Goal: Task Accomplishment & Management: Manage account settings

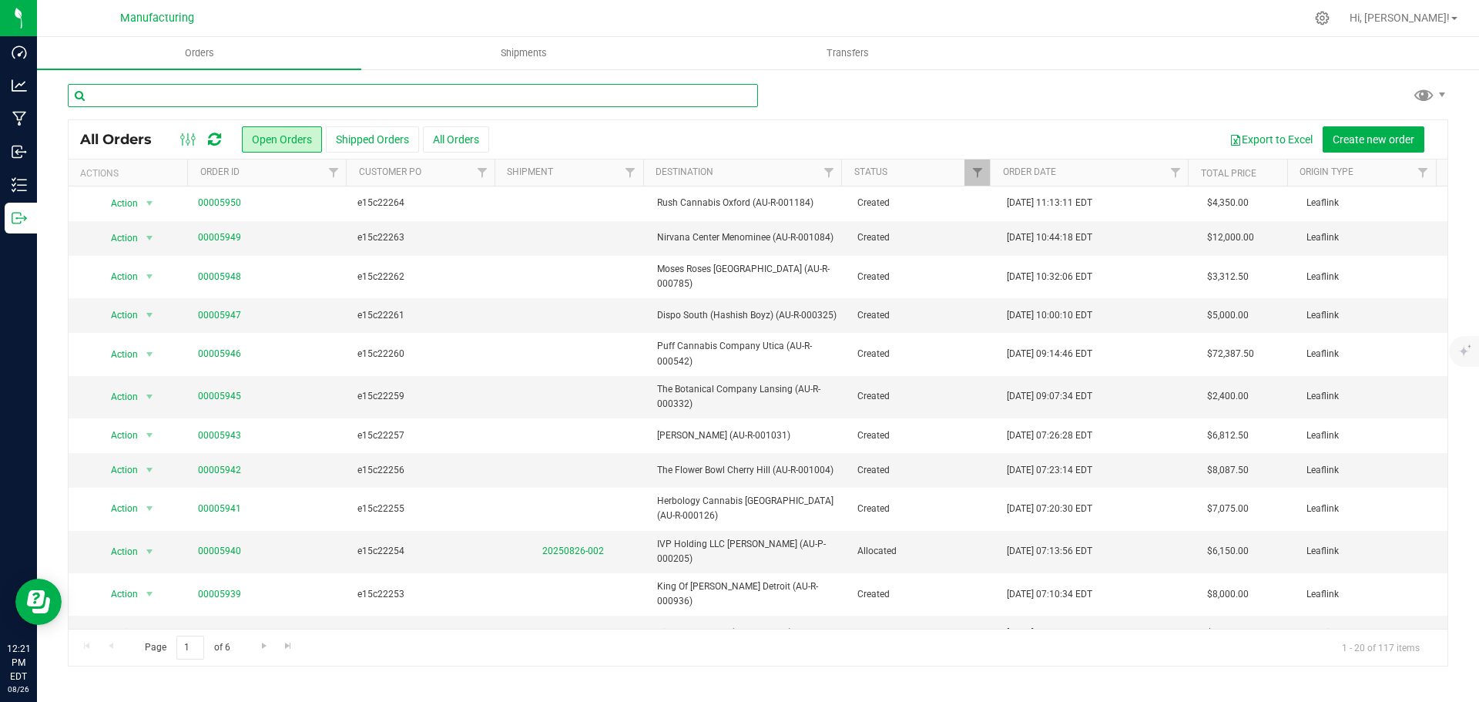
click at [205, 92] on input "text" at bounding box center [413, 95] width 690 height 23
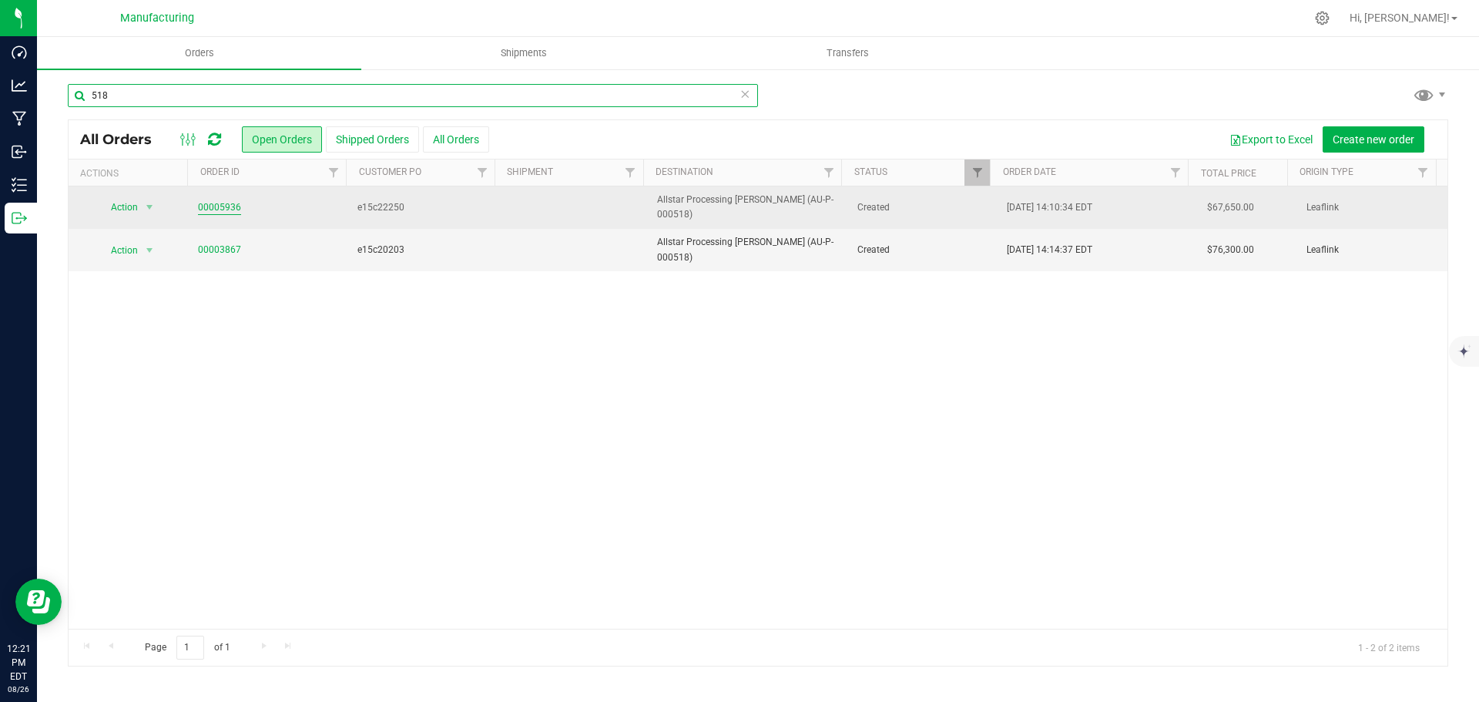
type input "518"
click at [210, 200] on link "00005936" at bounding box center [219, 207] width 43 height 15
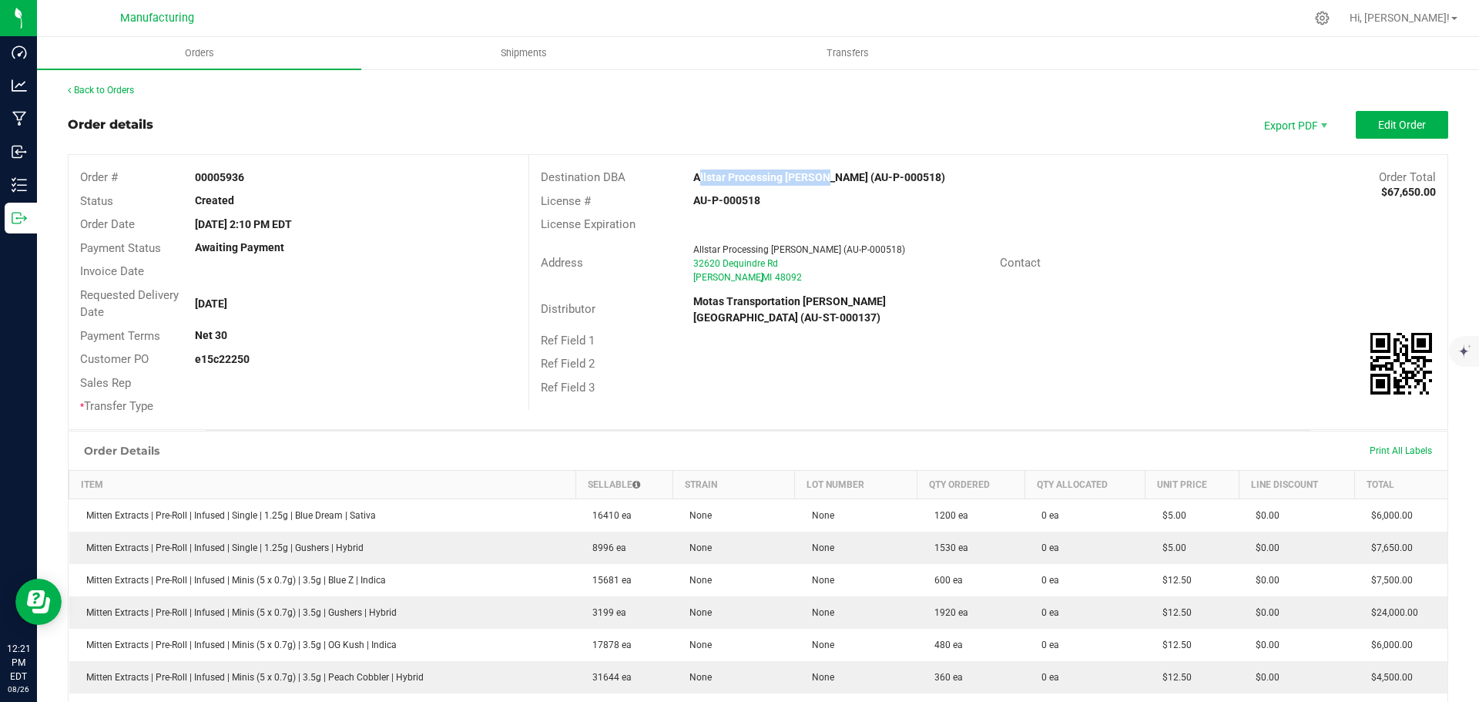
drag, startPoint x: 679, startPoint y: 173, endPoint x: 815, endPoint y: 171, distance: 135.6
click at [815, 171] on div "Allstar Processing [PERSON_NAME] (AU-P-000518)" at bounding box center [873, 177] width 383 height 16
copy strong "Allstar Processing [PERSON_NAME]"
drag, startPoint x: 682, startPoint y: 201, endPoint x: 772, endPoint y: 205, distance: 89.4
click at [774, 203] on div "AU-P-000518" at bounding box center [835, 201] width 306 height 16
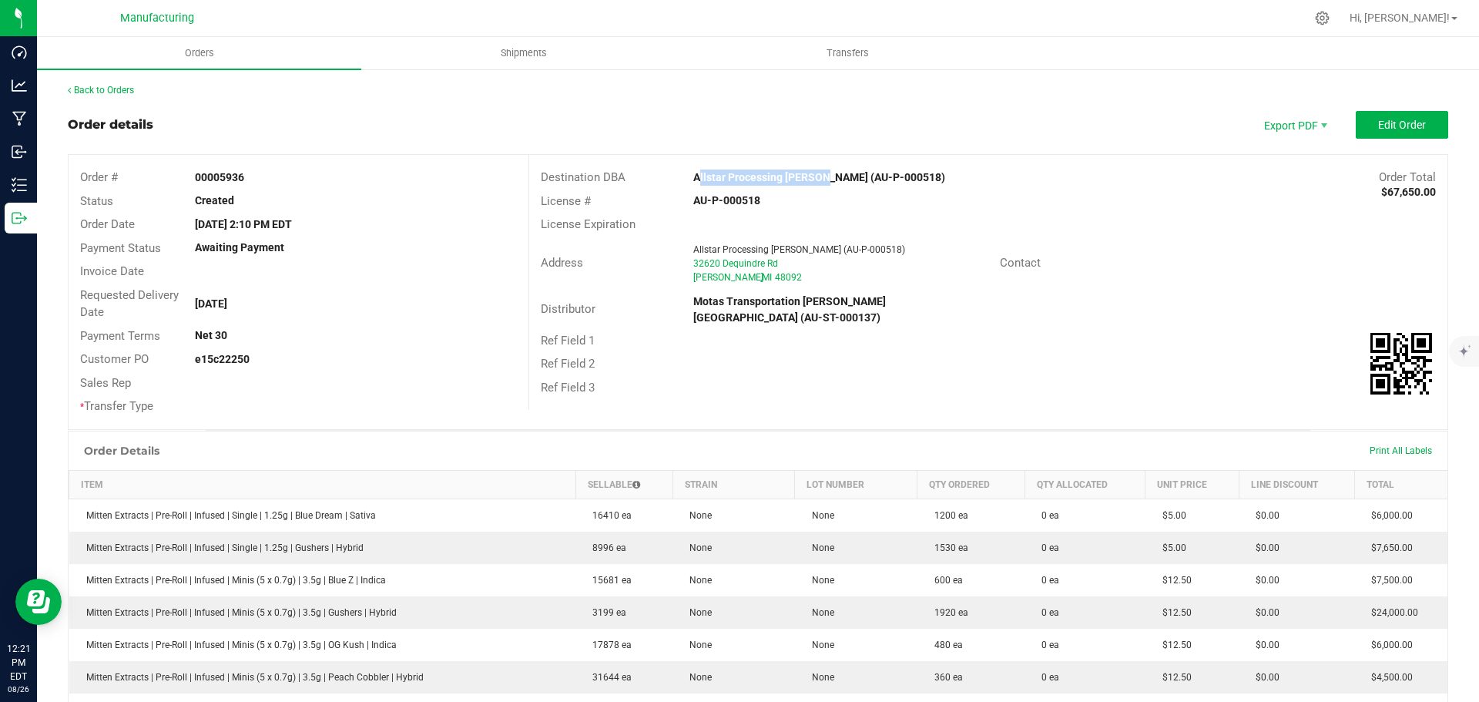
copy strong "AU-P-000518"
drag, startPoint x: 1012, startPoint y: 196, endPoint x: 1048, endPoint y: 188, distance: 36.4
click at [1012, 196] on div "License # AU-P-000518" at bounding box center [988, 201] width 918 height 24
click at [1424, 117] on button "Edit Order" at bounding box center [1402, 125] width 92 height 28
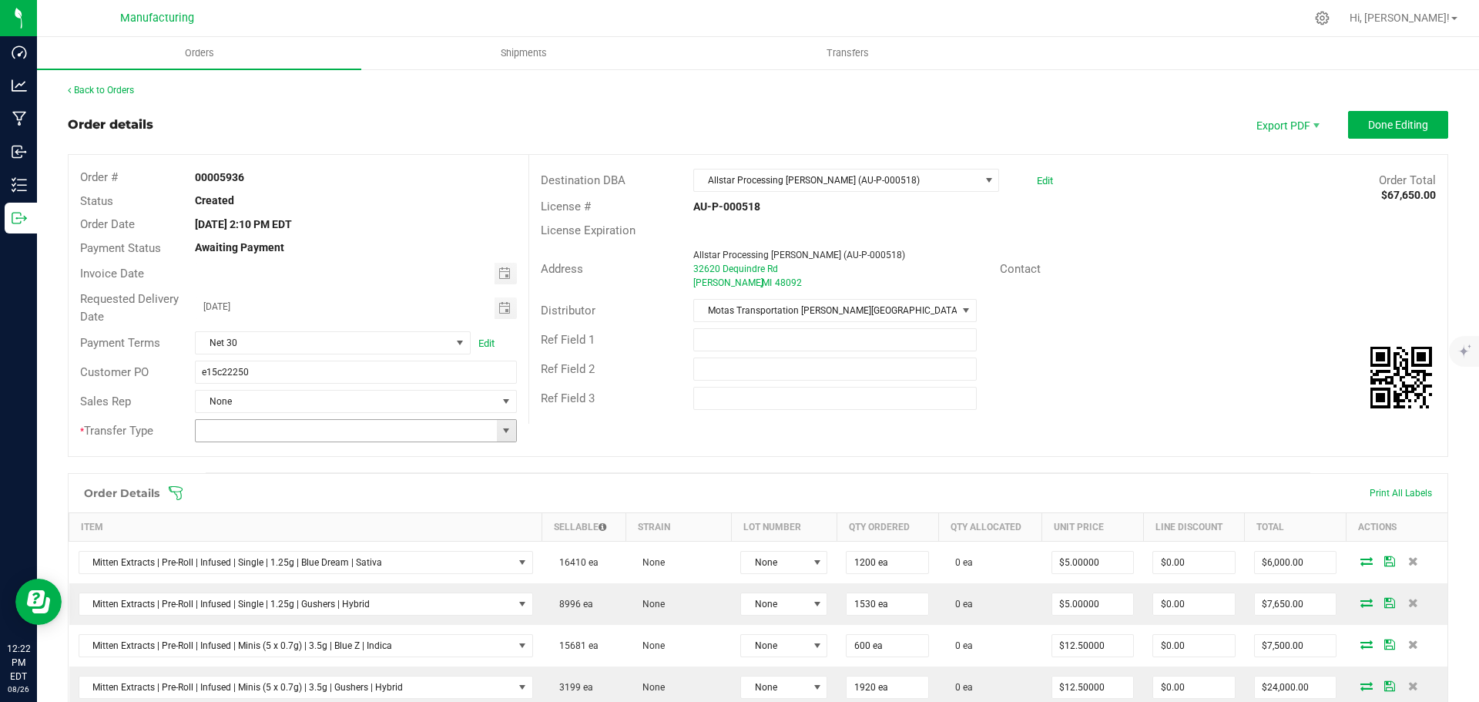
click at [501, 425] on span at bounding box center [506, 430] width 12 height 12
click at [261, 561] on li "Wholesale Transfer" at bounding box center [353, 560] width 317 height 26
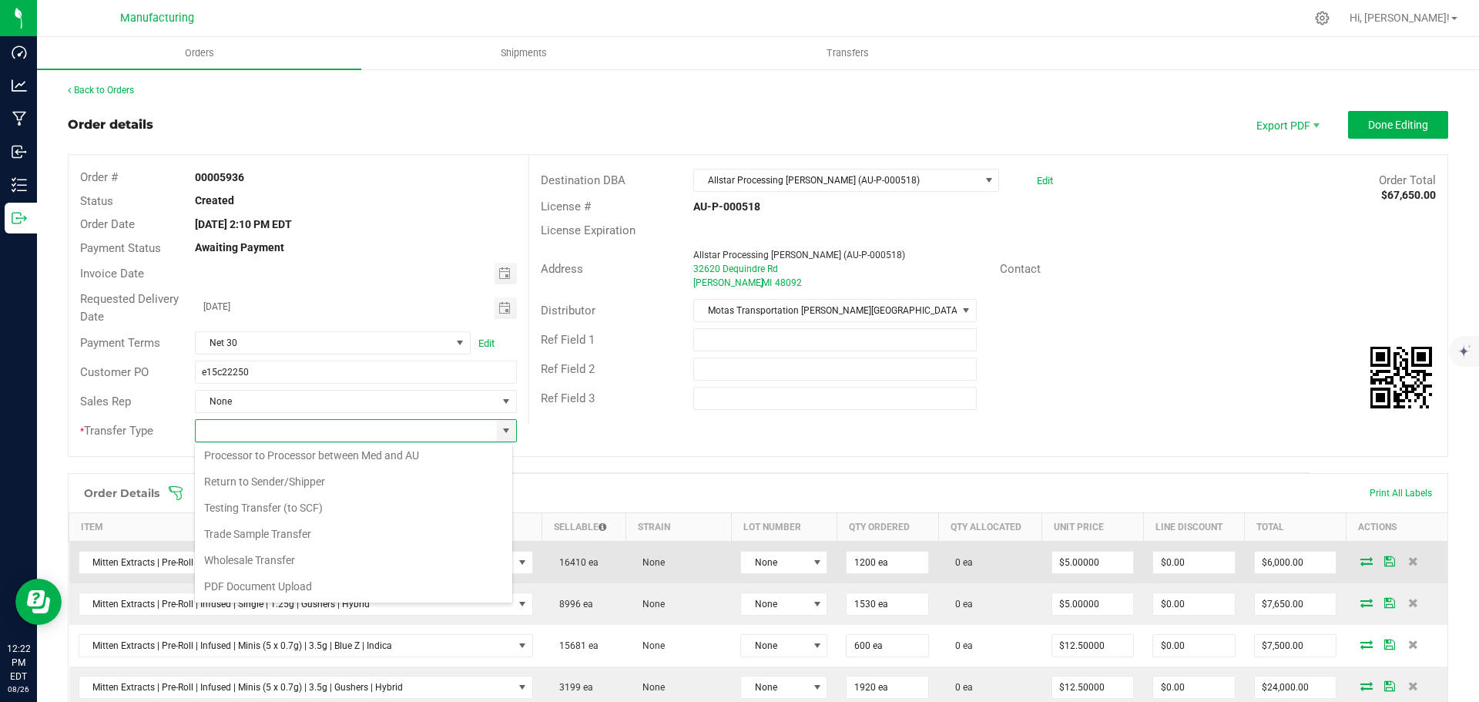
type input "Wholesale Transfer"
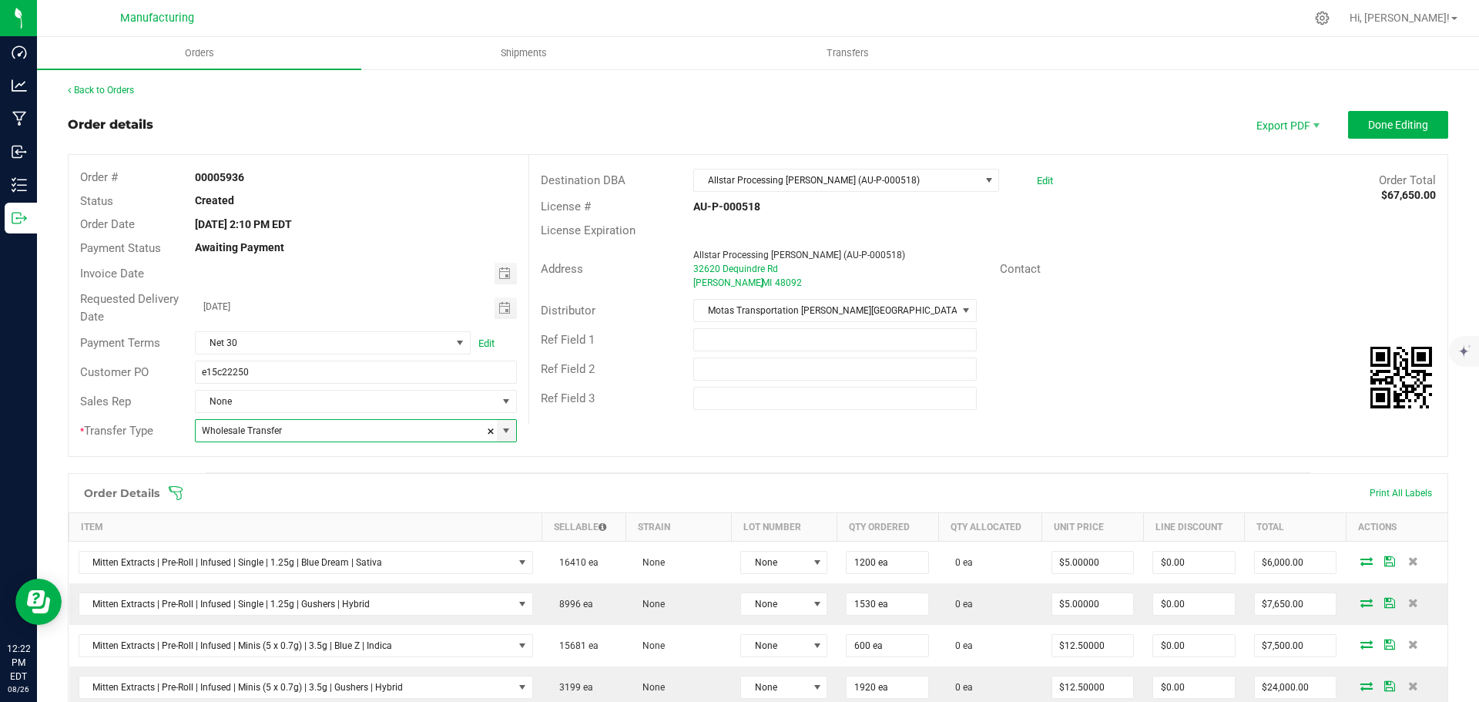
click at [170, 488] on icon at bounding box center [176, 493] width 14 height 14
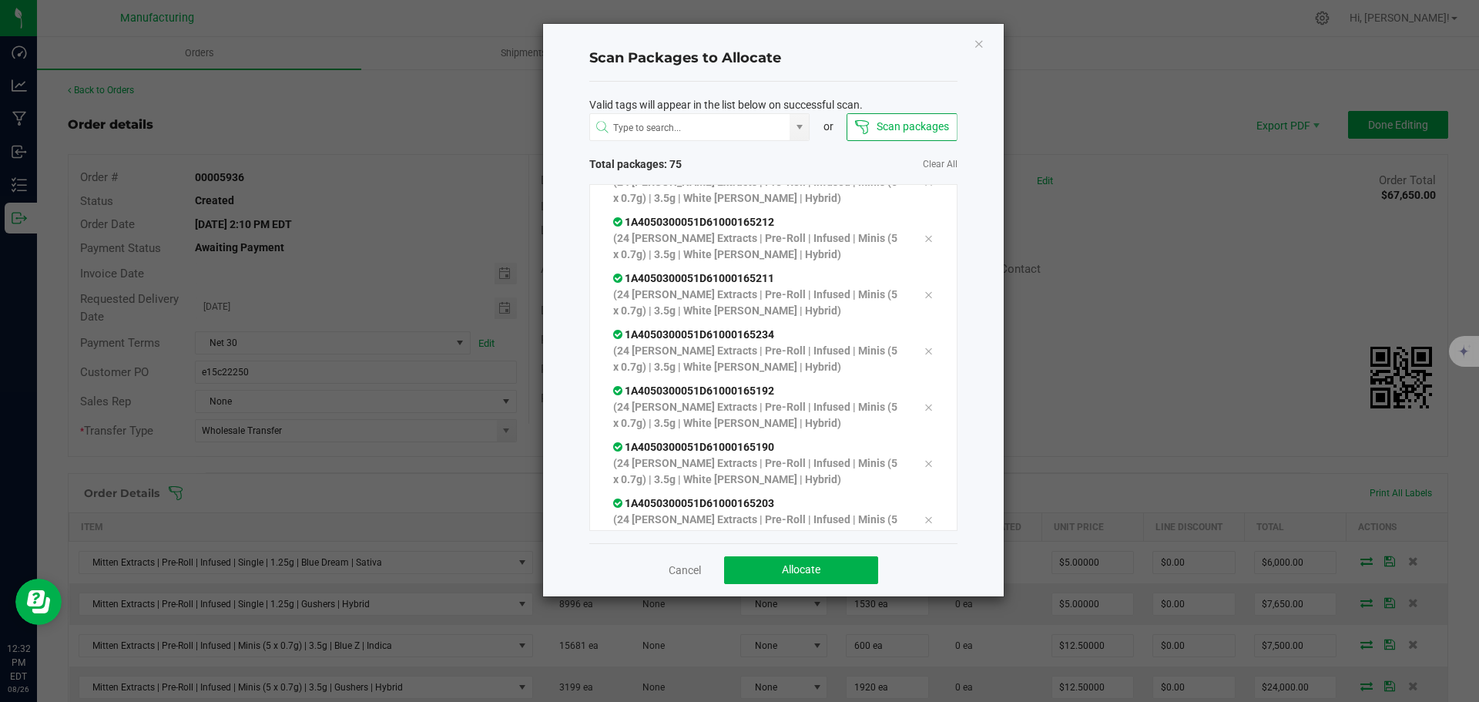
scroll to position [3854, 0]
click at [830, 583] on button "Allocate" at bounding box center [801, 570] width 154 height 28
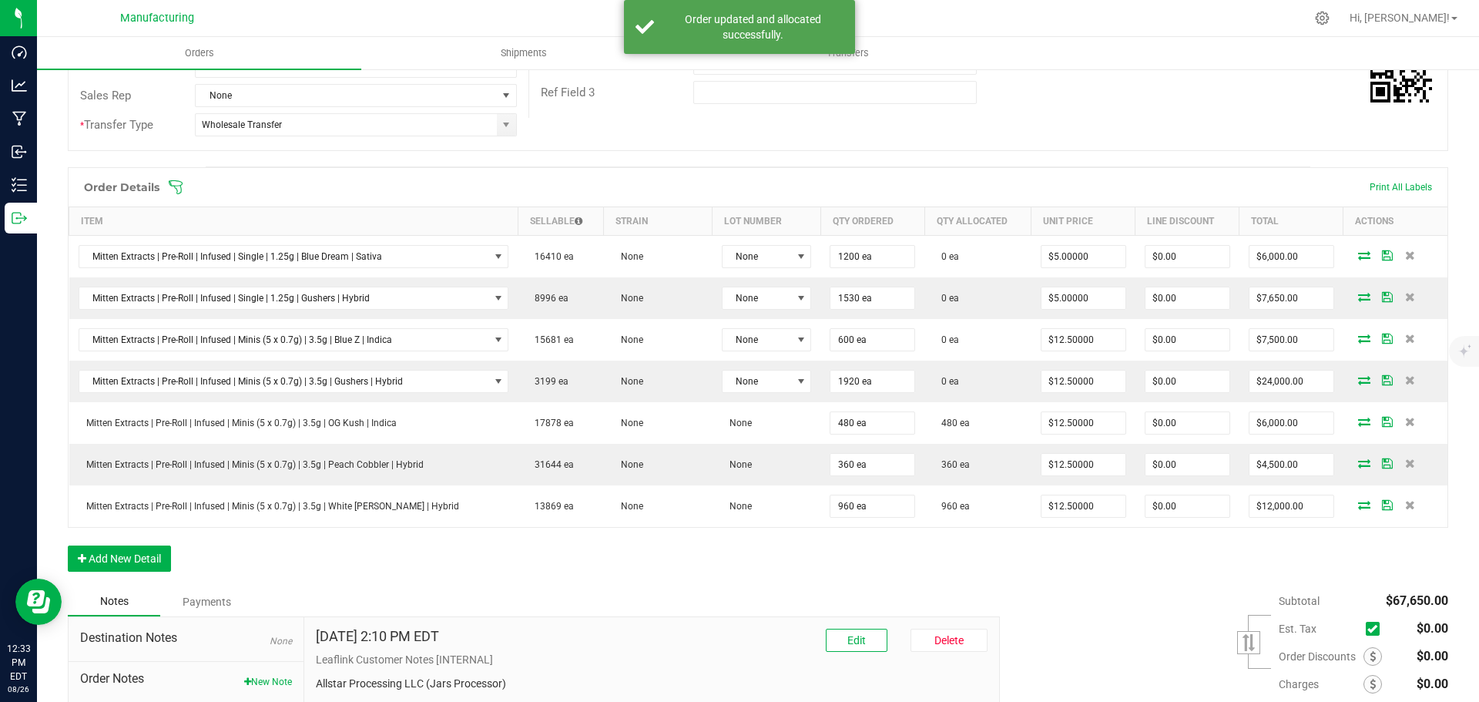
scroll to position [308, 0]
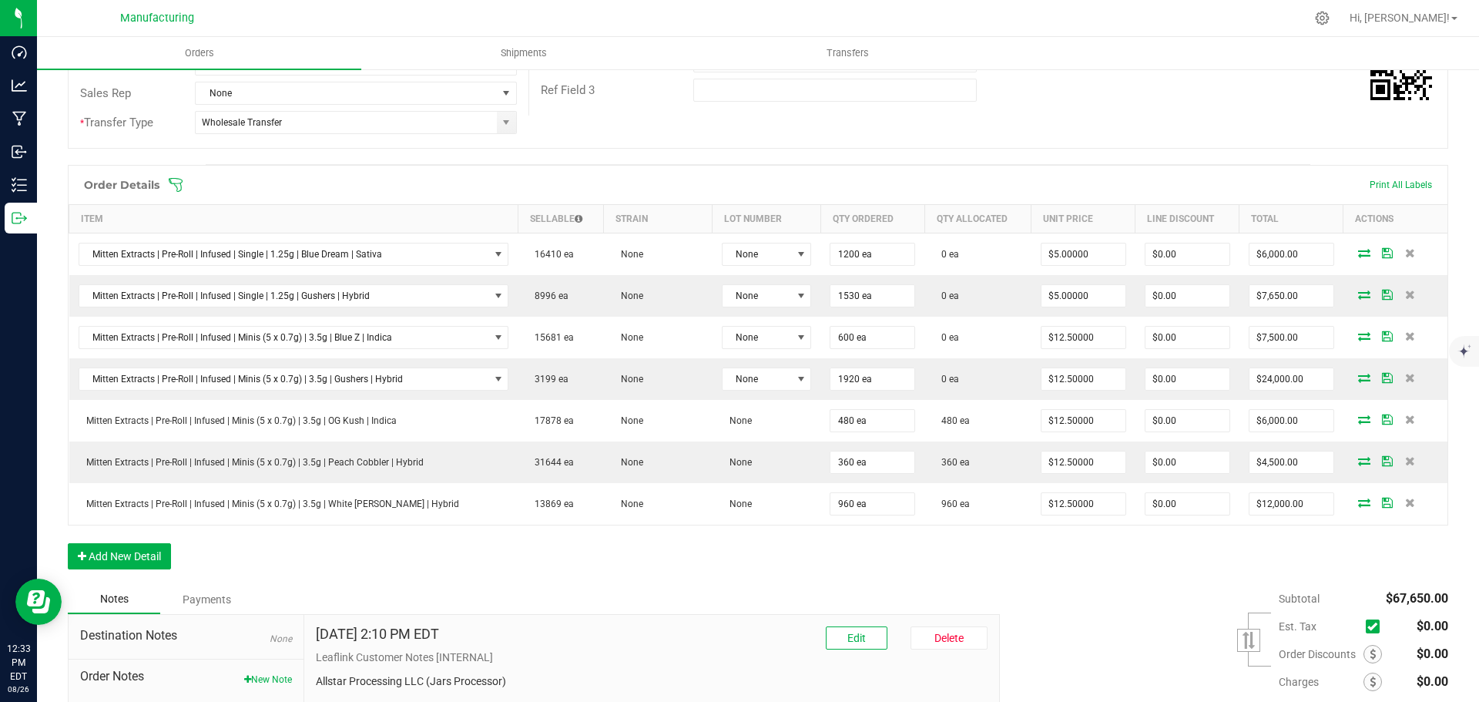
click at [172, 180] on icon at bounding box center [175, 184] width 15 height 15
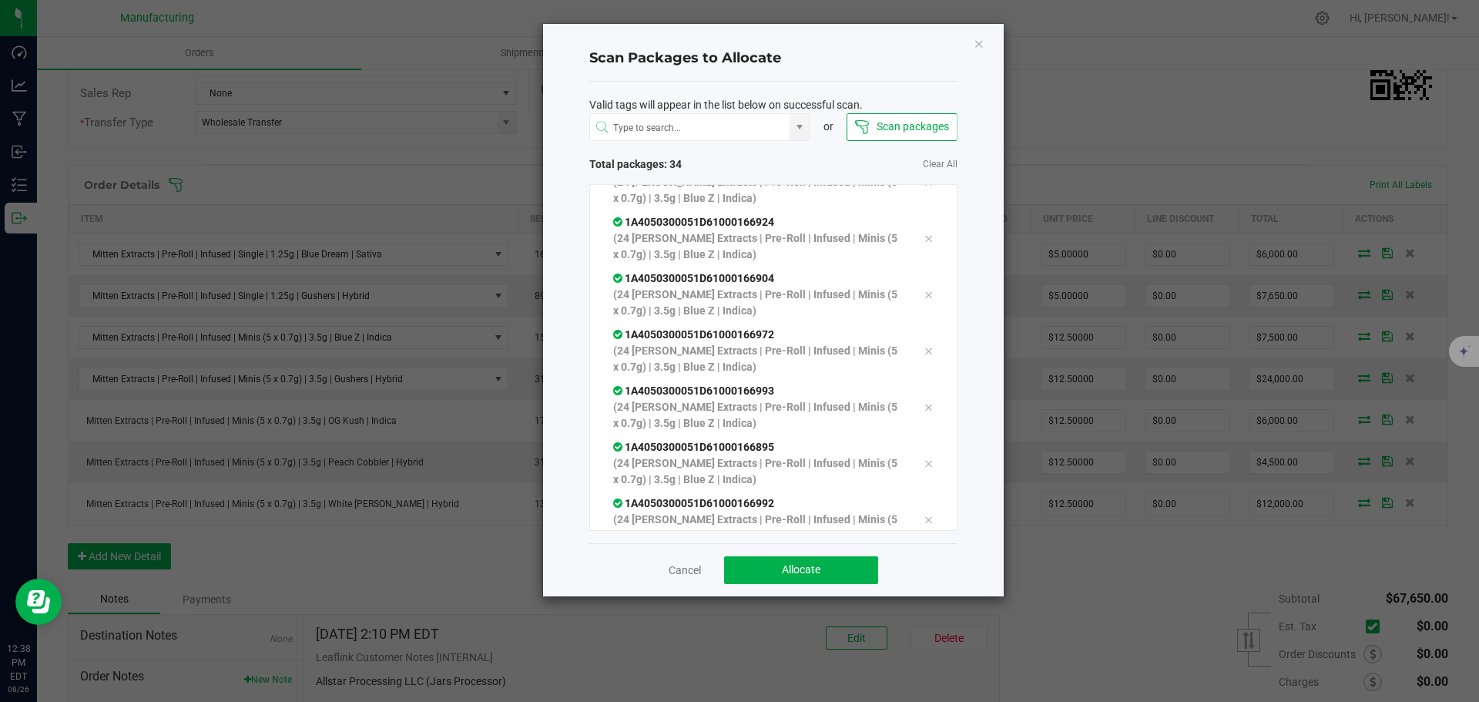
scroll to position [1605, 0]
click at [813, 568] on span "Allocate" at bounding box center [801, 569] width 39 height 12
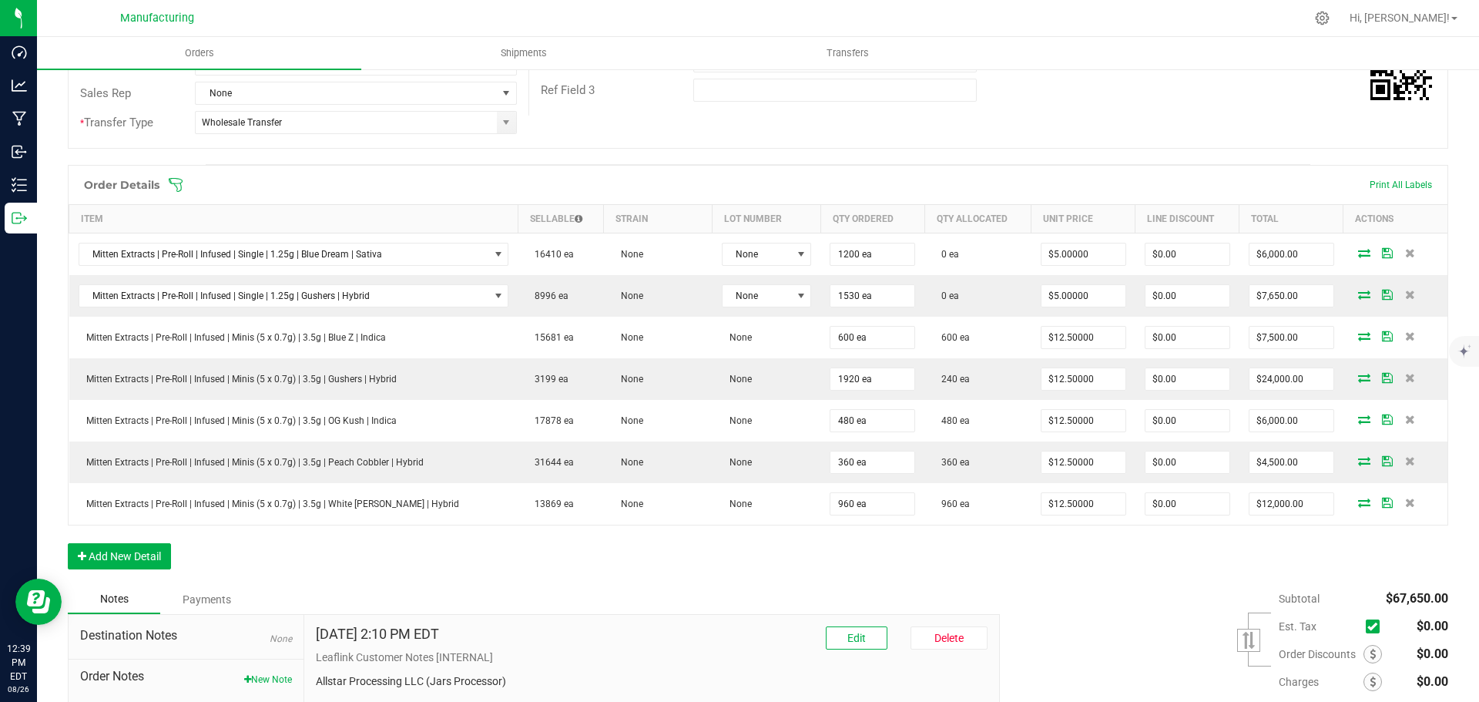
click at [179, 186] on icon at bounding box center [175, 184] width 15 height 15
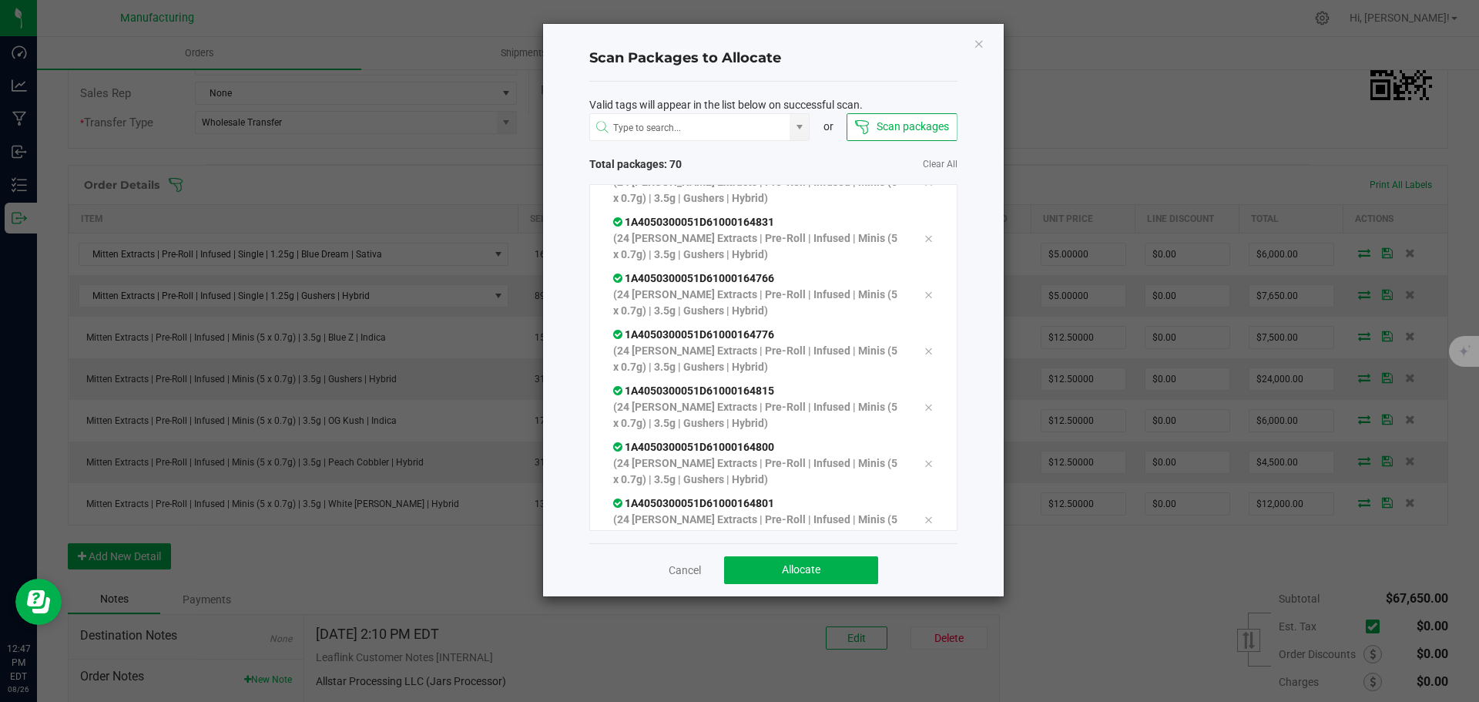
scroll to position [3573, 0]
click at [813, 574] on span "Allocate" at bounding box center [801, 569] width 39 height 12
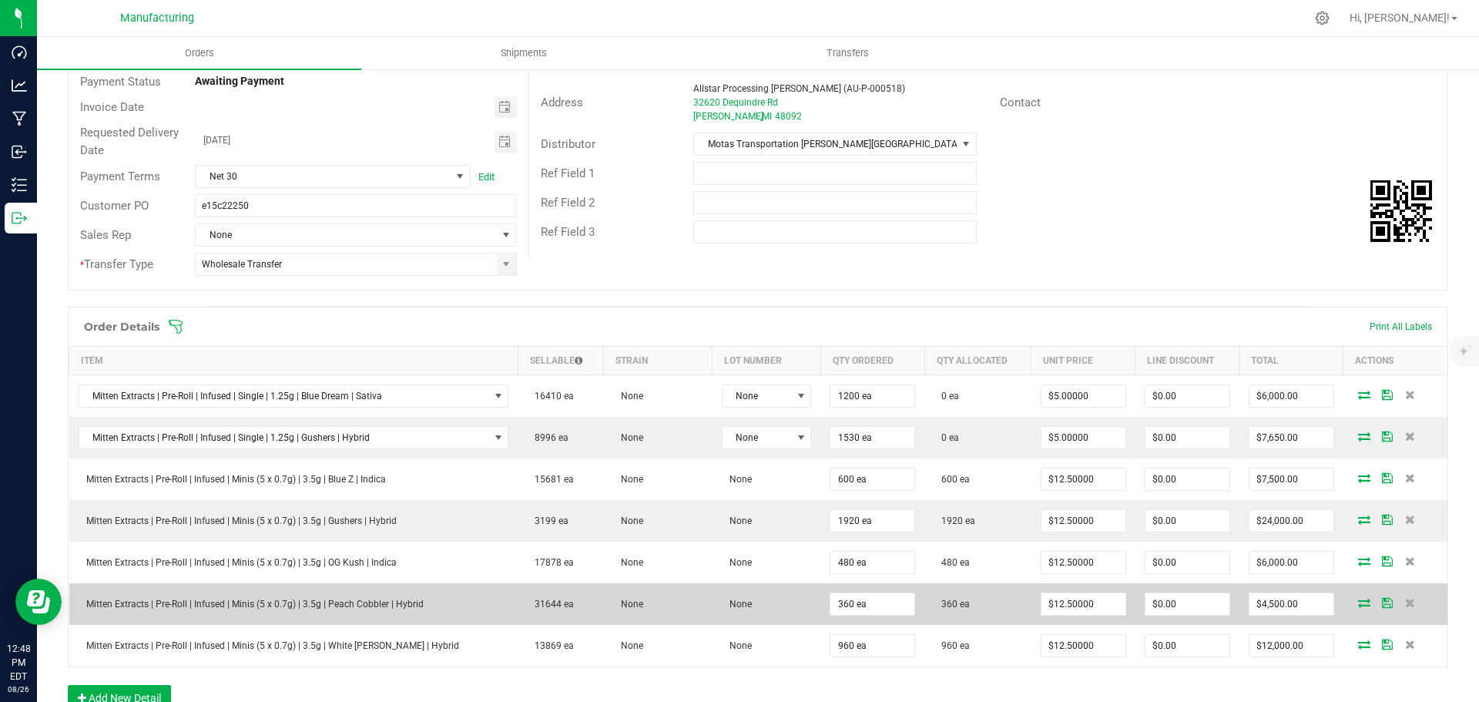
scroll to position [154, 0]
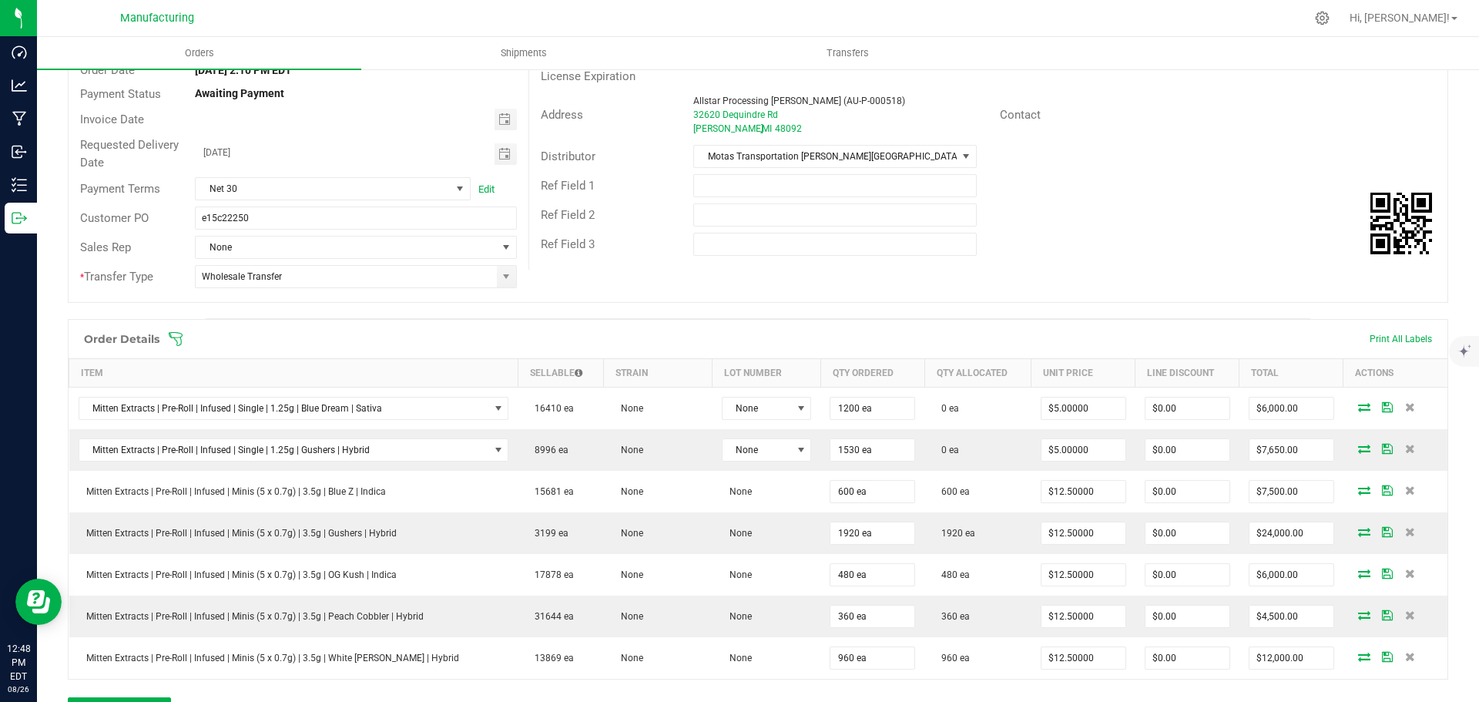
click at [176, 332] on icon at bounding box center [176, 339] width 14 height 14
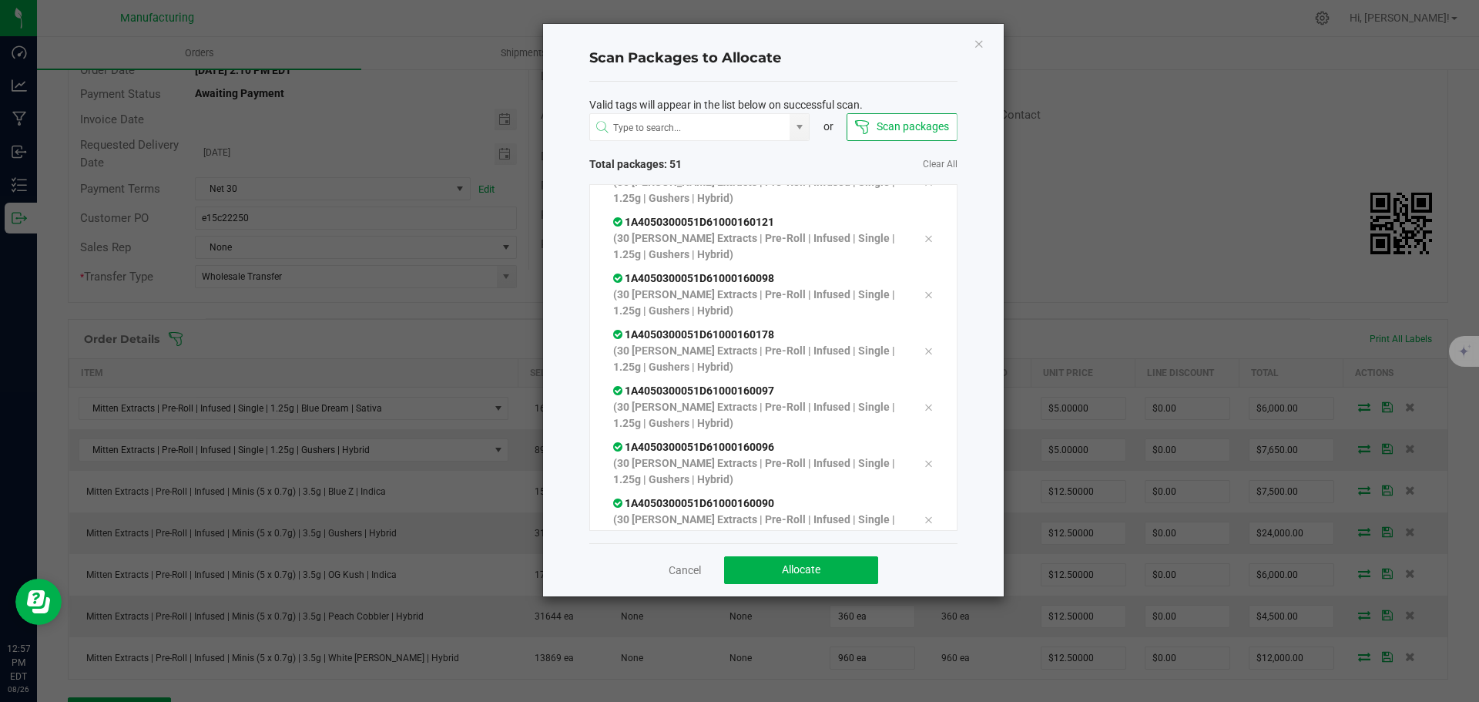
scroll to position [2505, 0]
click at [831, 572] on button "Allocate" at bounding box center [801, 570] width 154 height 28
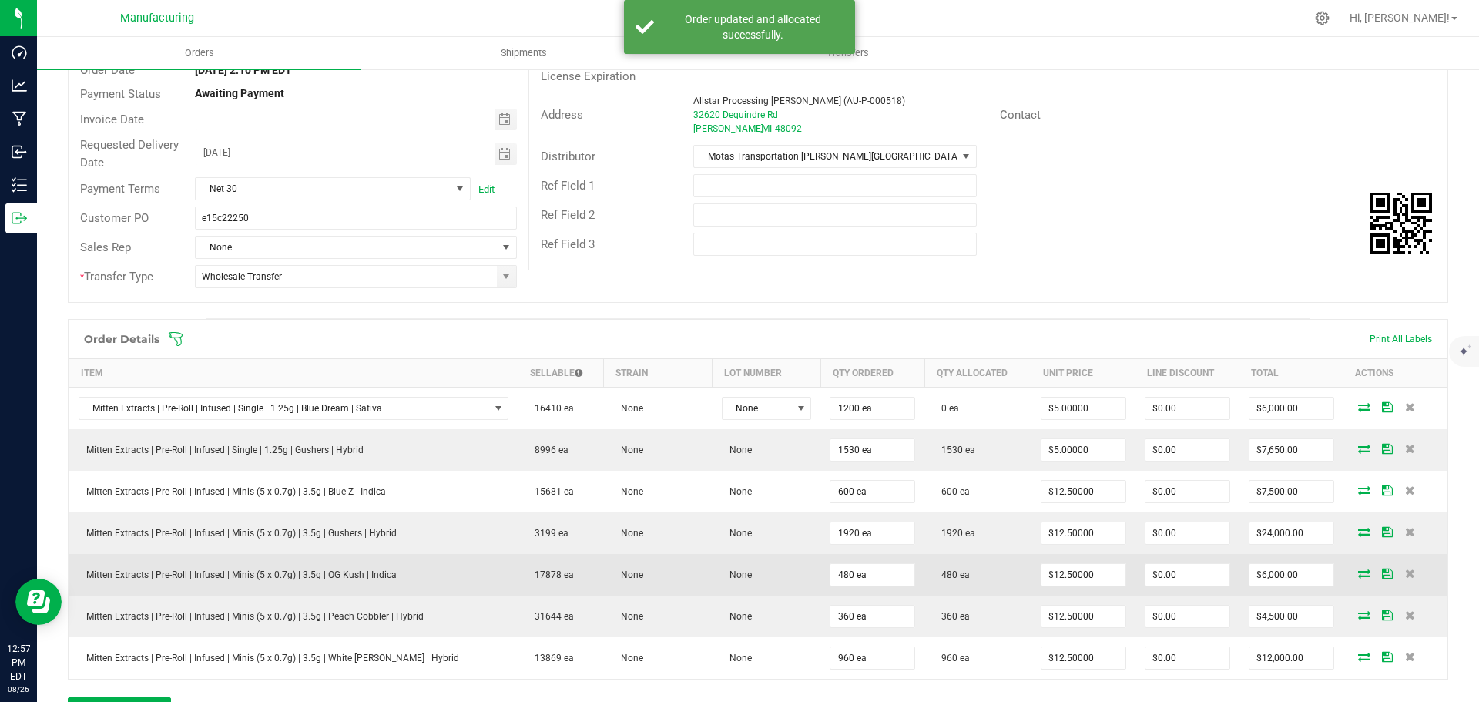
scroll to position [231, 0]
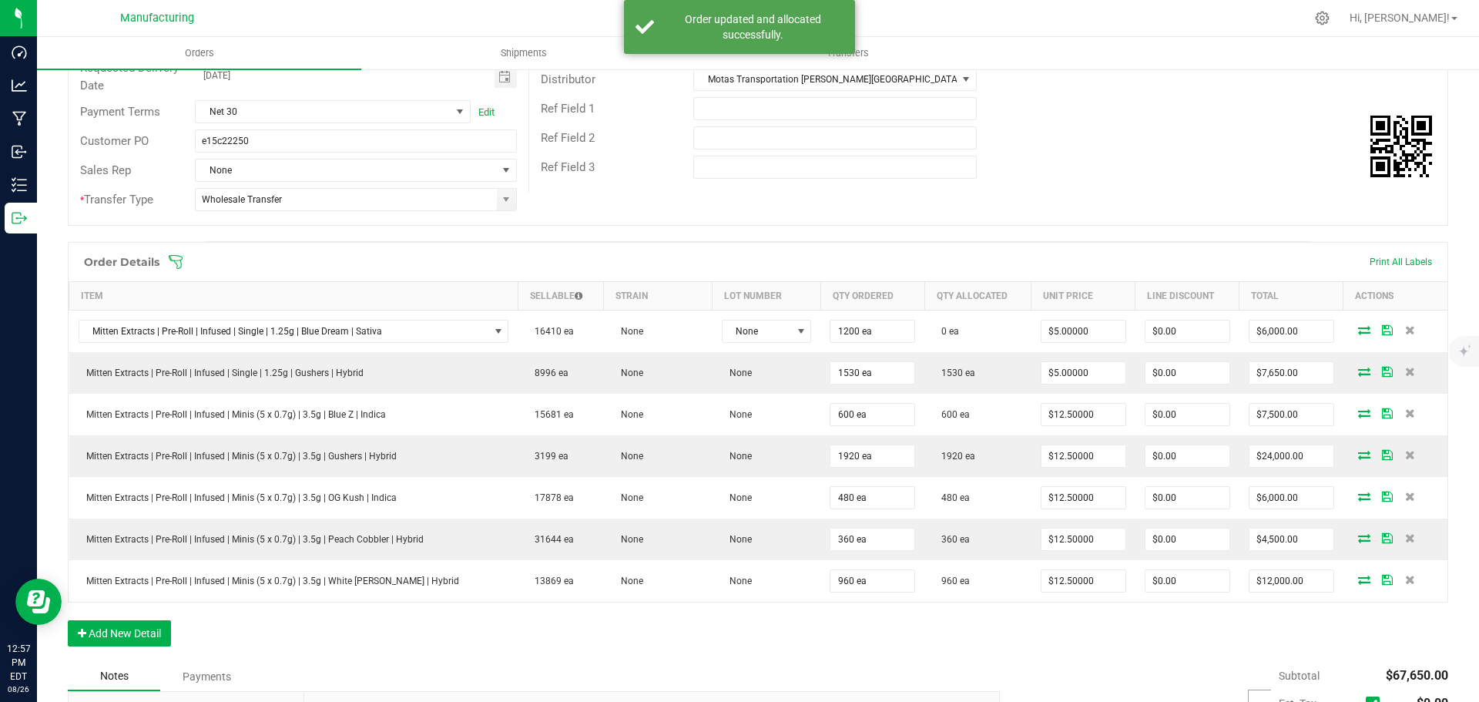
click at [173, 258] on icon at bounding box center [175, 261] width 15 height 15
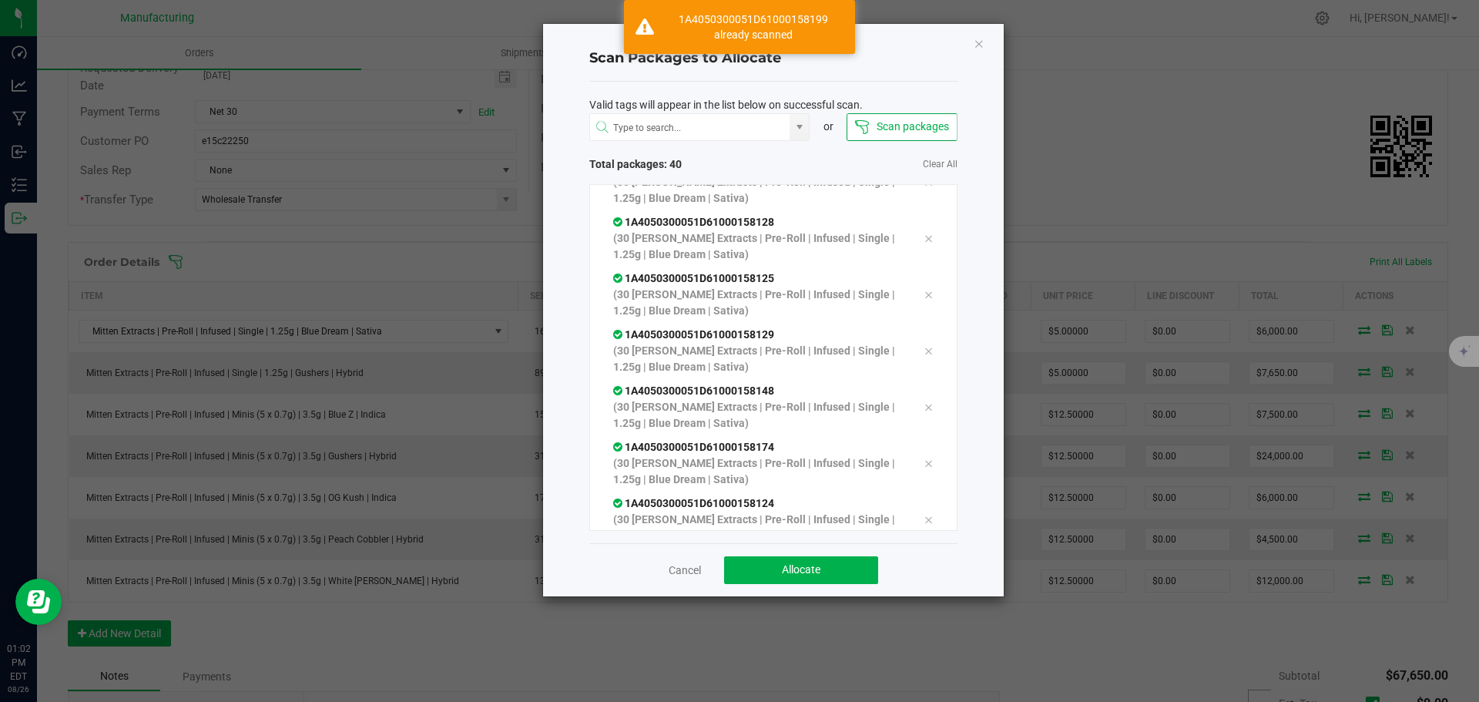
scroll to position [1943, 0]
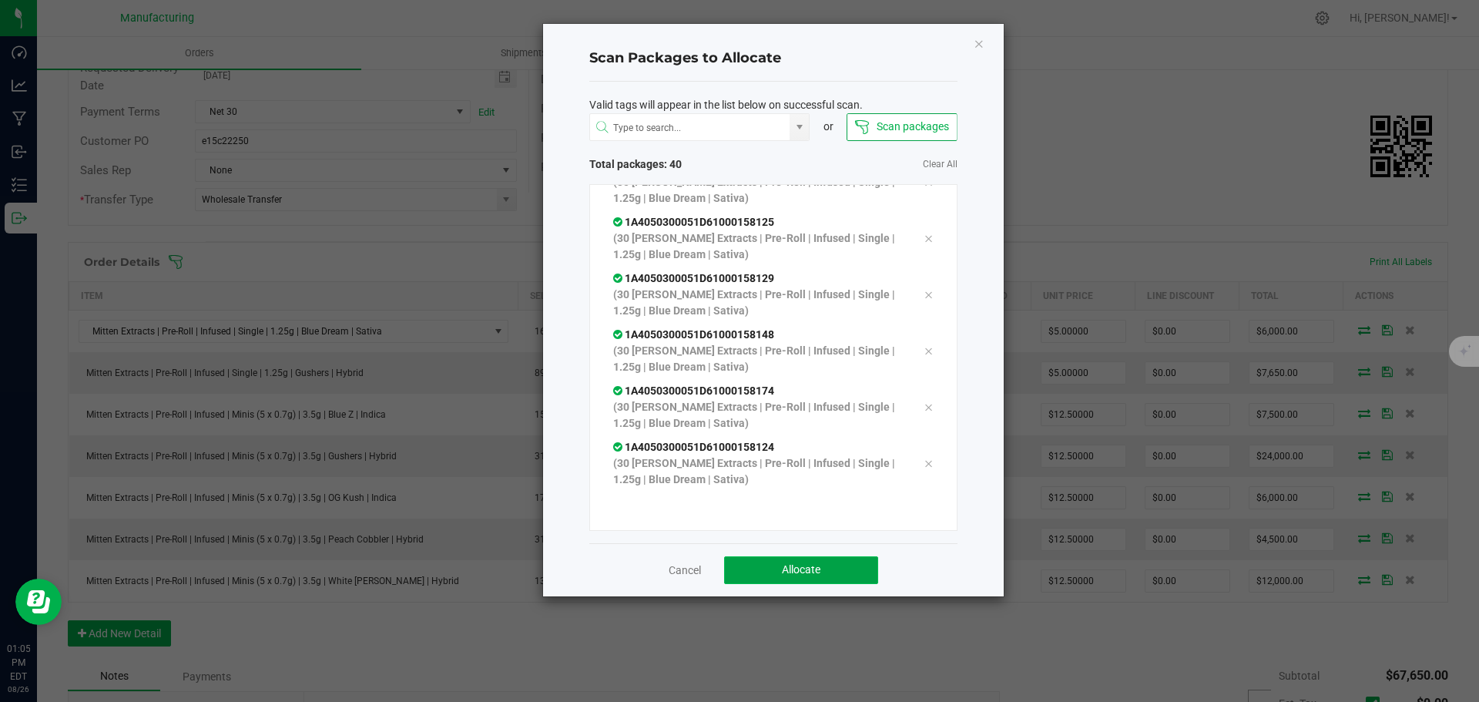
click at [820, 565] on span "Allocate" at bounding box center [801, 569] width 39 height 12
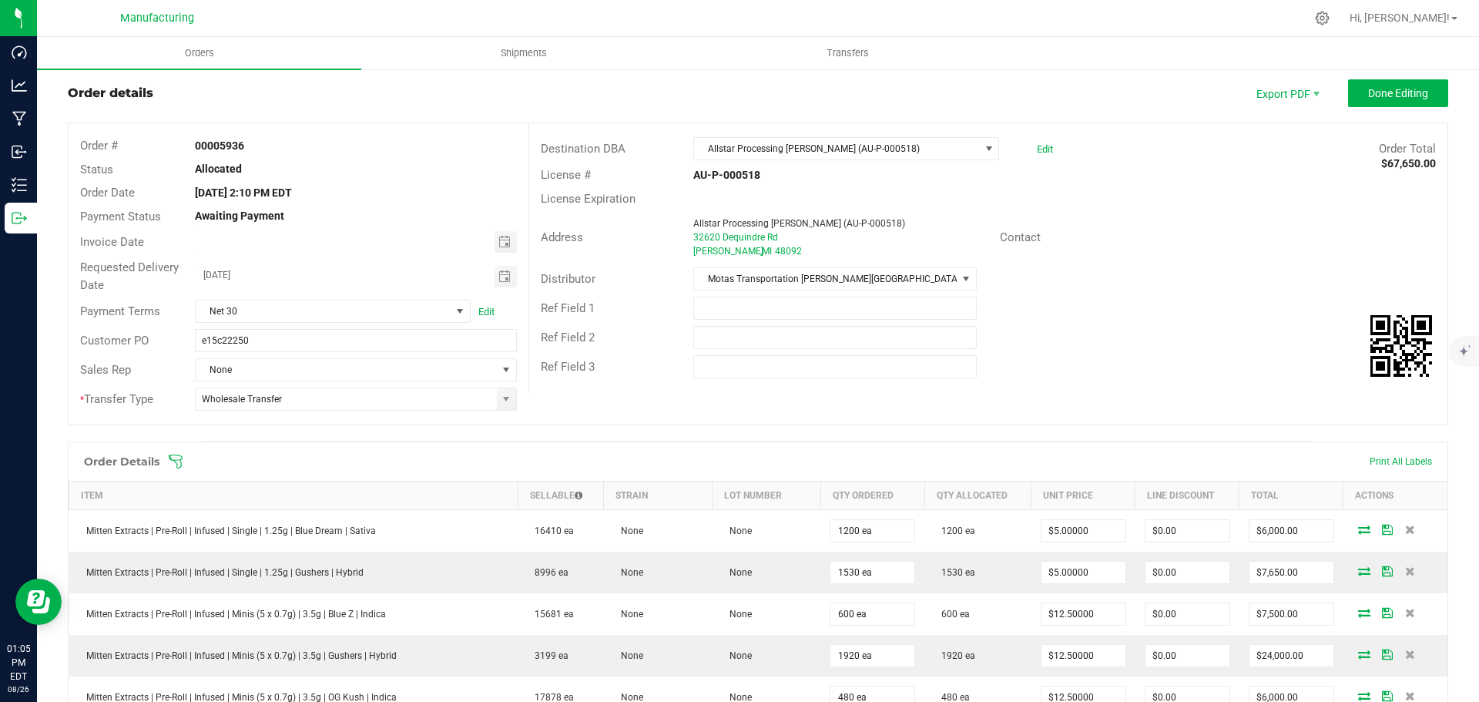
scroll to position [0, 0]
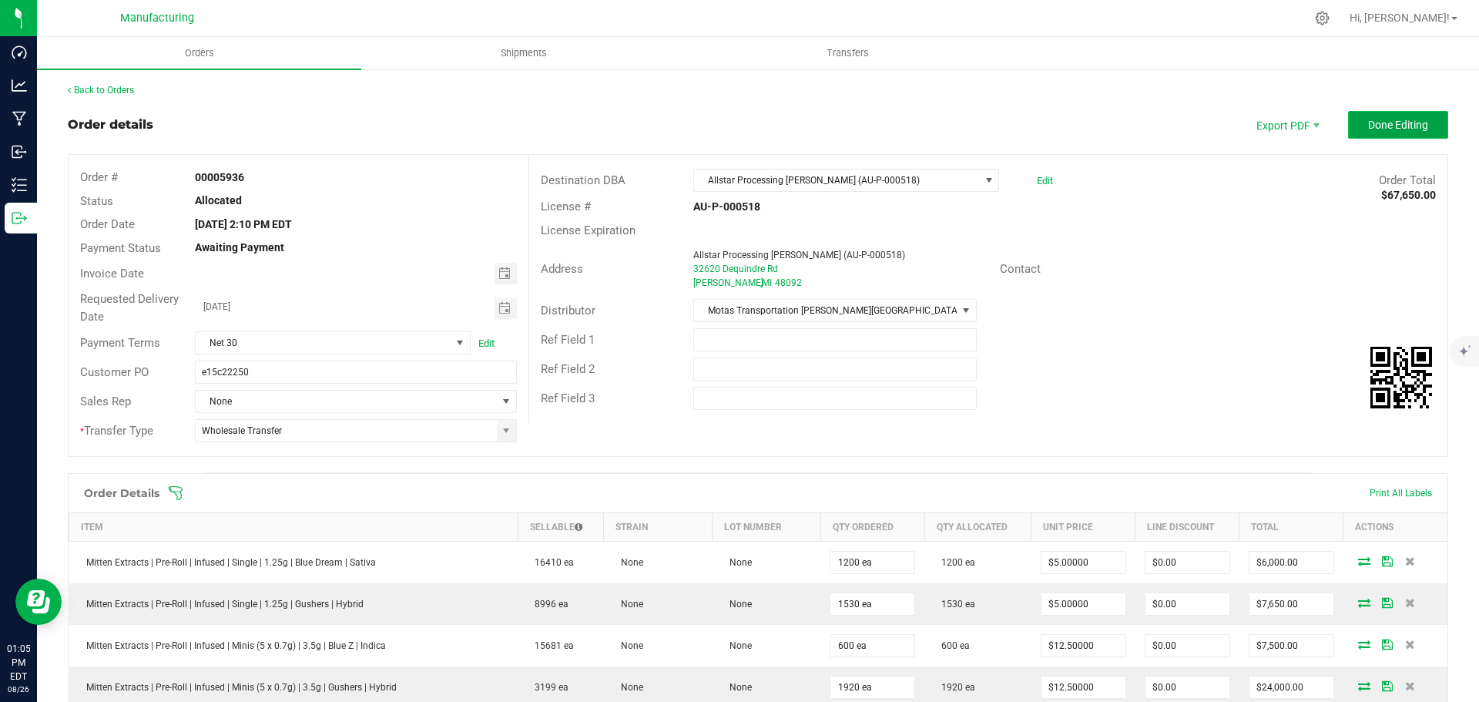
click at [1373, 125] on span "Done Editing" at bounding box center [1398, 125] width 60 height 12
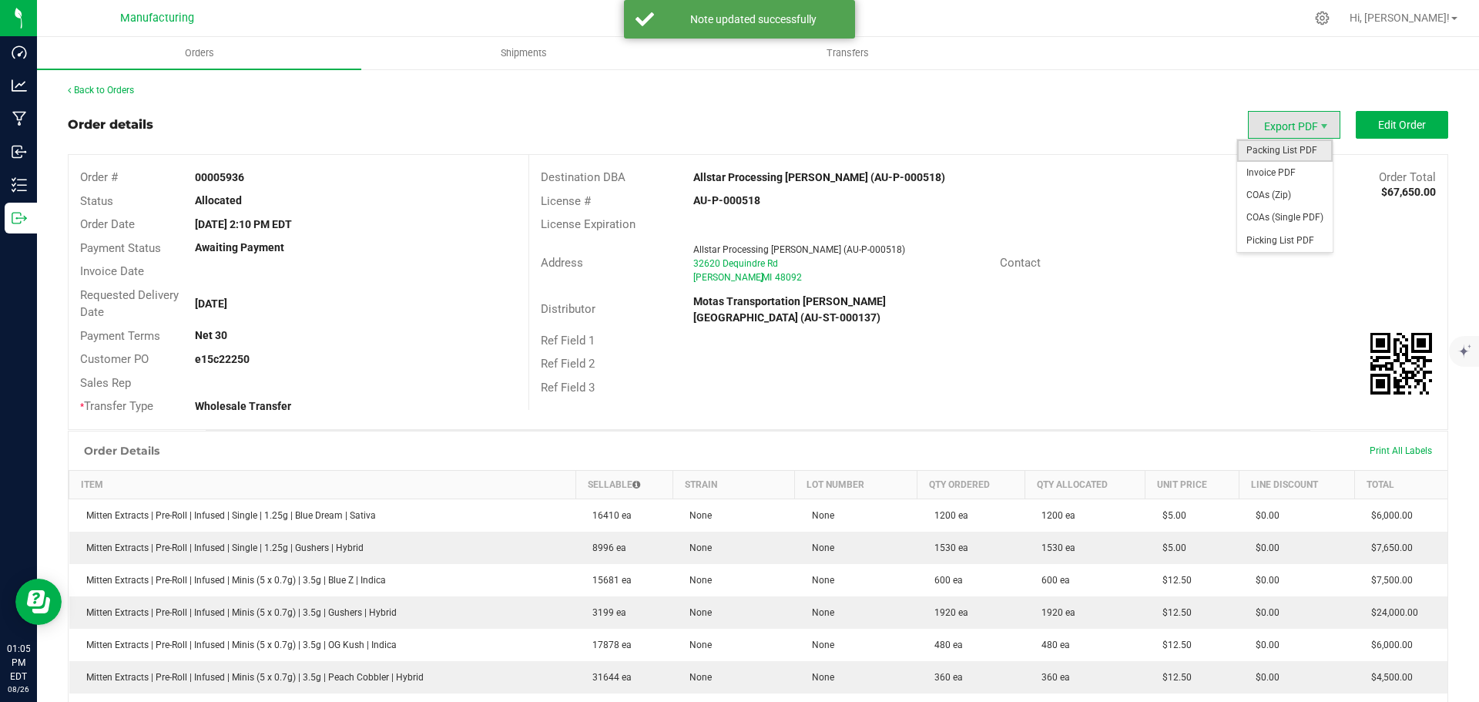
click at [1278, 152] on span "Packing List PDF" at bounding box center [1285, 150] width 96 height 22
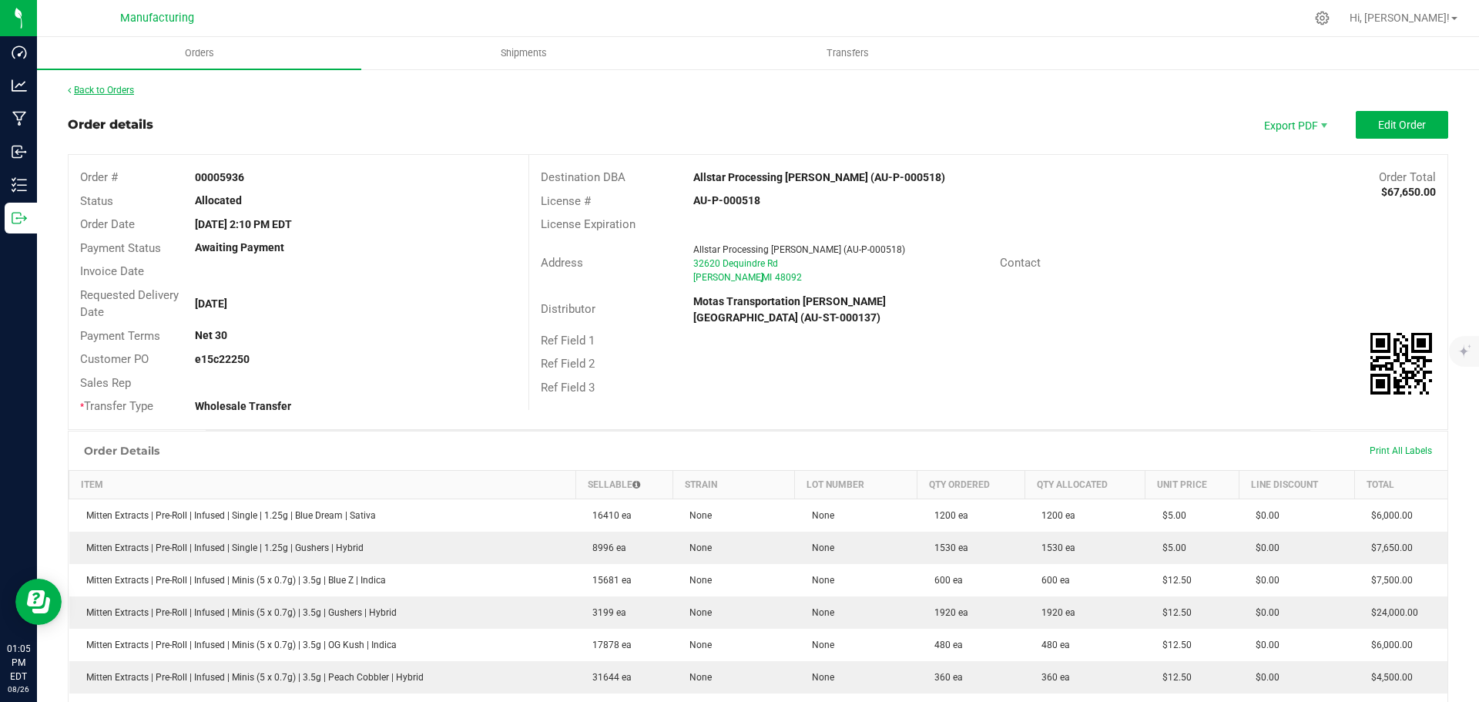
click at [113, 86] on link "Back to Orders" at bounding box center [101, 90] width 66 height 11
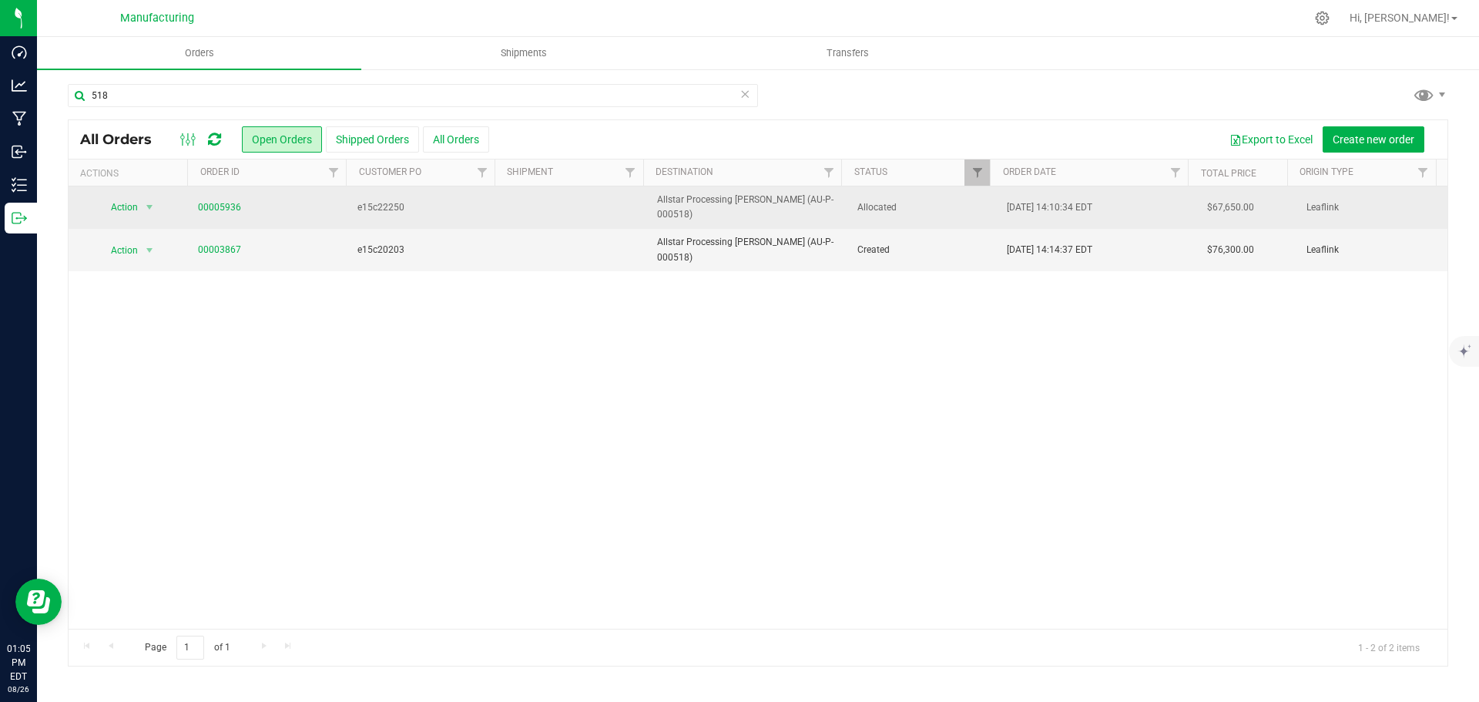
click at [909, 200] on span "Allocated" at bounding box center [923, 207] width 132 height 15
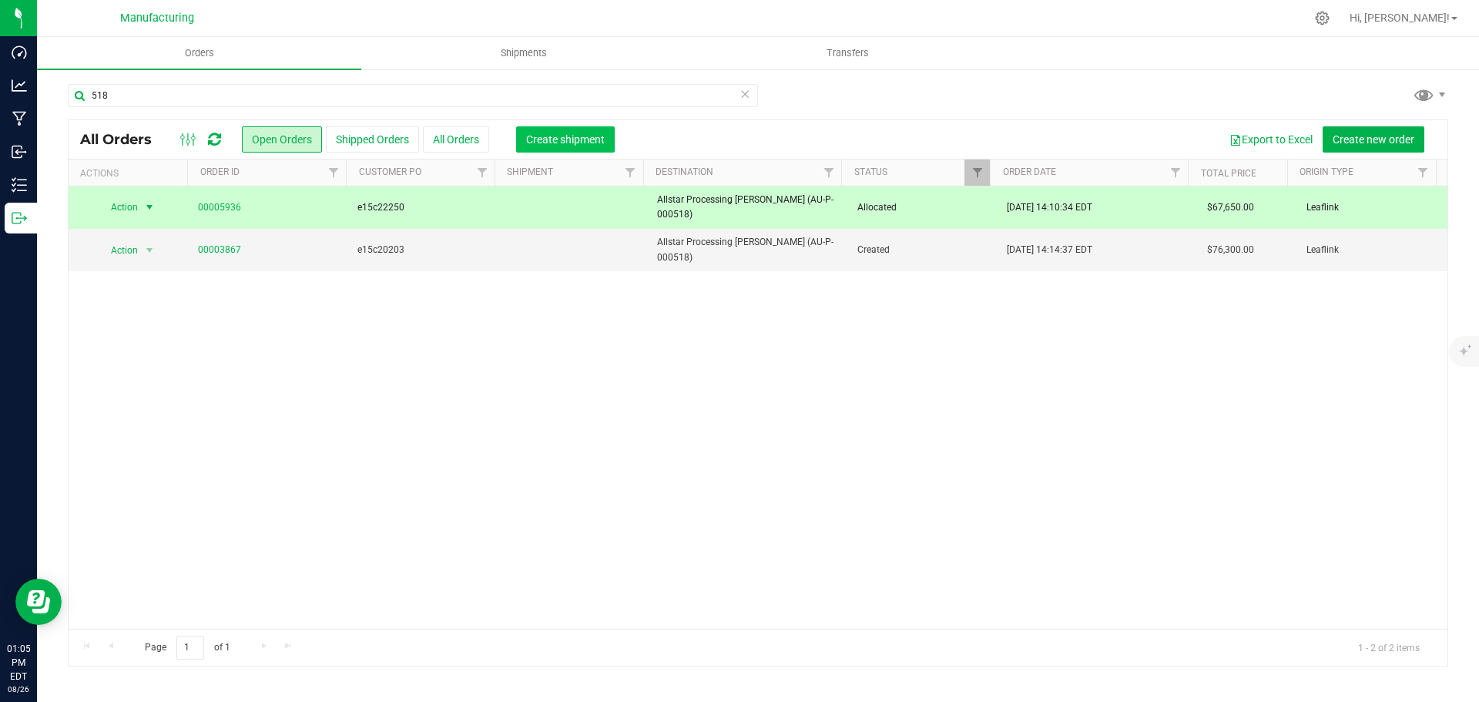
click at [559, 143] on span "Create shipment" at bounding box center [565, 139] width 79 height 12
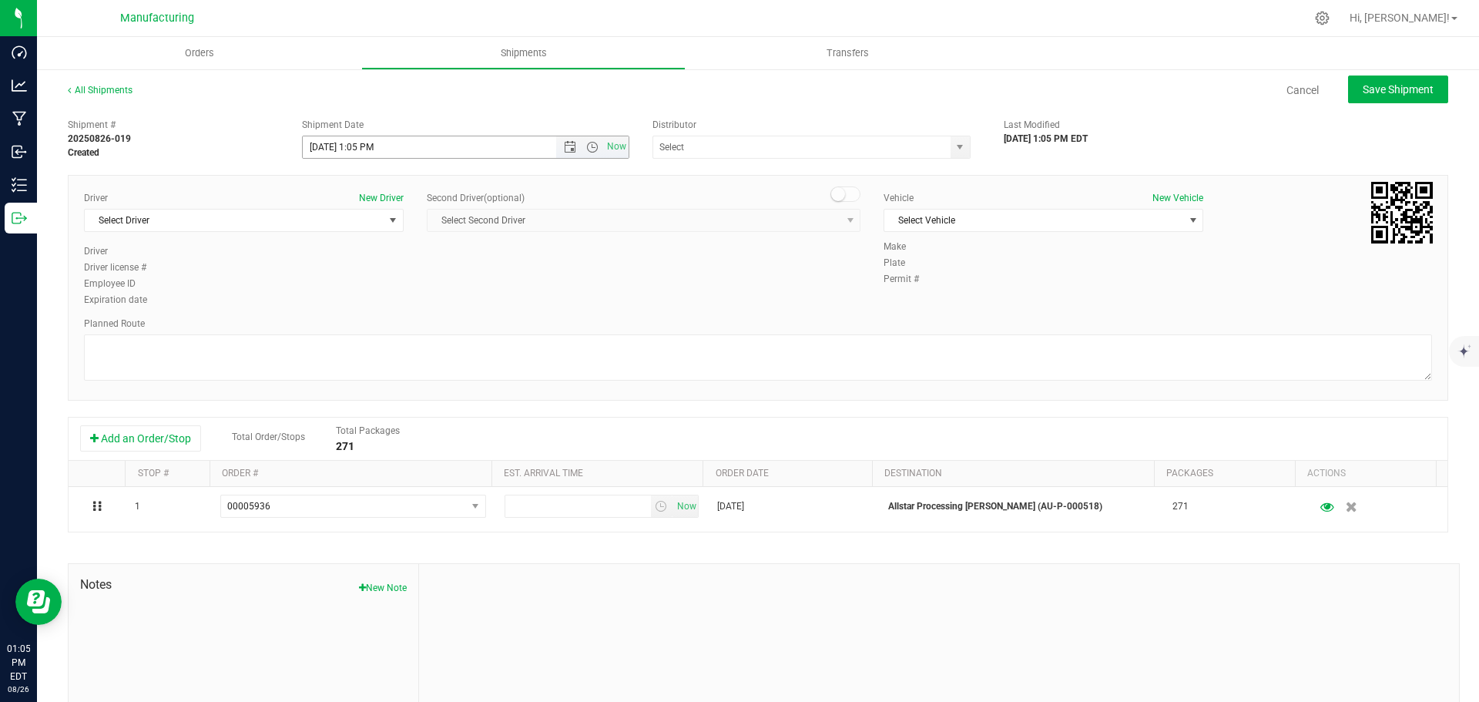
click at [564, 143] on span "Open the date view" at bounding box center [570, 147] width 12 height 12
click at [385, 323] on link "27" at bounding box center [381, 328] width 22 height 24
click at [591, 144] on span "Open the time view" at bounding box center [592, 147] width 12 height 12
click at [321, 311] on li "11:30 AM" at bounding box center [461, 320] width 322 height 20
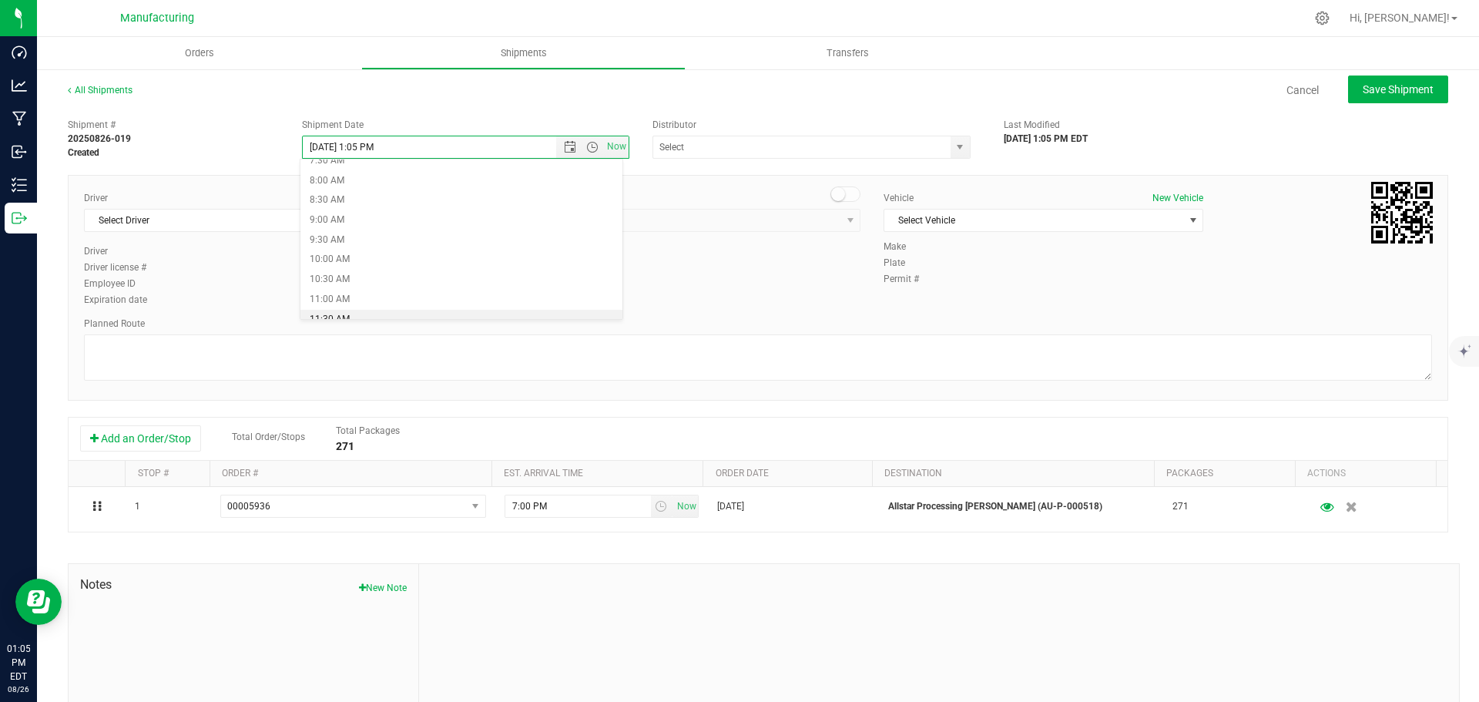
type input "[DATE] 11:30 AM"
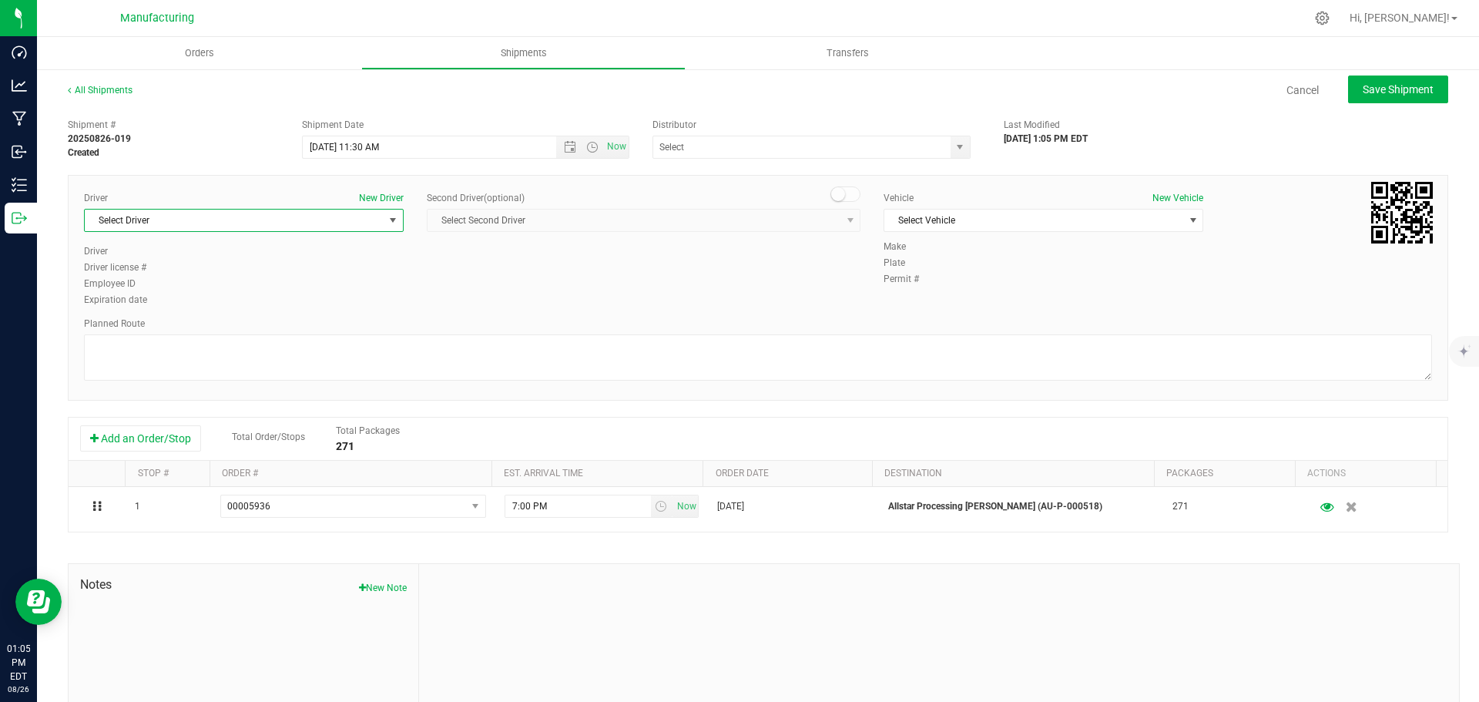
click at [391, 216] on span "select" at bounding box center [393, 220] width 12 height 12
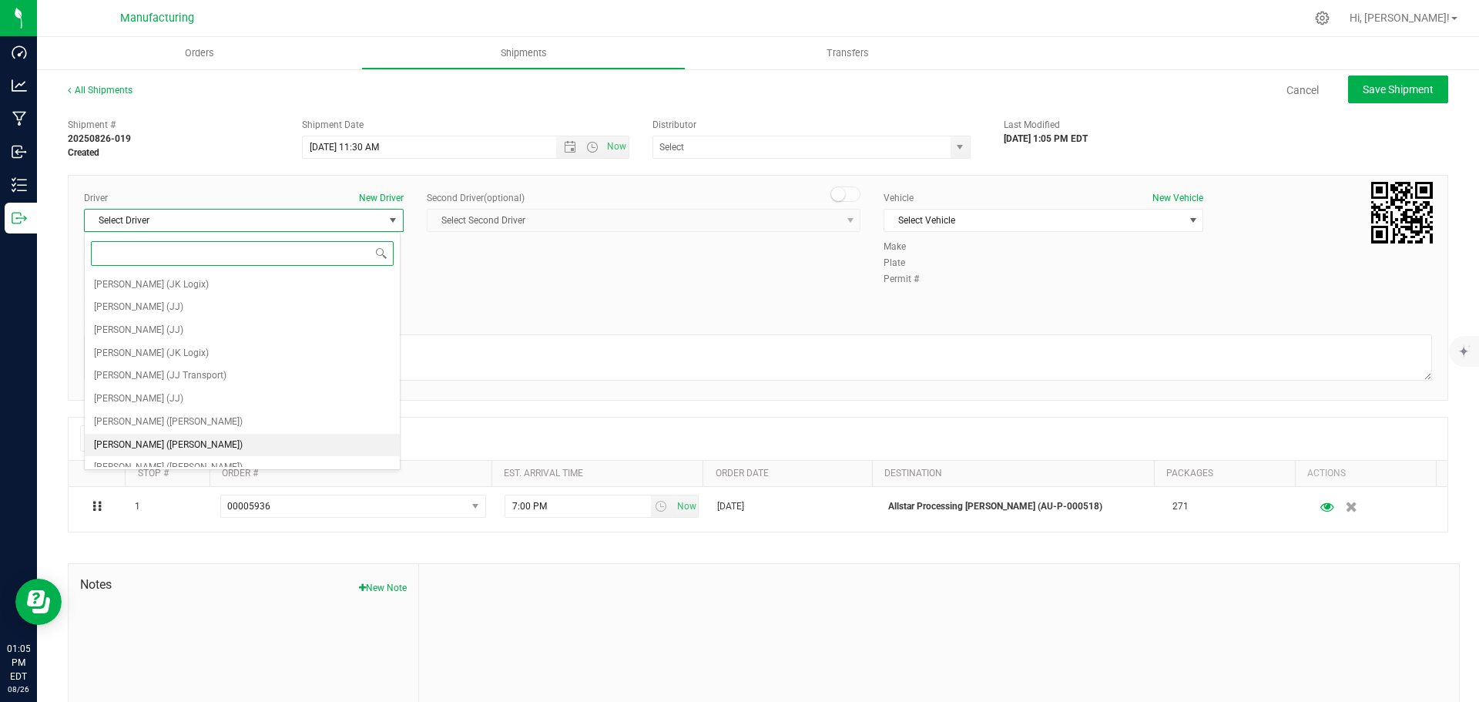
click at [112, 443] on span "[PERSON_NAME] ([PERSON_NAME])" at bounding box center [168, 445] width 149 height 20
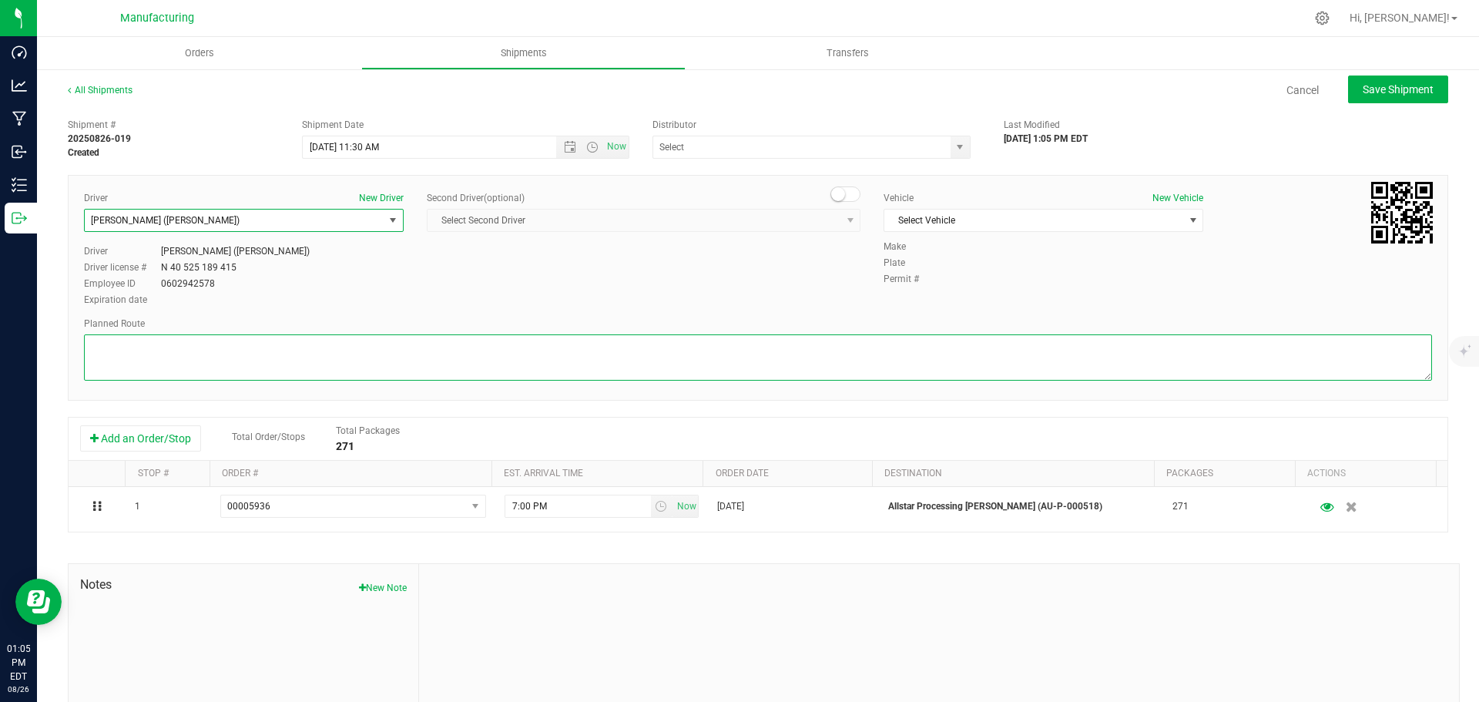
drag, startPoint x: 506, startPoint y: 363, endPoint x: 507, endPoint y: 346, distance: 17.0
click at [506, 361] on textarea at bounding box center [758, 357] width 1348 height 46
paste textarea "Mitten Distro Dimondale To Motas -- Head south 246 ft -- Turn right 325 ft -- T…"
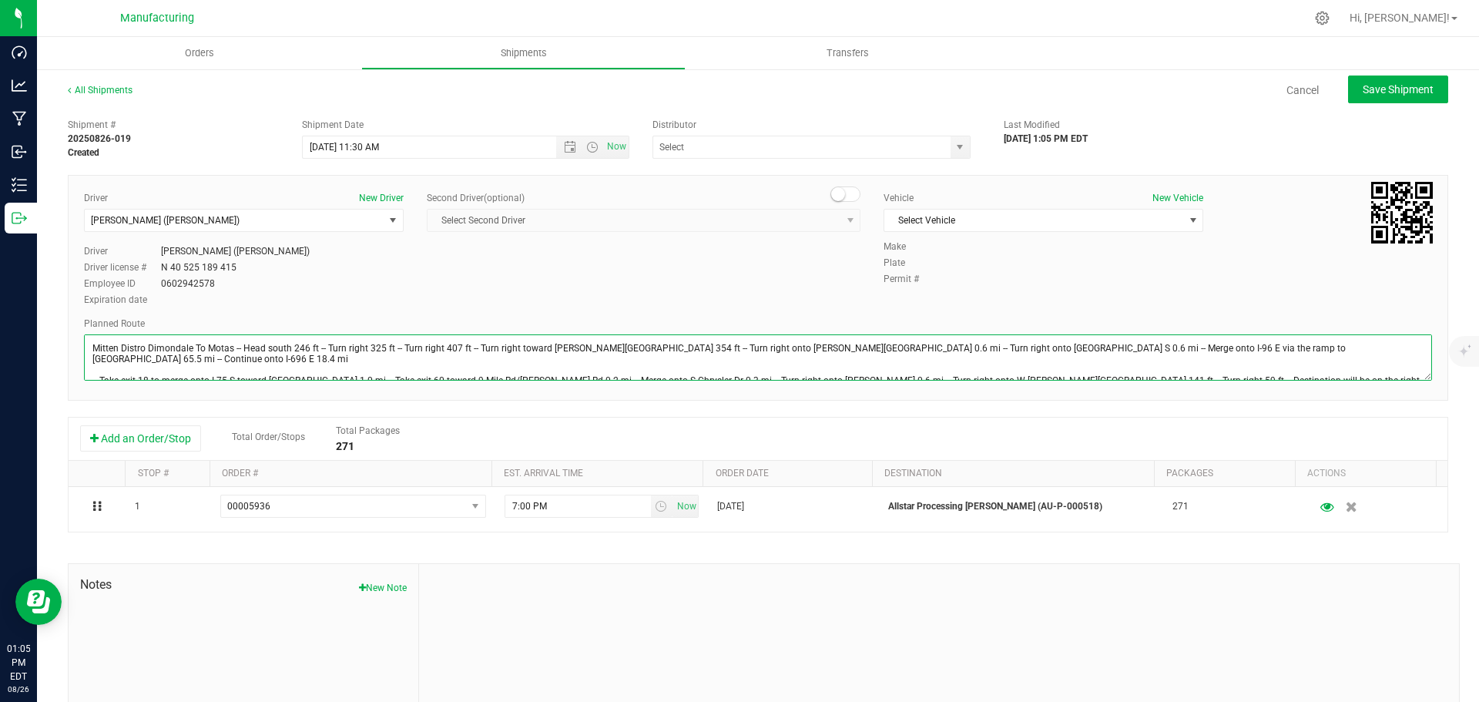
scroll to position [17, 0]
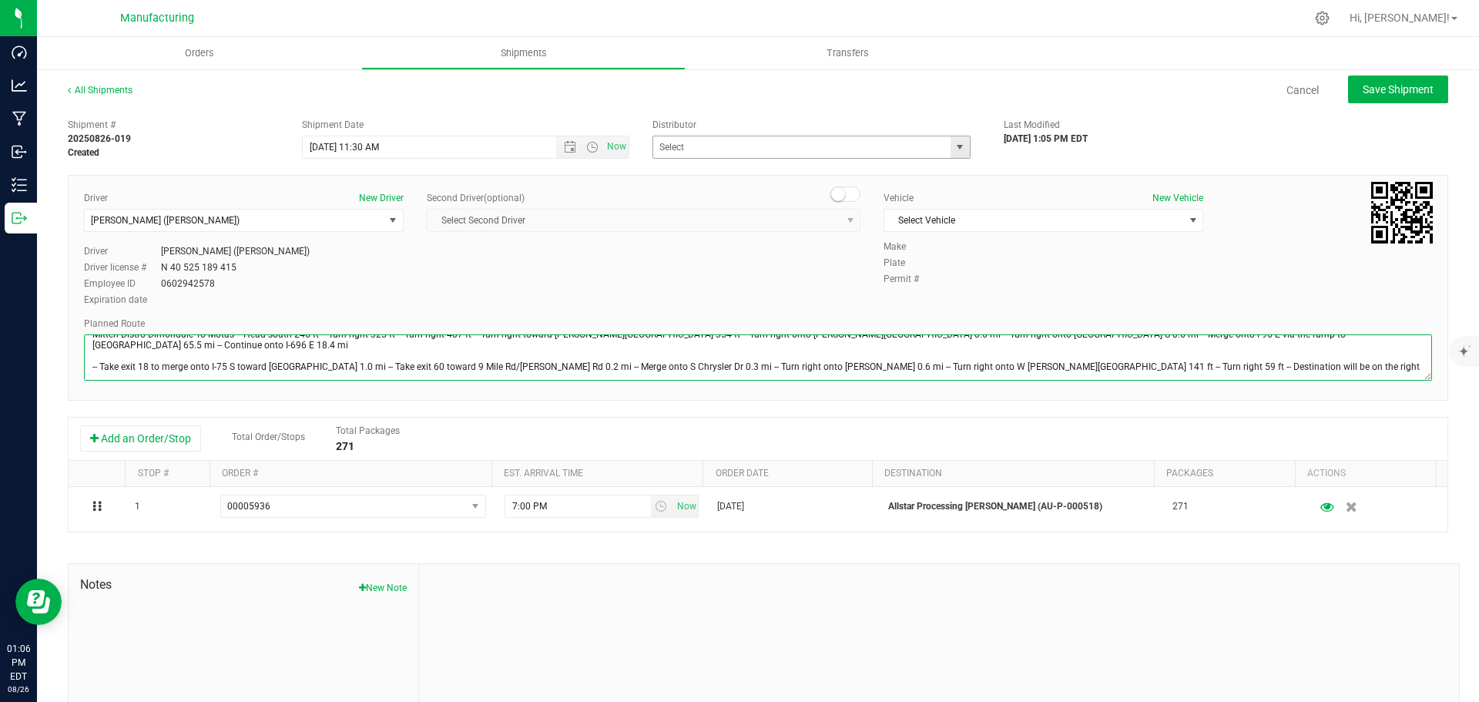
click at [954, 144] on span "select" at bounding box center [960, 147] width 12 height 12
type textarea "Mitten Distro Dimondale To Motas -- Head south 246 ft -- Turn right 325 ft -- T…"
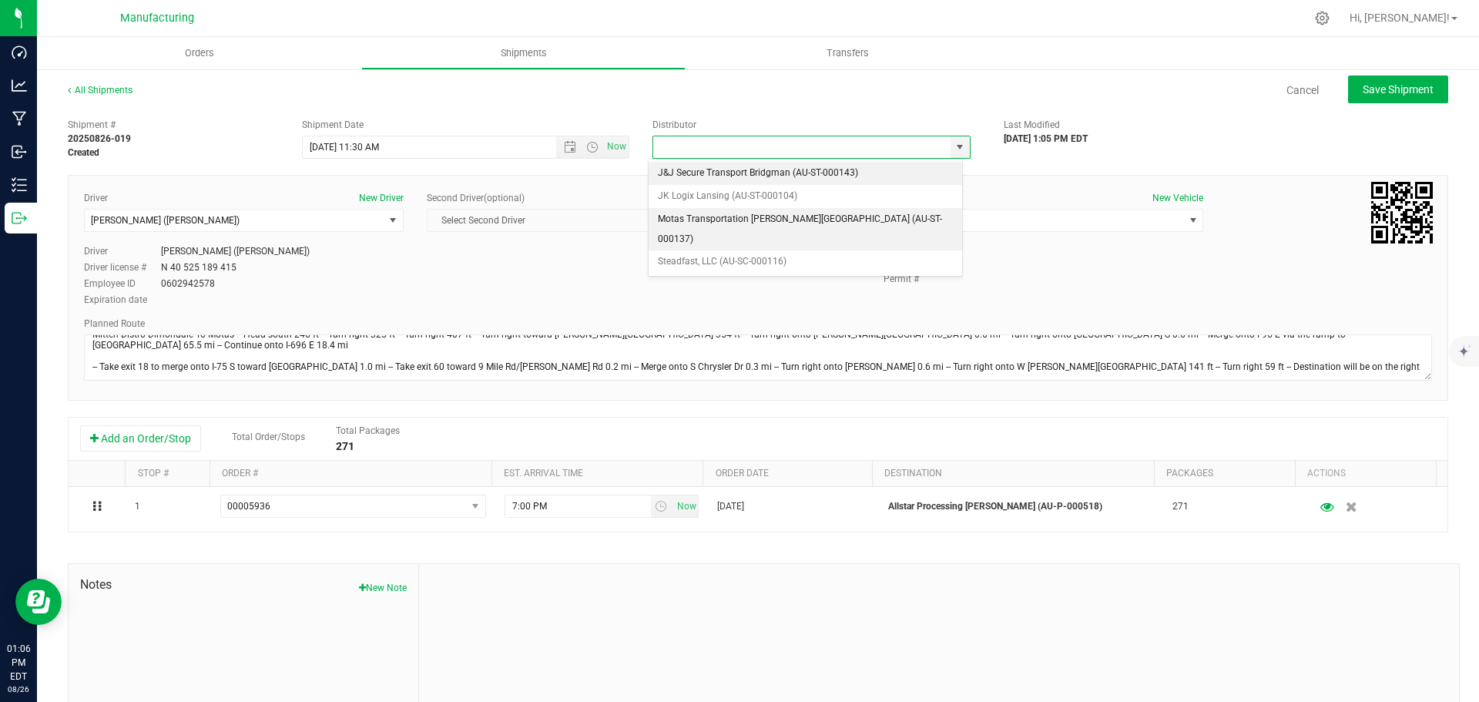
click at [756, 218] on li "Motas Transportation [PERSON_NAME][GEOGRAPHIC_DATA] (AU-ST-000137)" at bounding box center [805, 229] width 313 height 42
type input "Motas Transportation [PERSON_NAME][GEOGRAPHIC_DATA] (AU-ST-000137)"
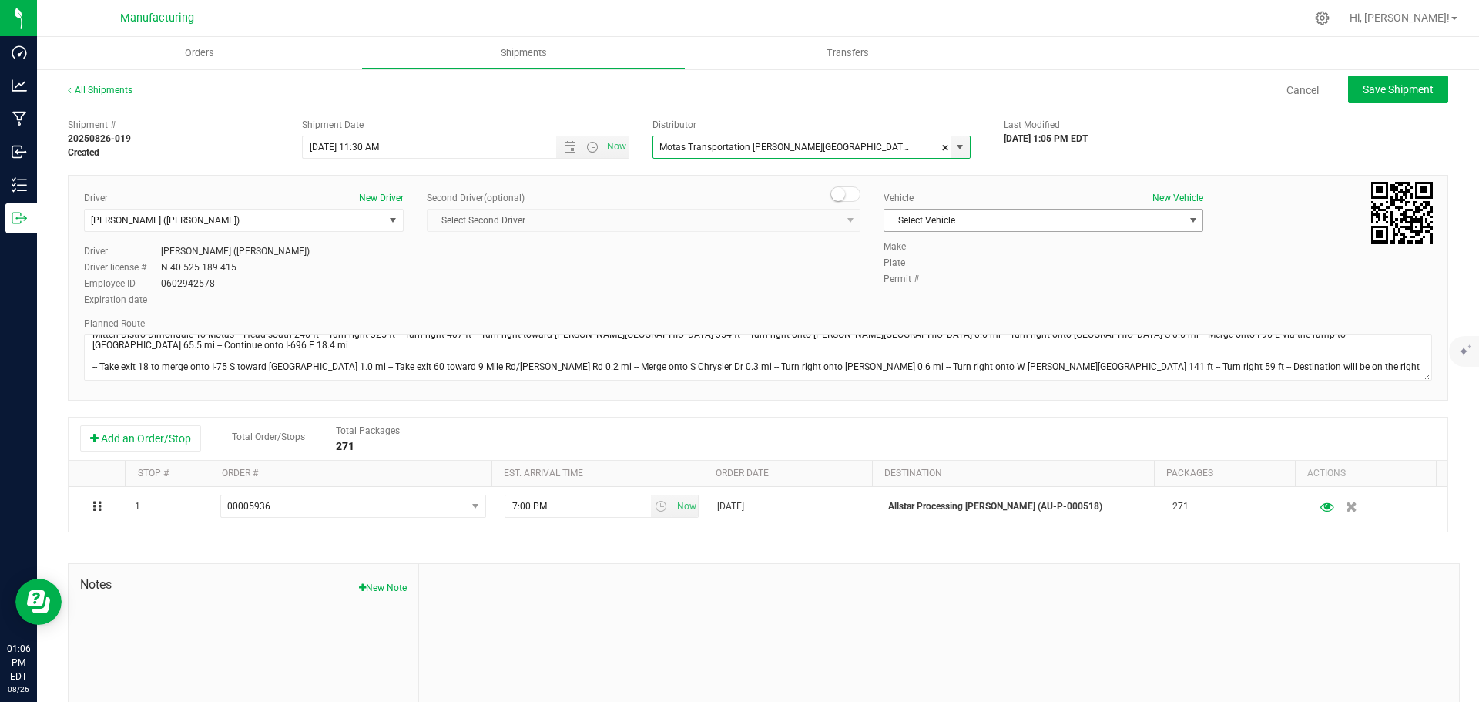
click at [934, 216] on span "Select Vehicle" at bounding box center [1033, 221] width 299 height 22
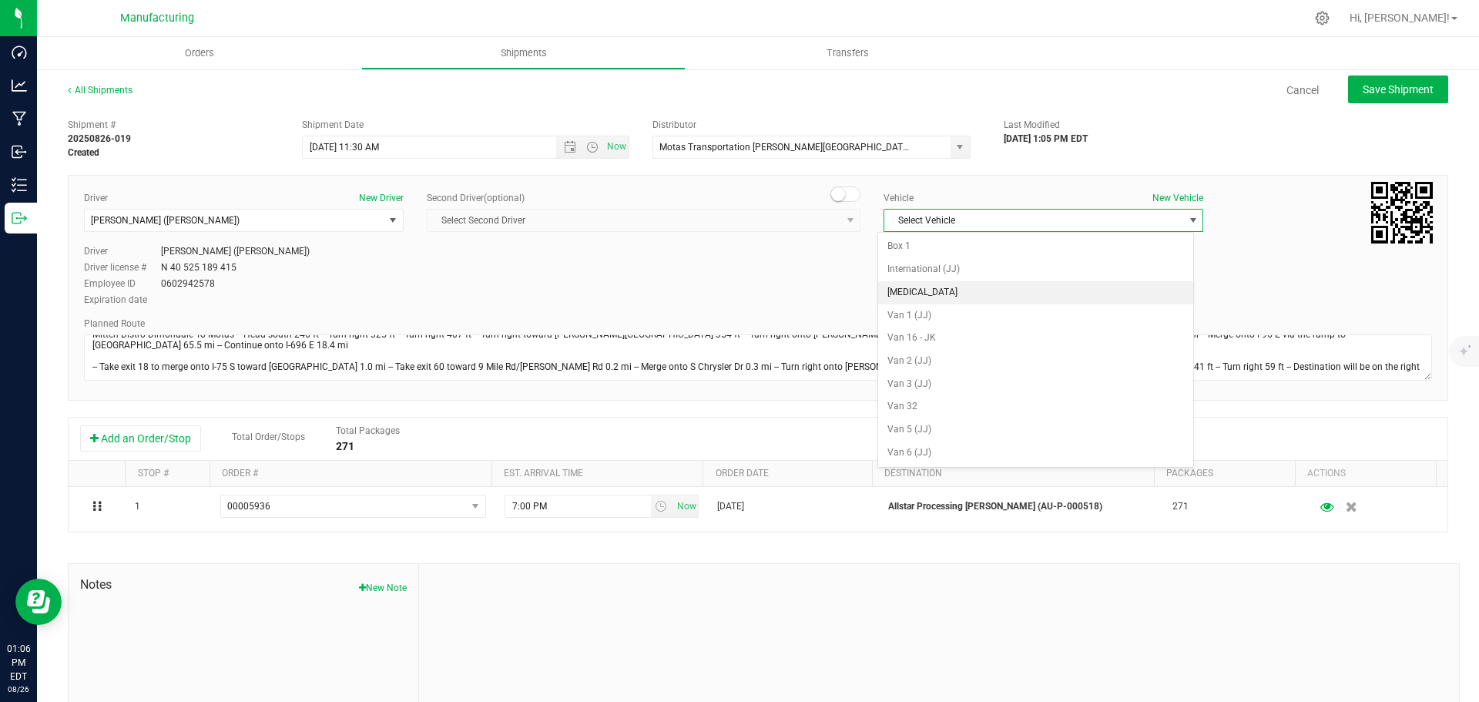
click at [917, 295] on li "[MEDICAL_DATA]" at bounding box center [1035, 292] width 315 height 23
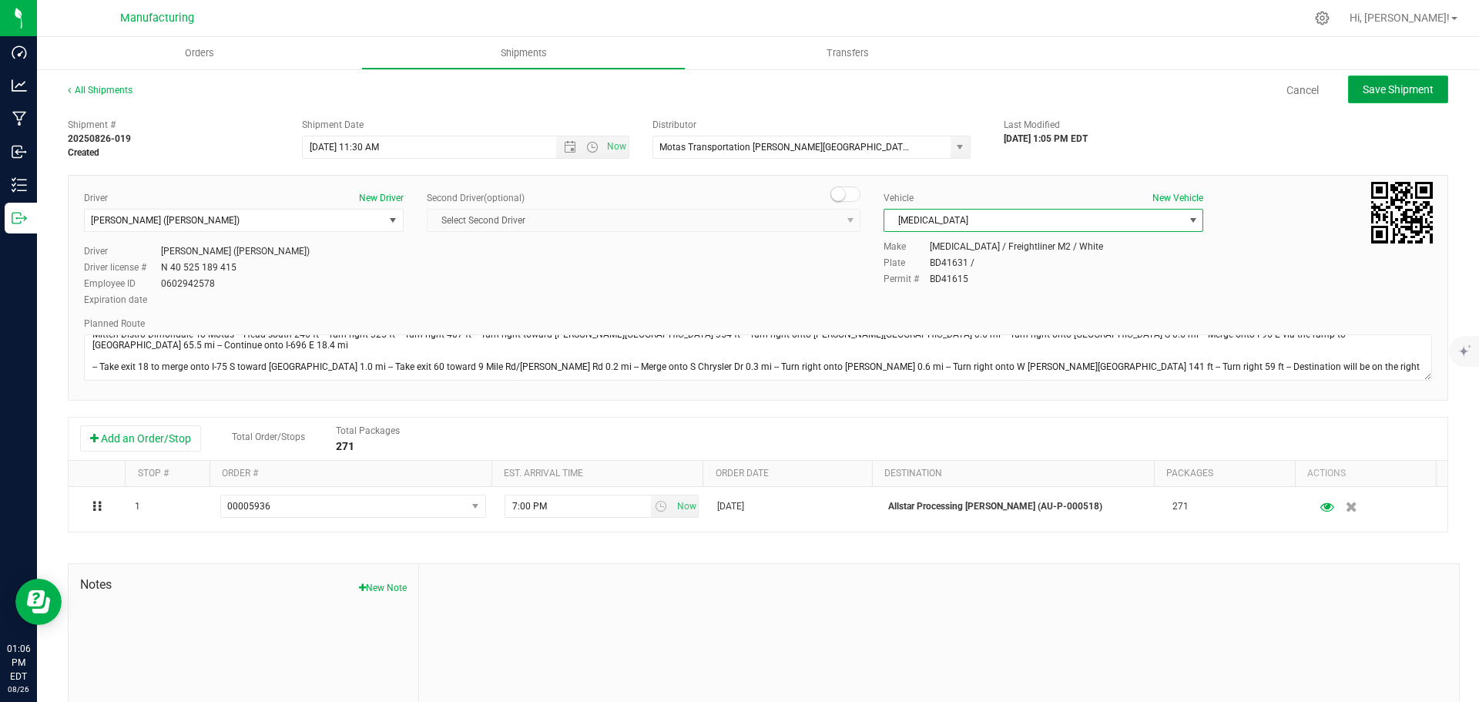
click at [1384, 88] on span "Save Shipment" at bounding box center [1398, 89] width 71 height 12
type input "[DATE] 3:30 PM"
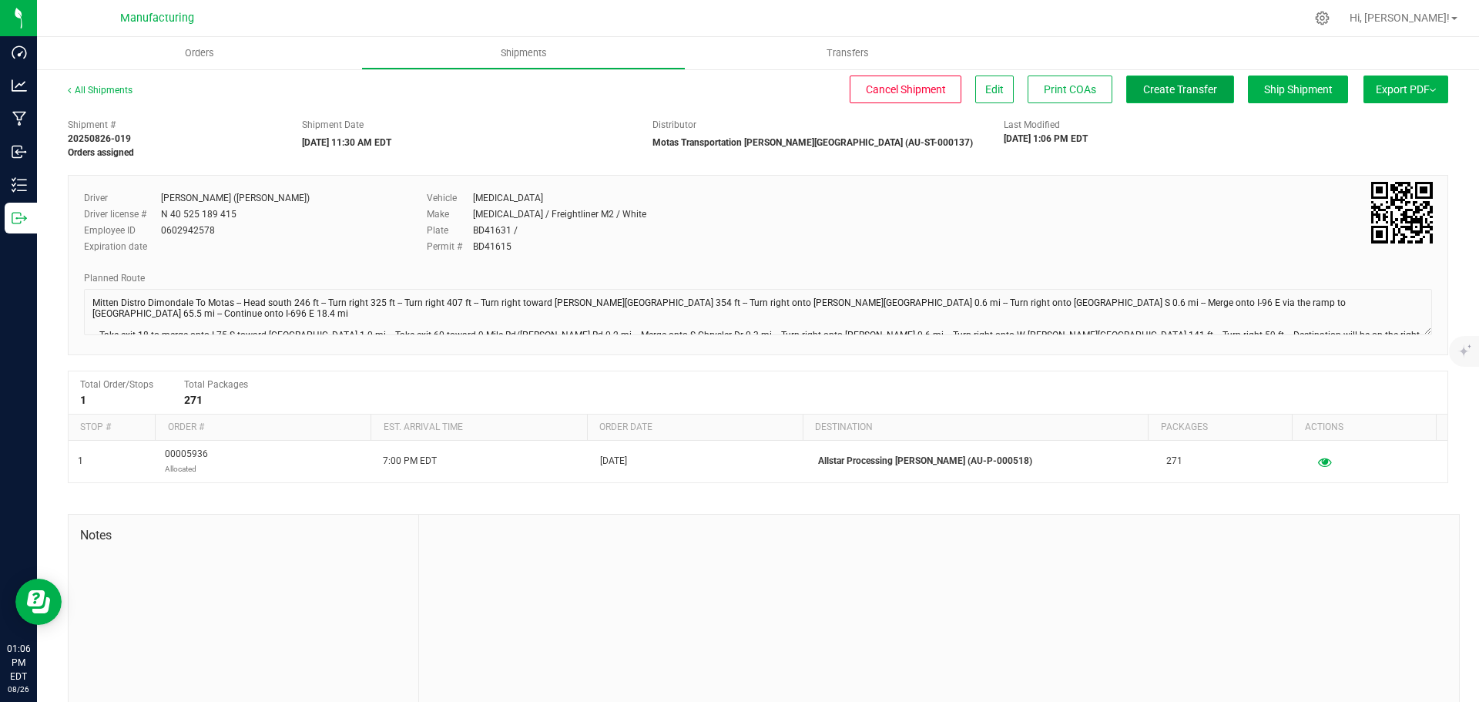
click at [1187, 89] on span "Create Transfer" at bounding box center [1180, 89] width 74 height 12
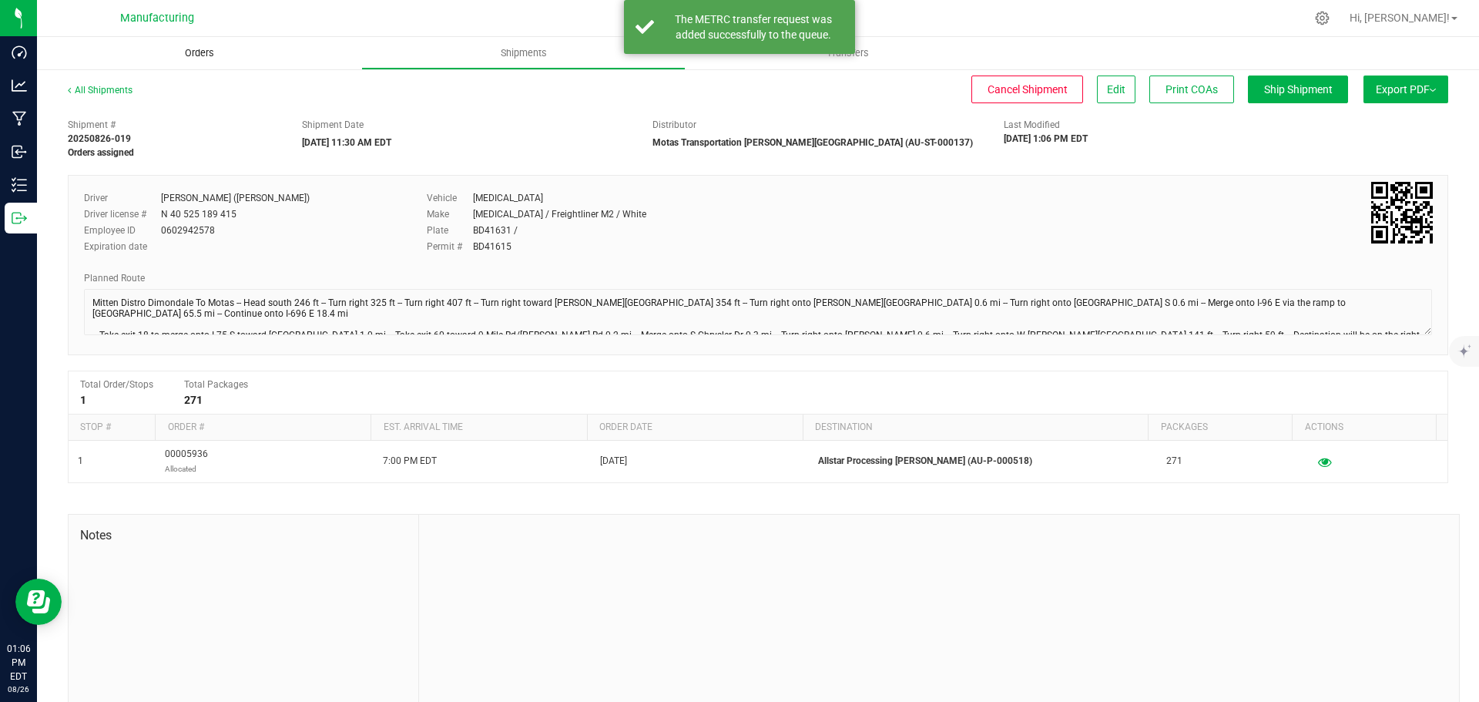
click at [199, 46] on span "Orders" at bounding box center [199, 53] width 71 height 14
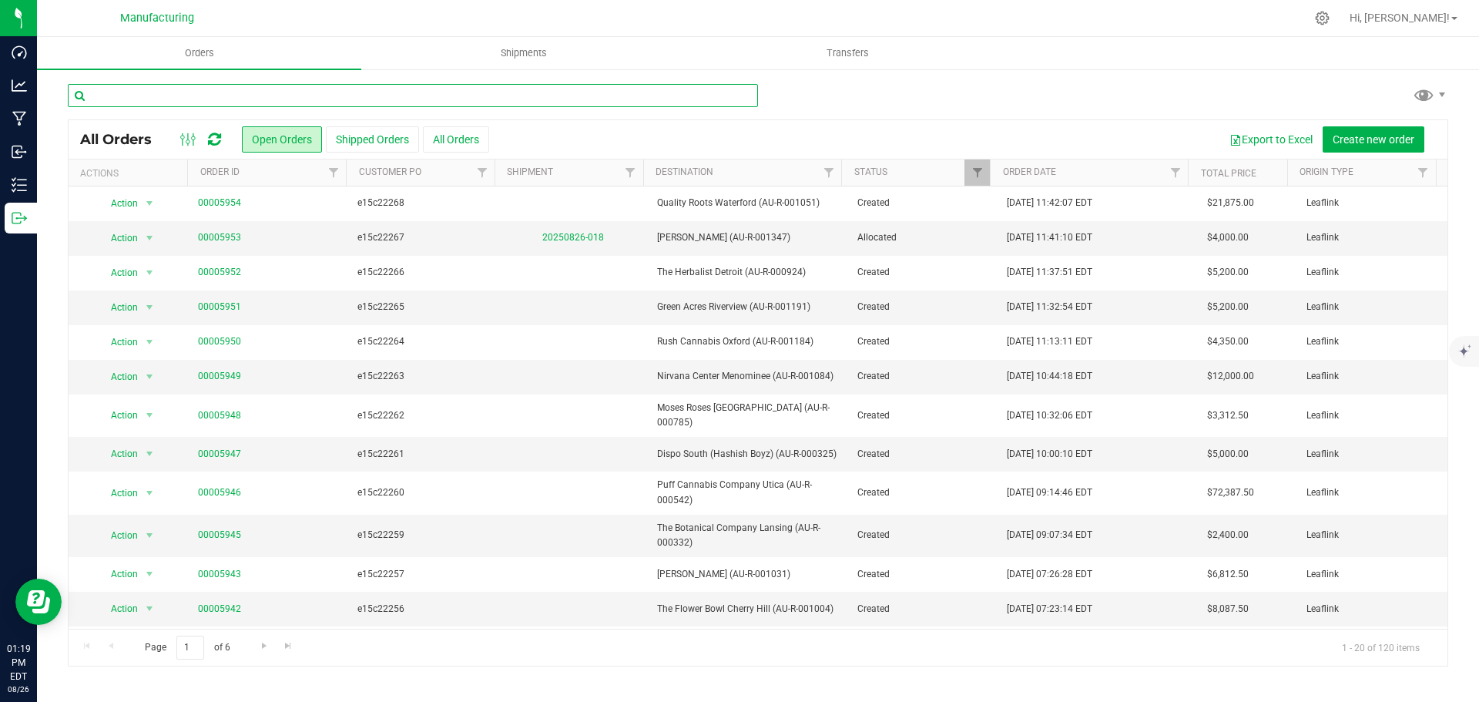
click at [256, 98] on input "text" at bounding box center [413, 95] width 690 height 23
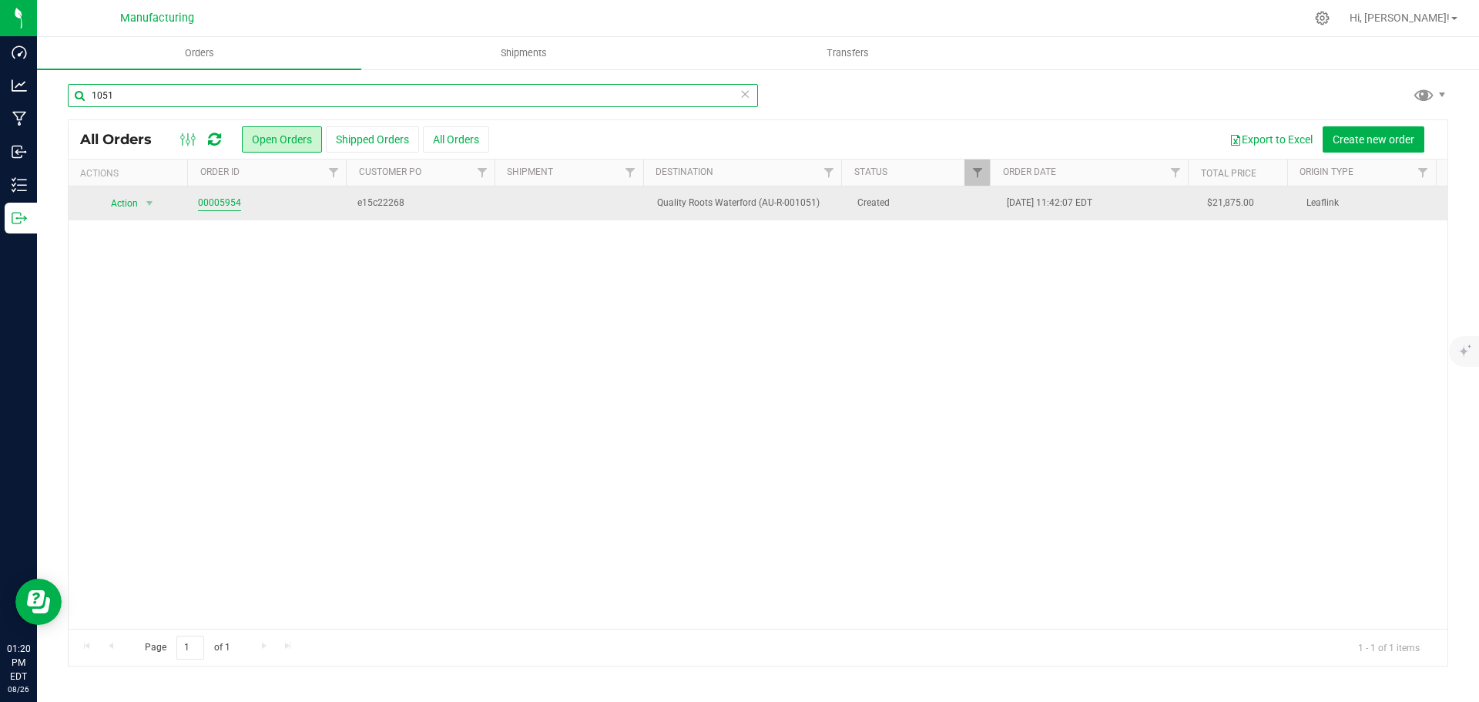
type input "1051"
click at [220, 203] on link "00005954" at bounding box center [219, 203] width 43 height 15
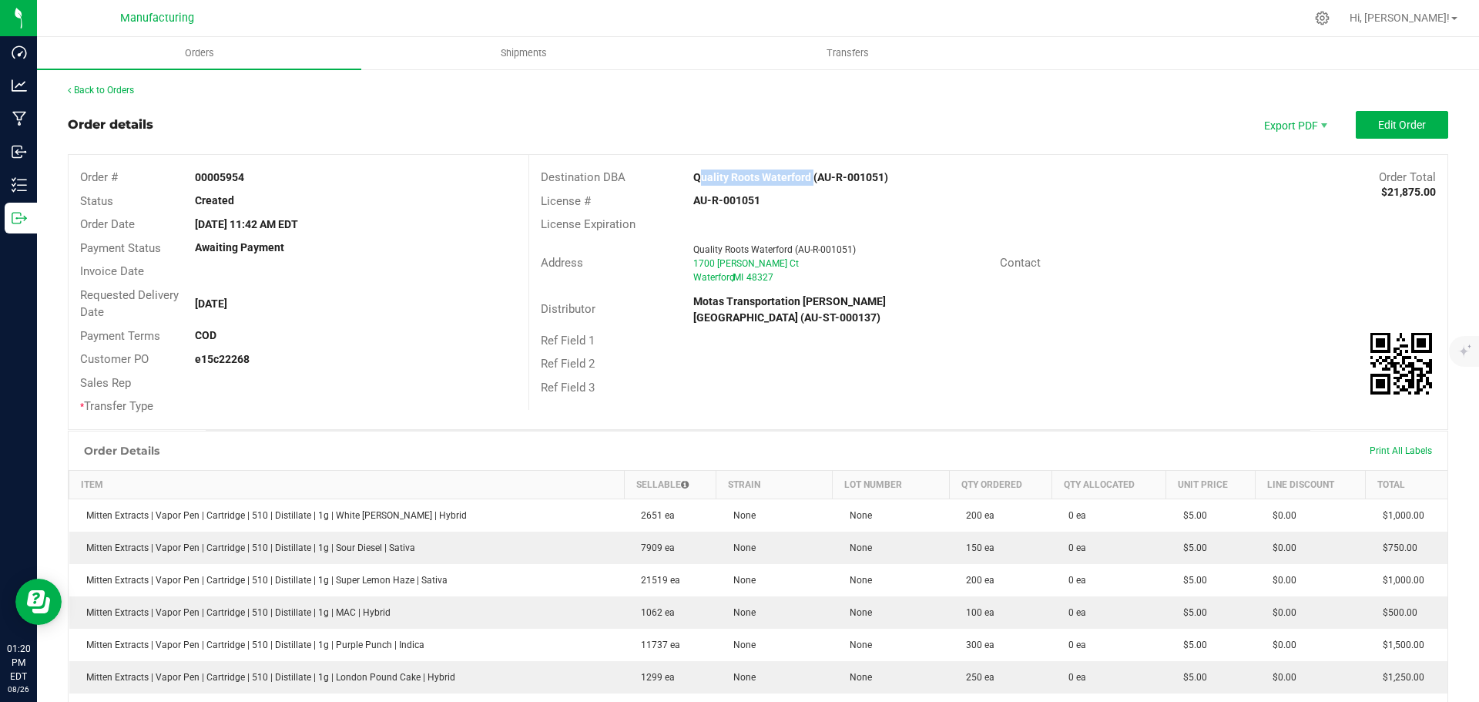
drag, startPoint x: 677, startPoint y: 171, endPoint x: 792, endPoint y: 183, distance: 115.3
click at [803, 174] on div "Quality Roots Waterford (AU-R-001051)" at bounding box center [873, 177] width 383 height 16
copy strong "Quality Roots Waterford"
drag, startPoint x: 686, startPoint y: 199, endPoint x: 773, endPoint y: 201, distance: 86.3
click at [773, 201] on div "AU-R-001051" at bounding box center [835, 201] width 306 height 16
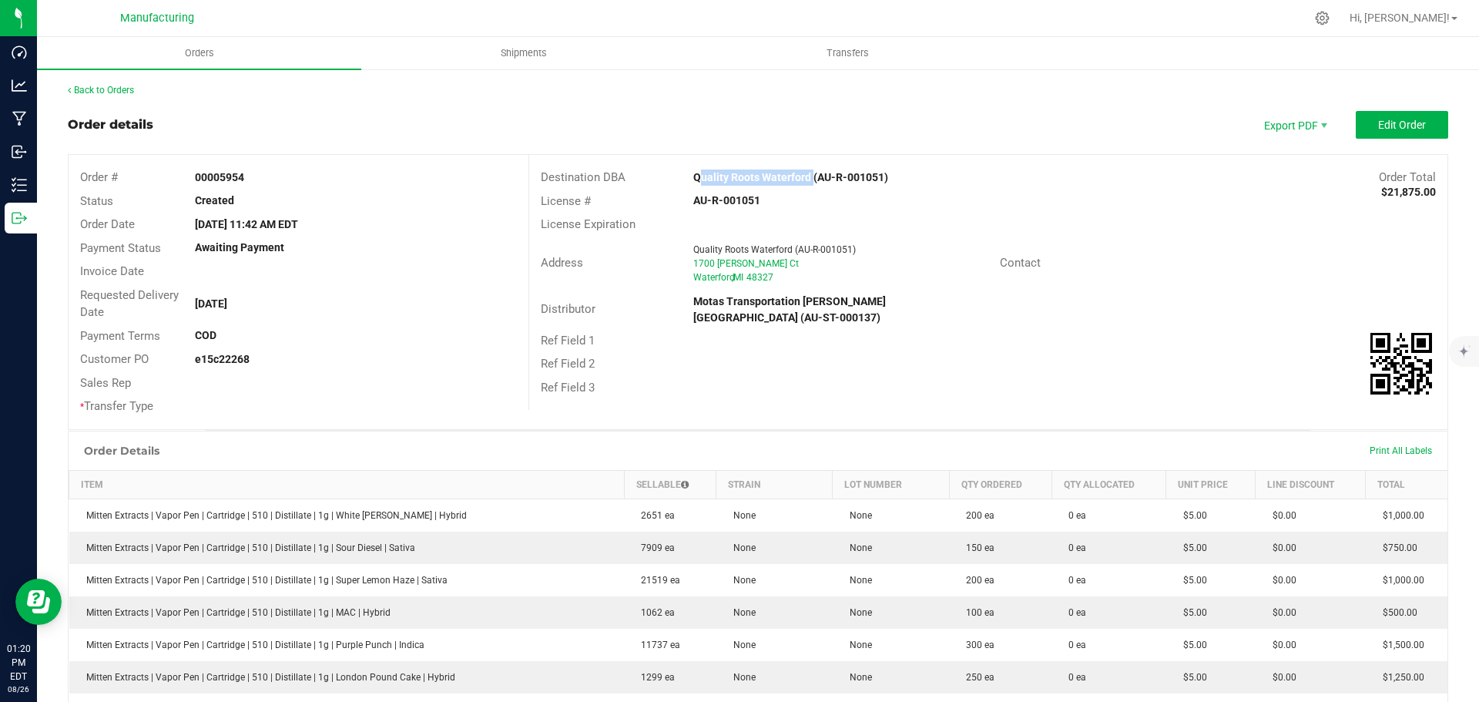
copy strong "AU-R-001051"
drag, startPoint x: 1012, startPoint y: 195, endPoint x: 1025, endPoint y: 193, distance: 13.3
click at [1012, 195] on div "License # AU-R-001051" at bounding box center [988, 201] width 918 height 24
click at [1407, 129] on span "Edit Order" at bounding box center [1402, 125] width 48 height 12
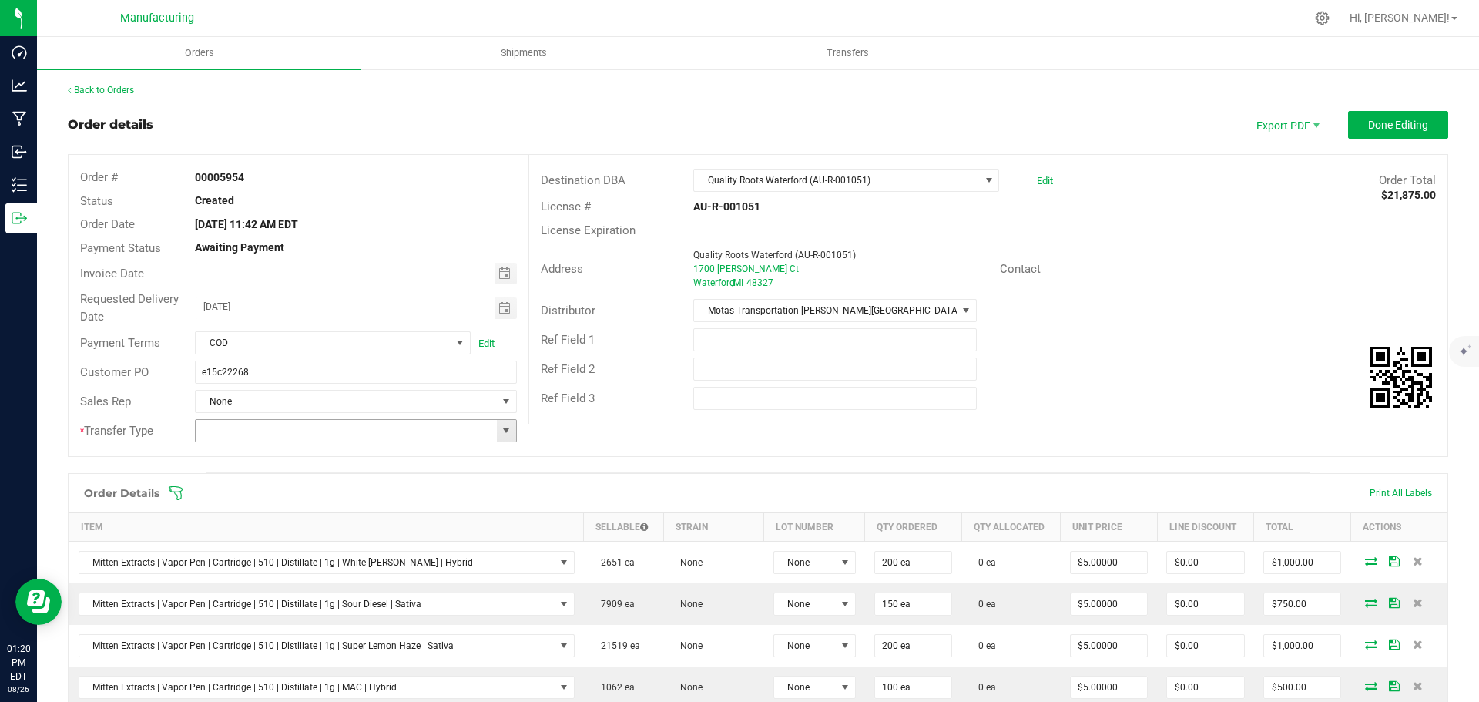
click at [504, 425] on span at bounding box center [506, 430] width 12 height 12
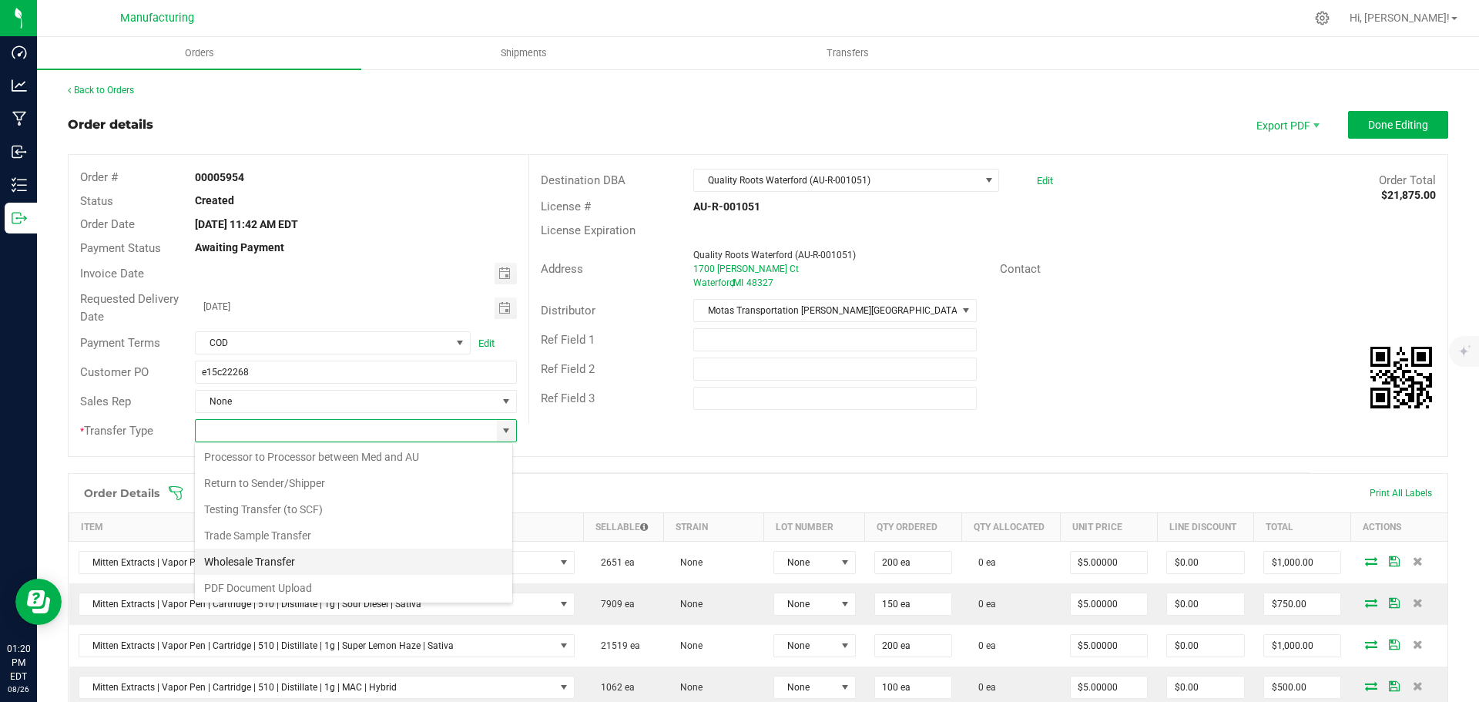
scroll to position [108, 0]
click at [253, 558] on li "Wholesale Transfer" at bounding box center [353, 560] width 317 height 26
type input "Wholesale Transfer"
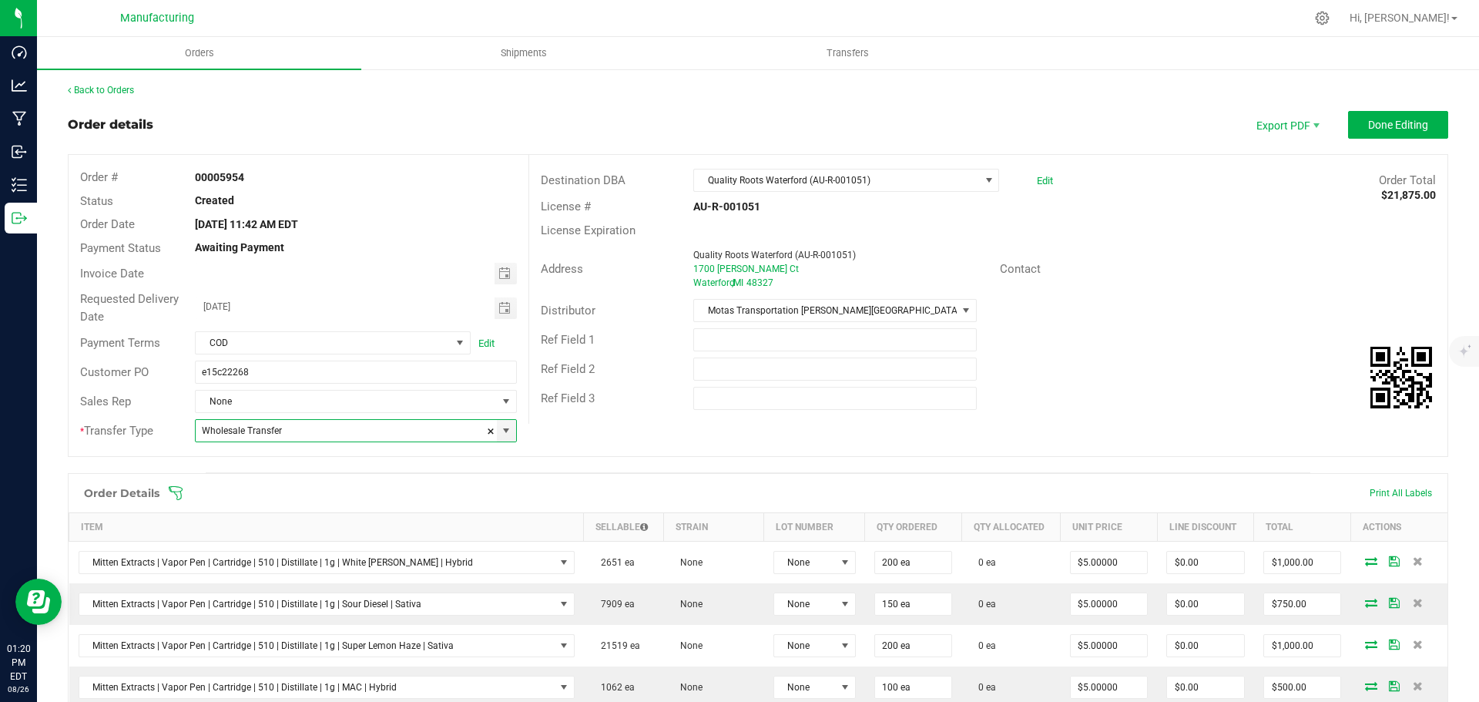
click at [179, 491] on icon at bounding box center [175, 492] width 15 height 15
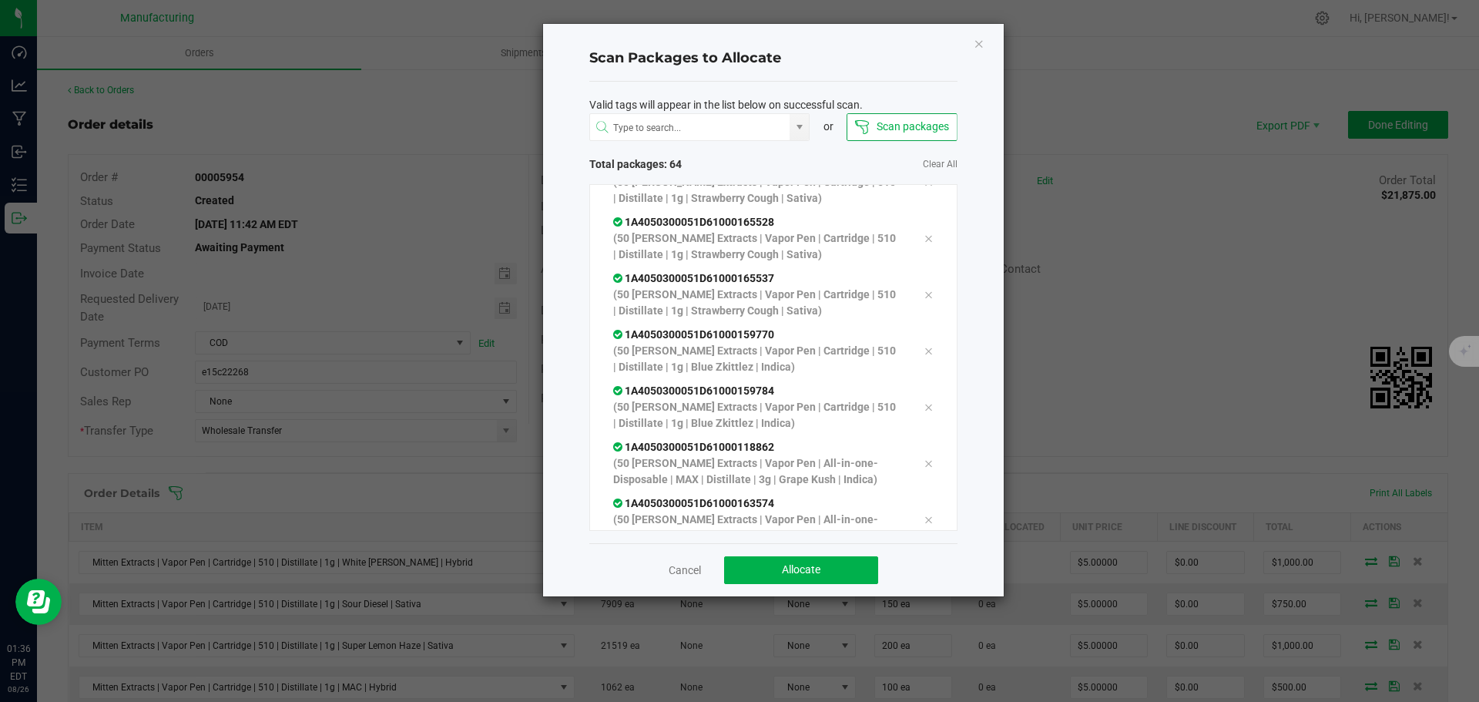
scroll to position [3301, 0]
click at [834, 573] on button "Allocate" at bounding box center [801, 570] width 154 height 28
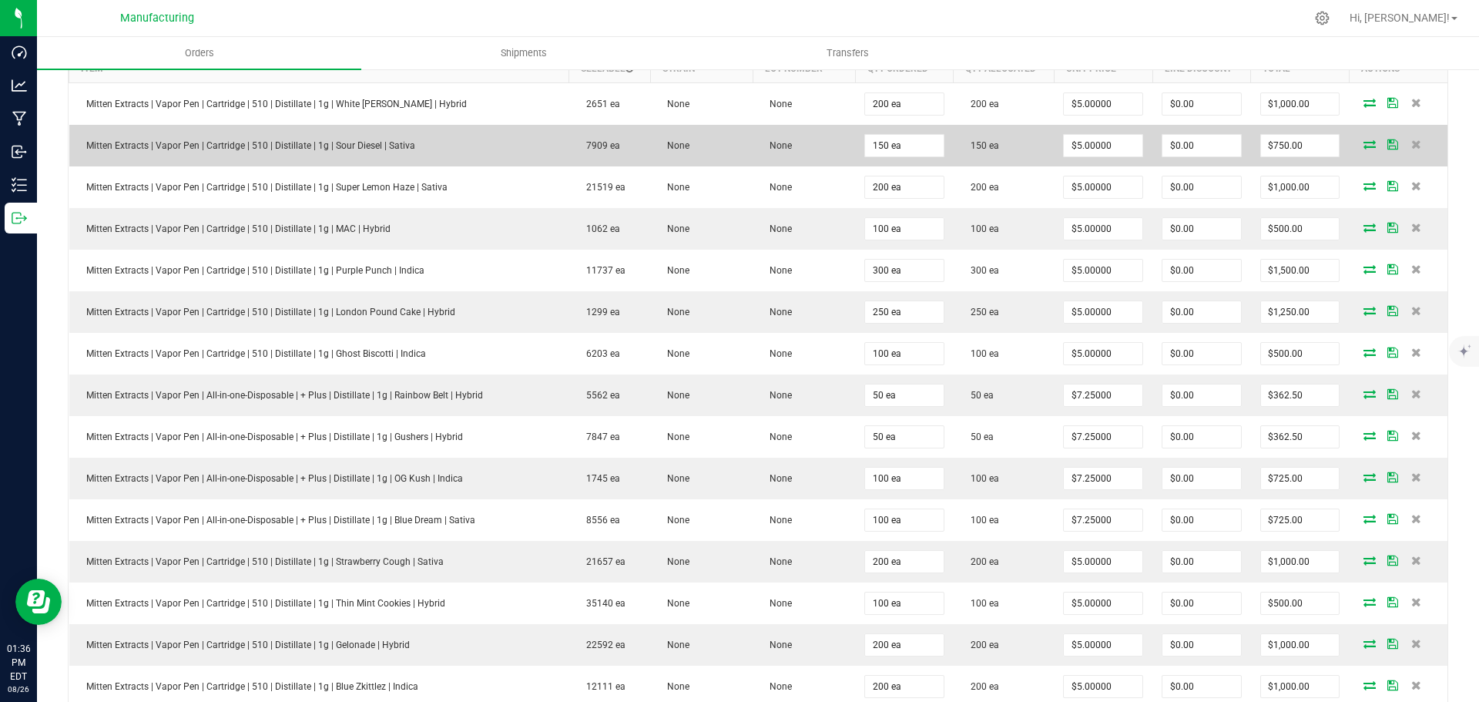
scroll to position [308, 0]
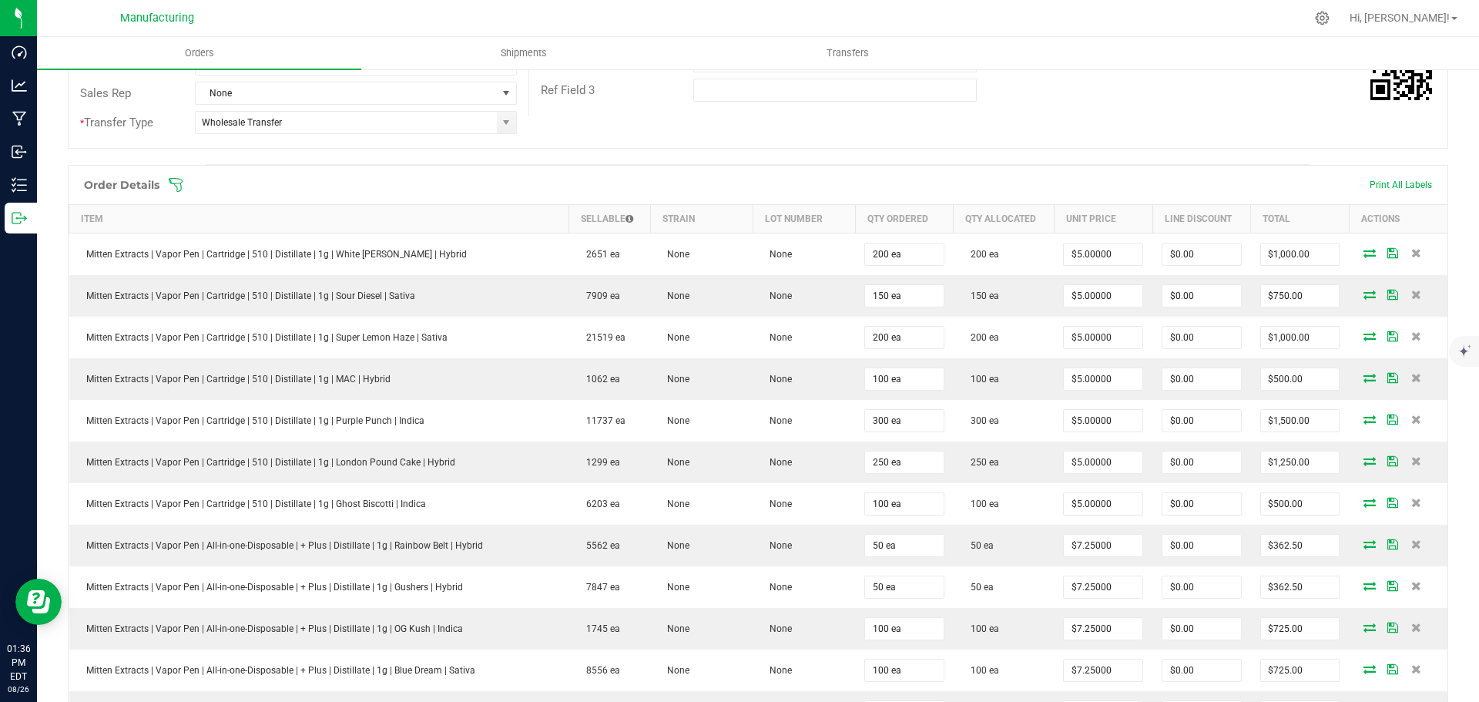
click at [166, 182] on div "Order Details" at bounding box center [121, 185] width 91 height 28
click at [175, 184] on icon at bounding box center [176, 185] width 14 height 14
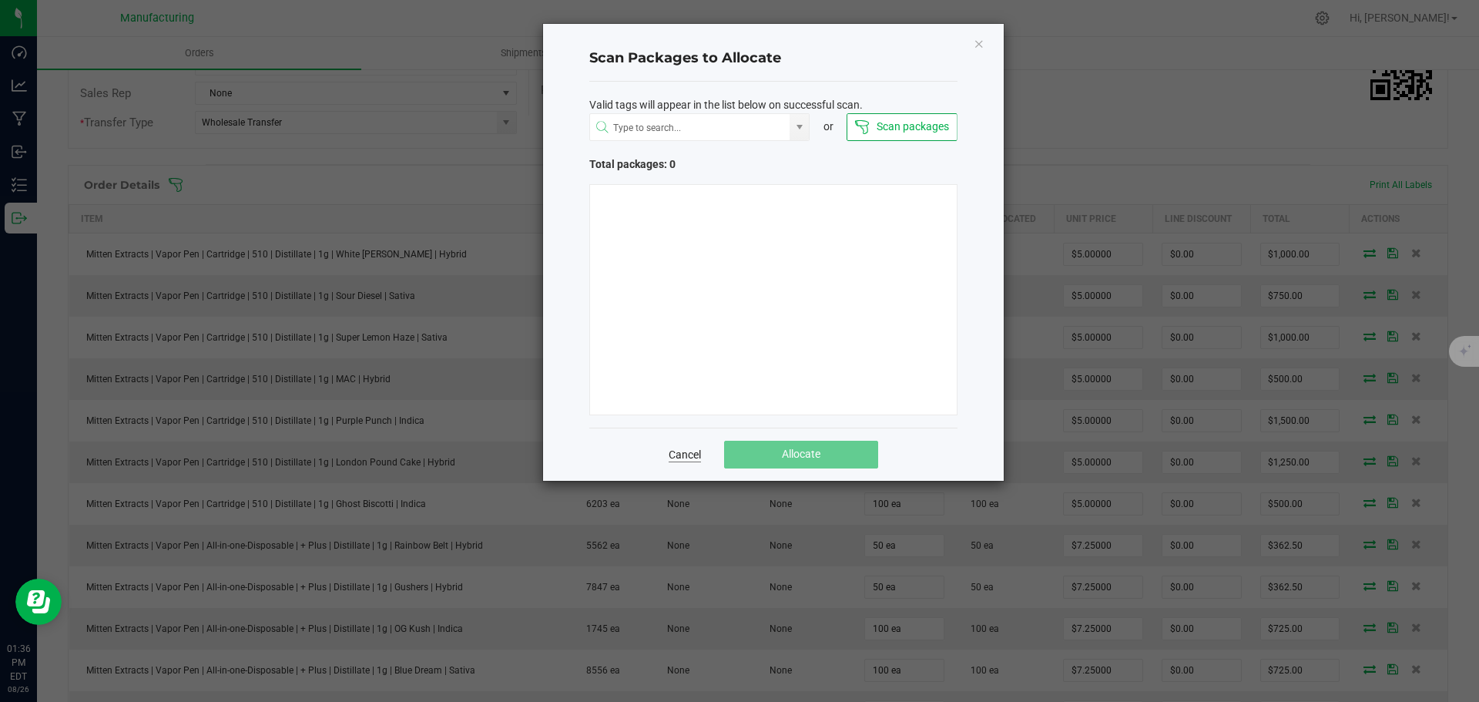
click at [678, 458] on link "Cancel" at bounding box center [685, 454] width 32 height 15
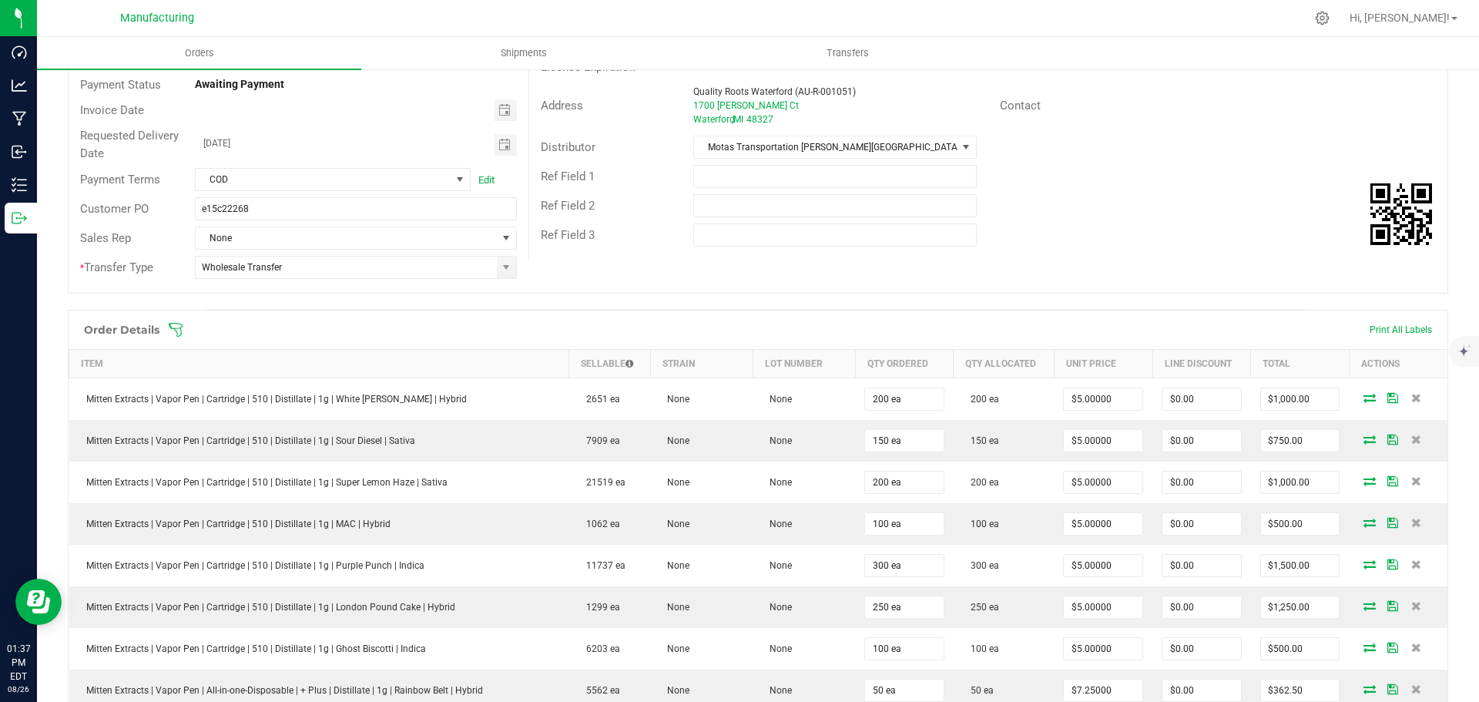
scroll to position [0, 0]
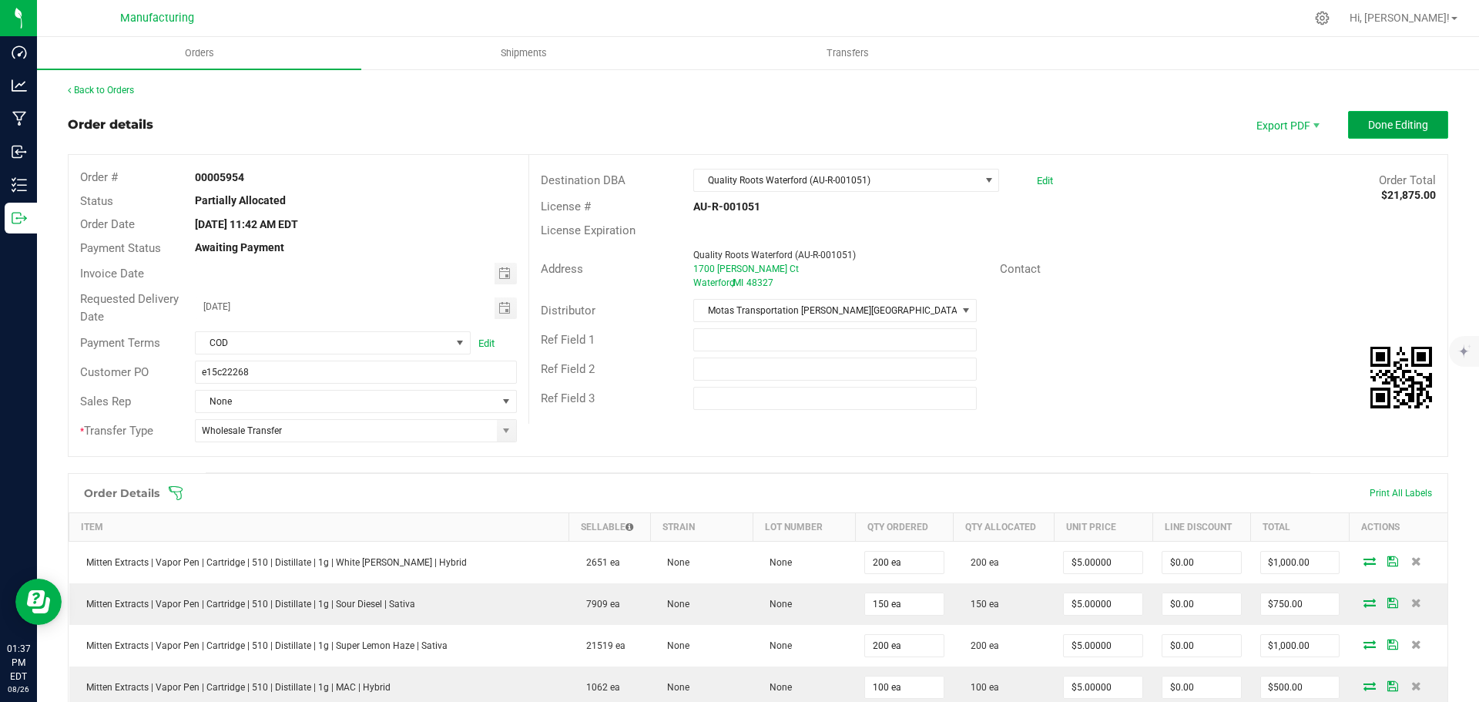
click at [1382, 128] on span "Done Editing" at bounding box center [1398, 125] width 60 height 12
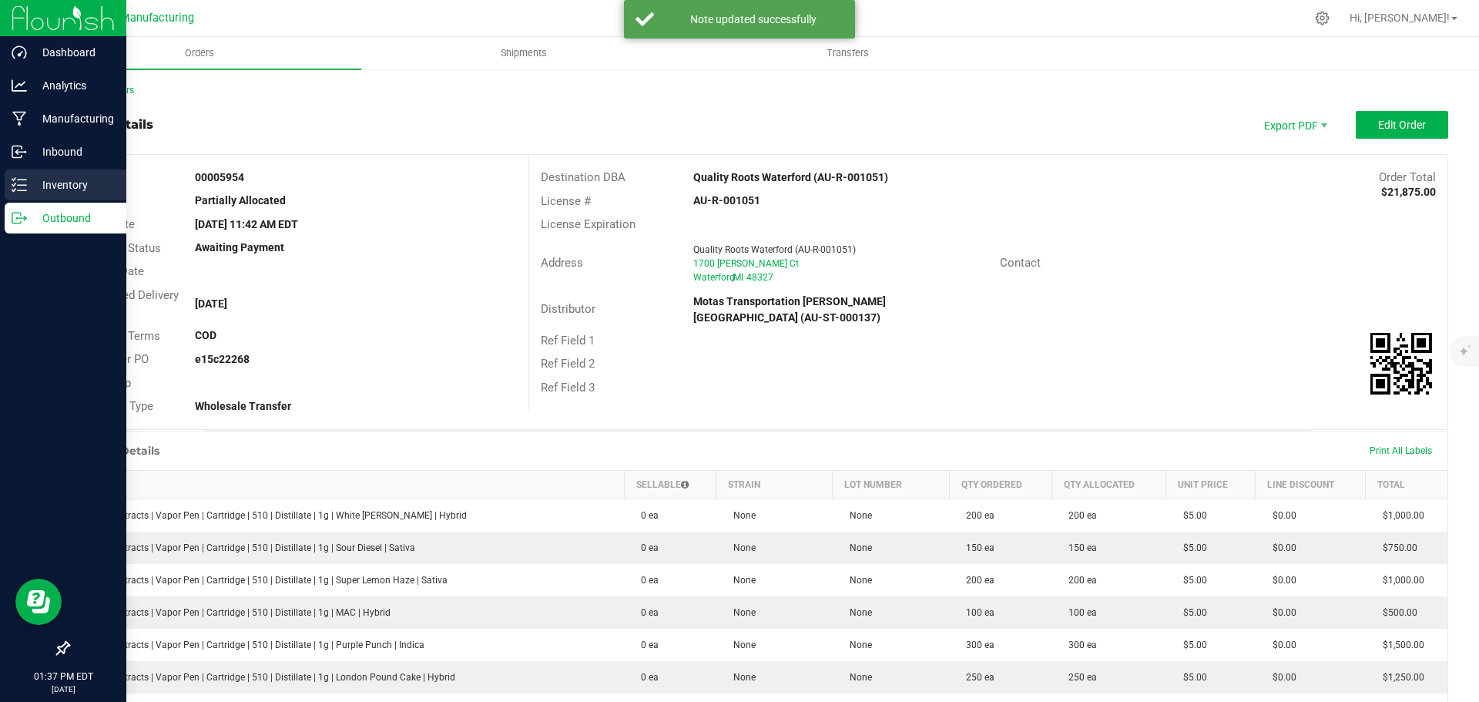
click at [23, 179] on line at bounding box center [22, 179] width 8 height 0
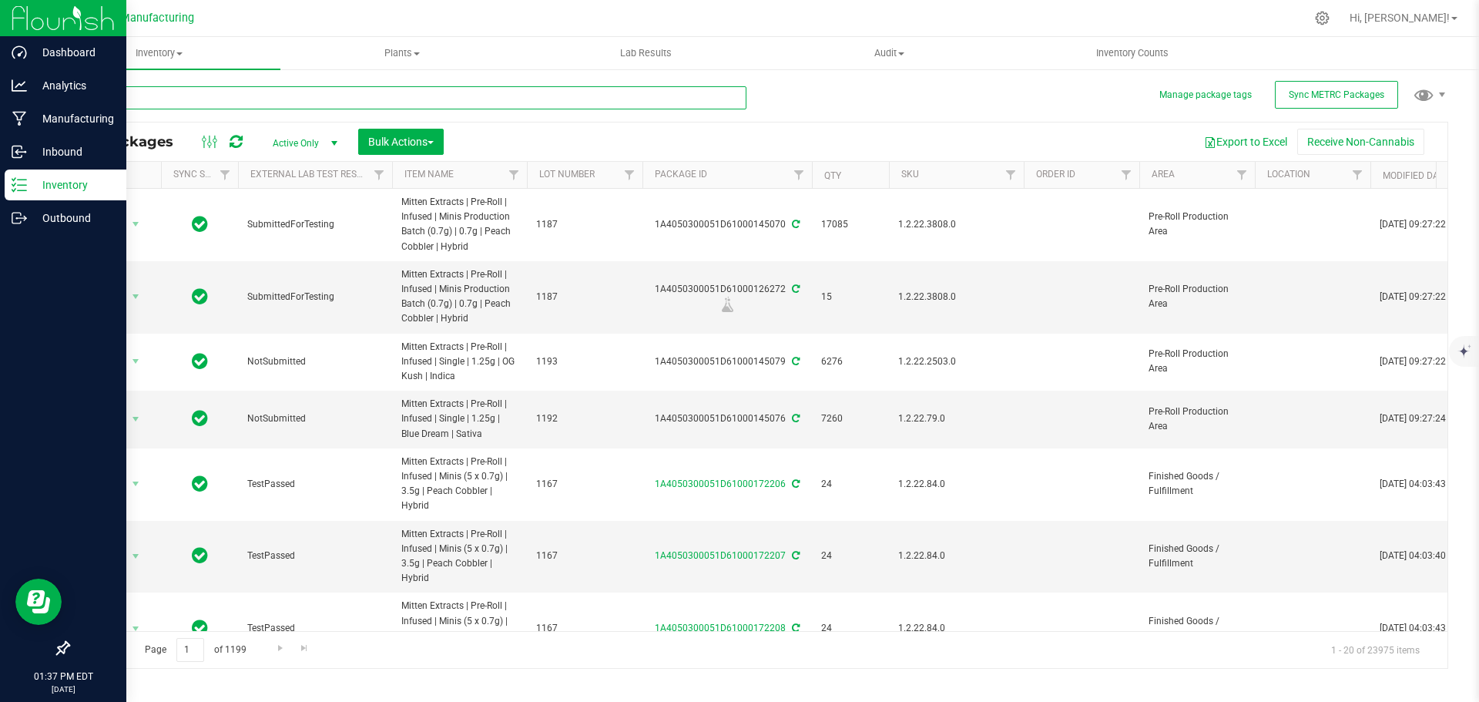
click at [267, 92] on input "text" at bounding box center [407, 97] width 679 height 23
type input "1A4050300051D61000125601"
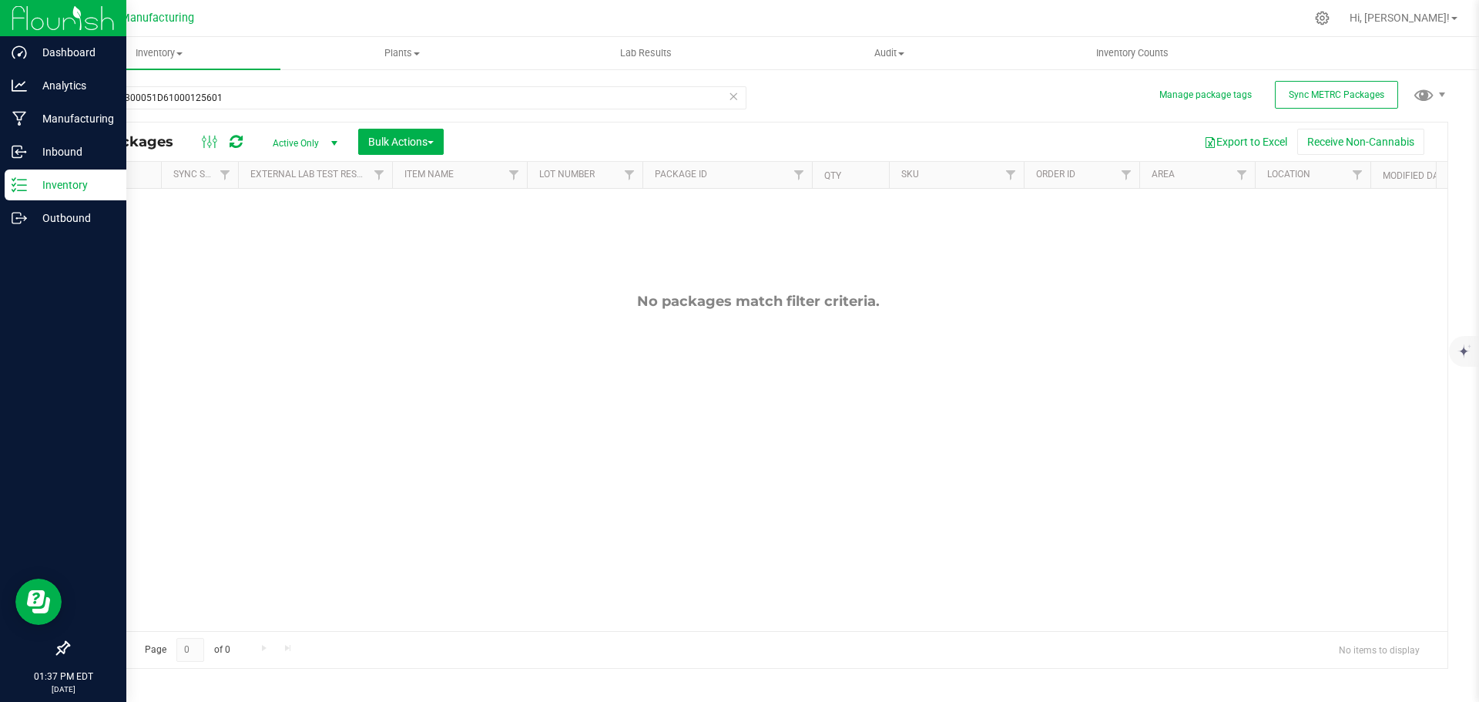
click at [318, 146] on span "Active Only" at bounding box center [302, 143] width 85 height 22
click at [290, 232] on li "All" at bounding box center [301, 236] width 83 height 23
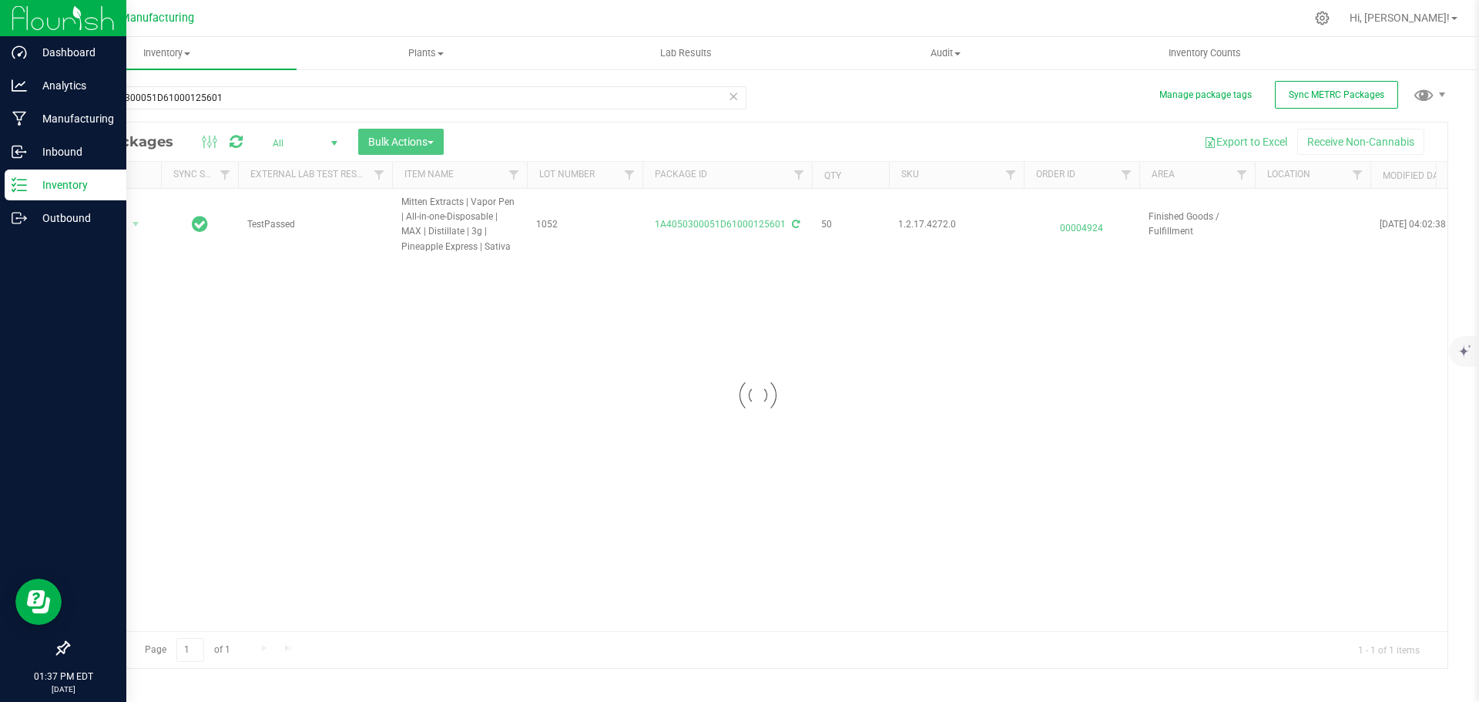
click at [796, 227] on div at bounding box center [758, 394] width 1379 height 545
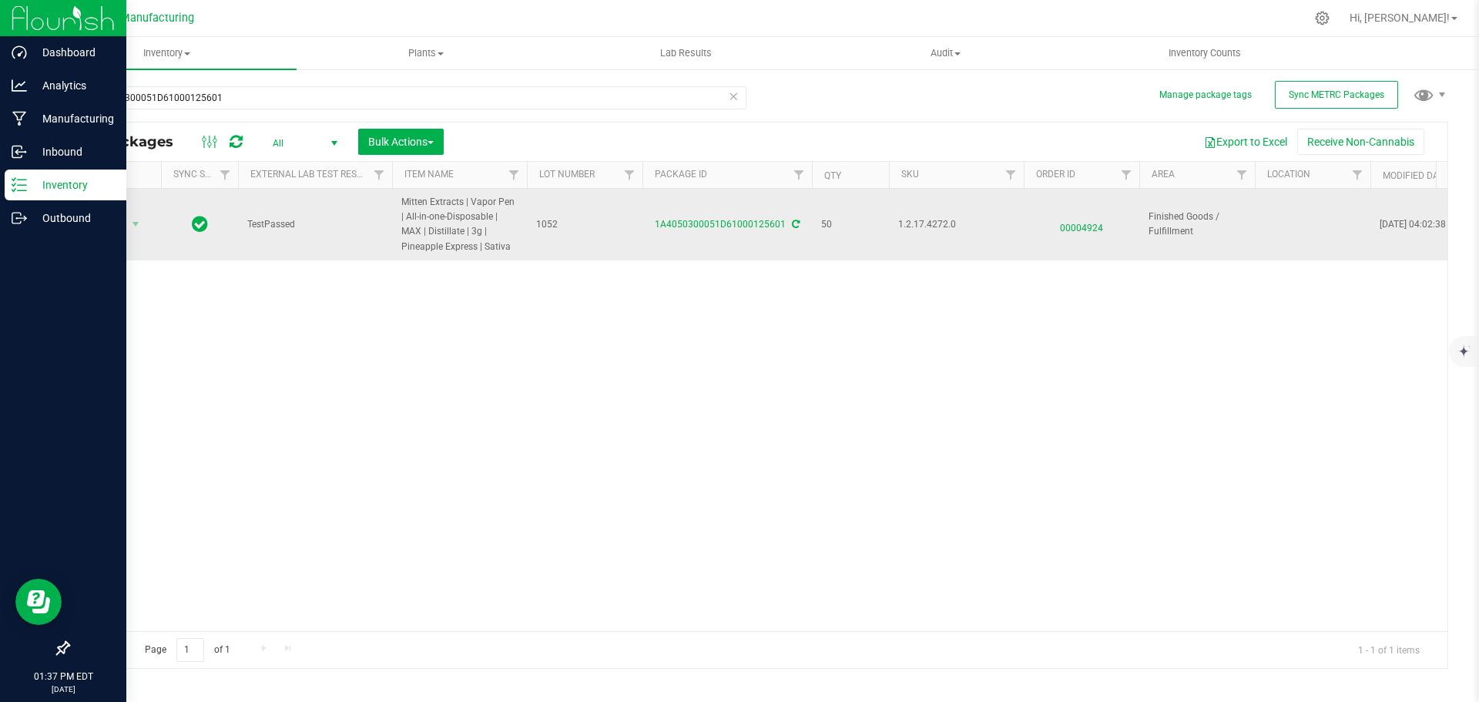
click at [796, 222] on icon at bounding box center [796, 224] width 8 height 9
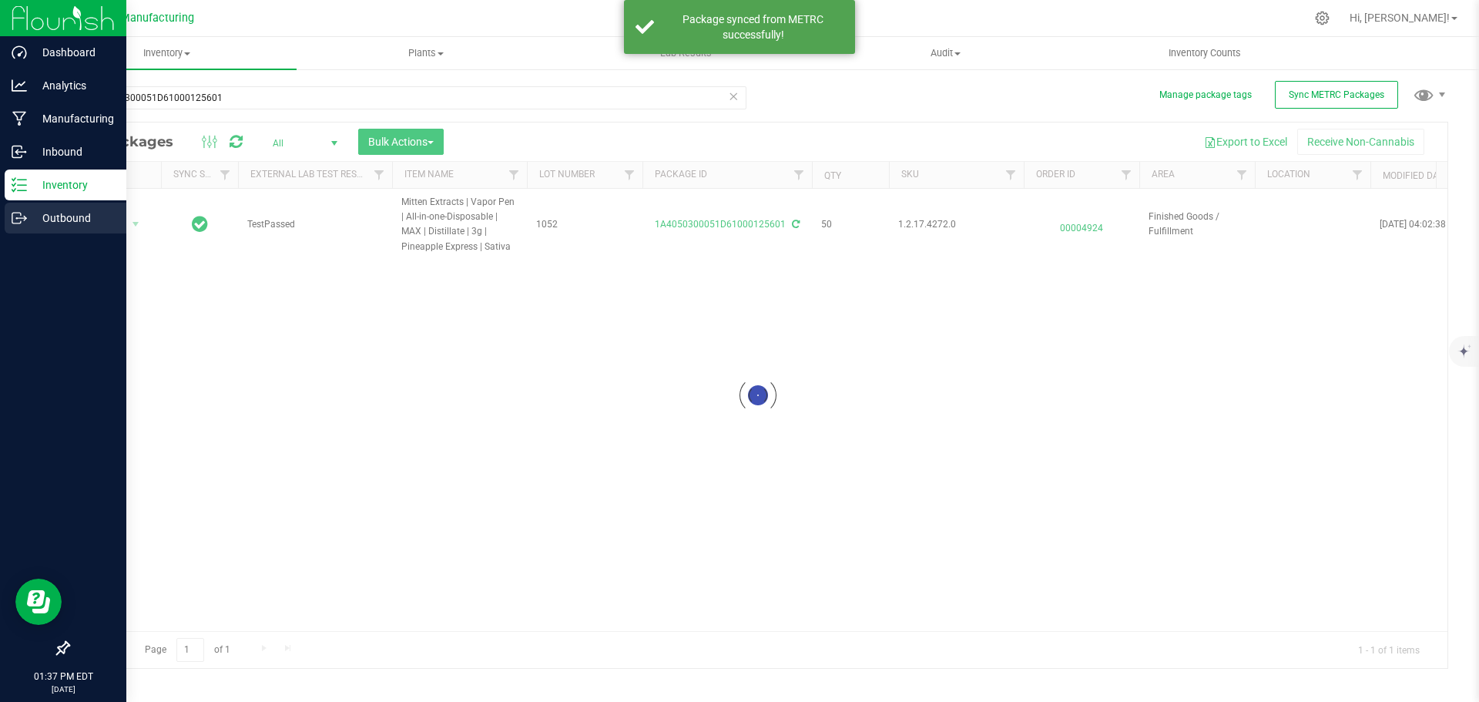
click at [42, 212] on p "Outbound" at bounding box center [73, 218] width 92 height 18
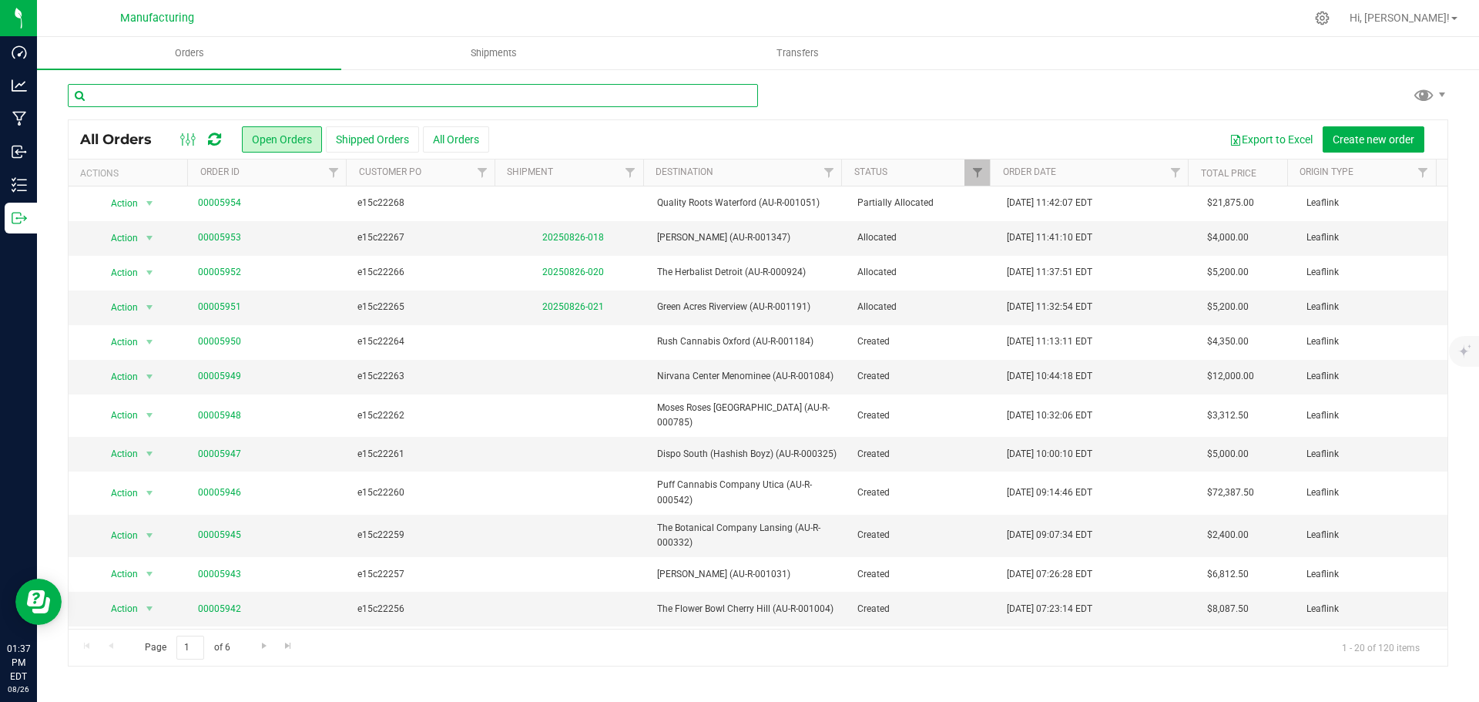
click at [196, 93] on input "text" at bounding box center [413, 95] width 690 height 23
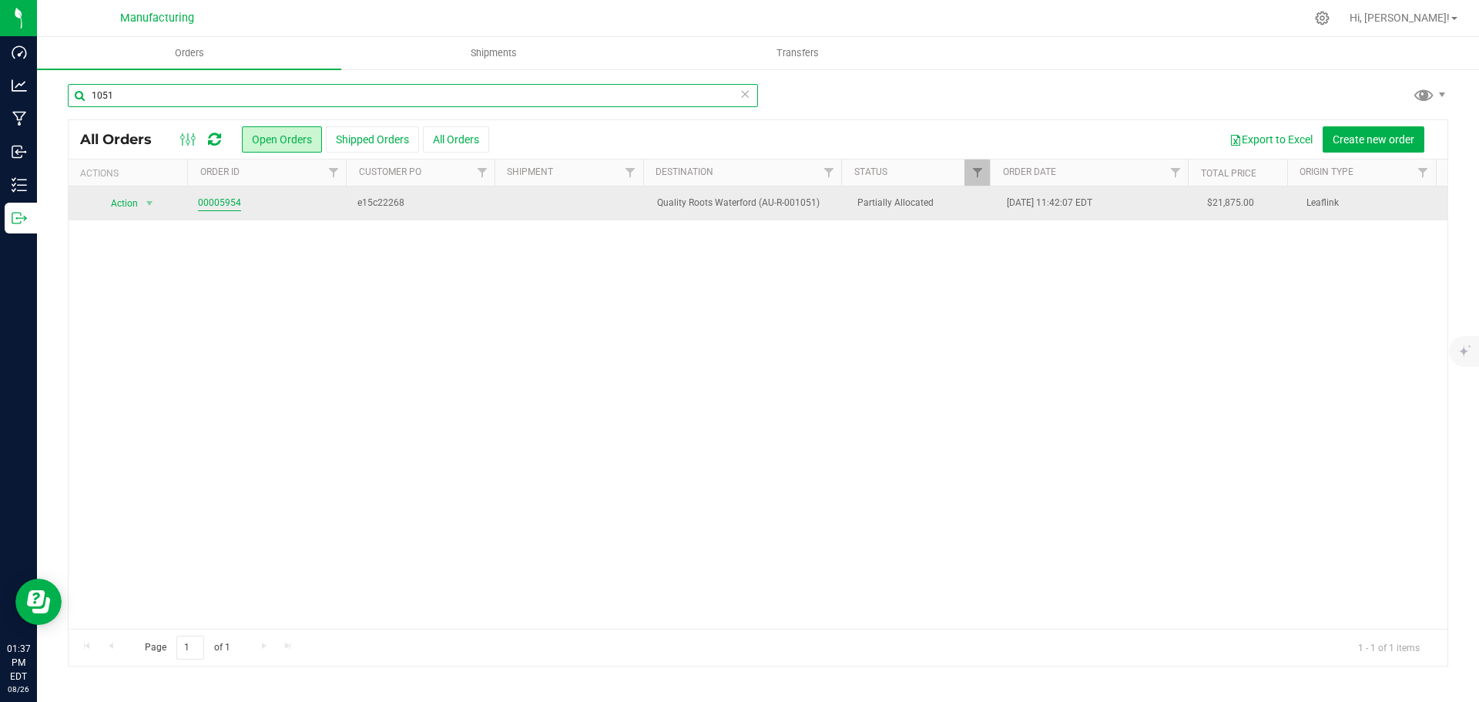
type input "1051"
click at [232, 205] on link "00005954" at bounding box center [219, 203] width 43 height 15
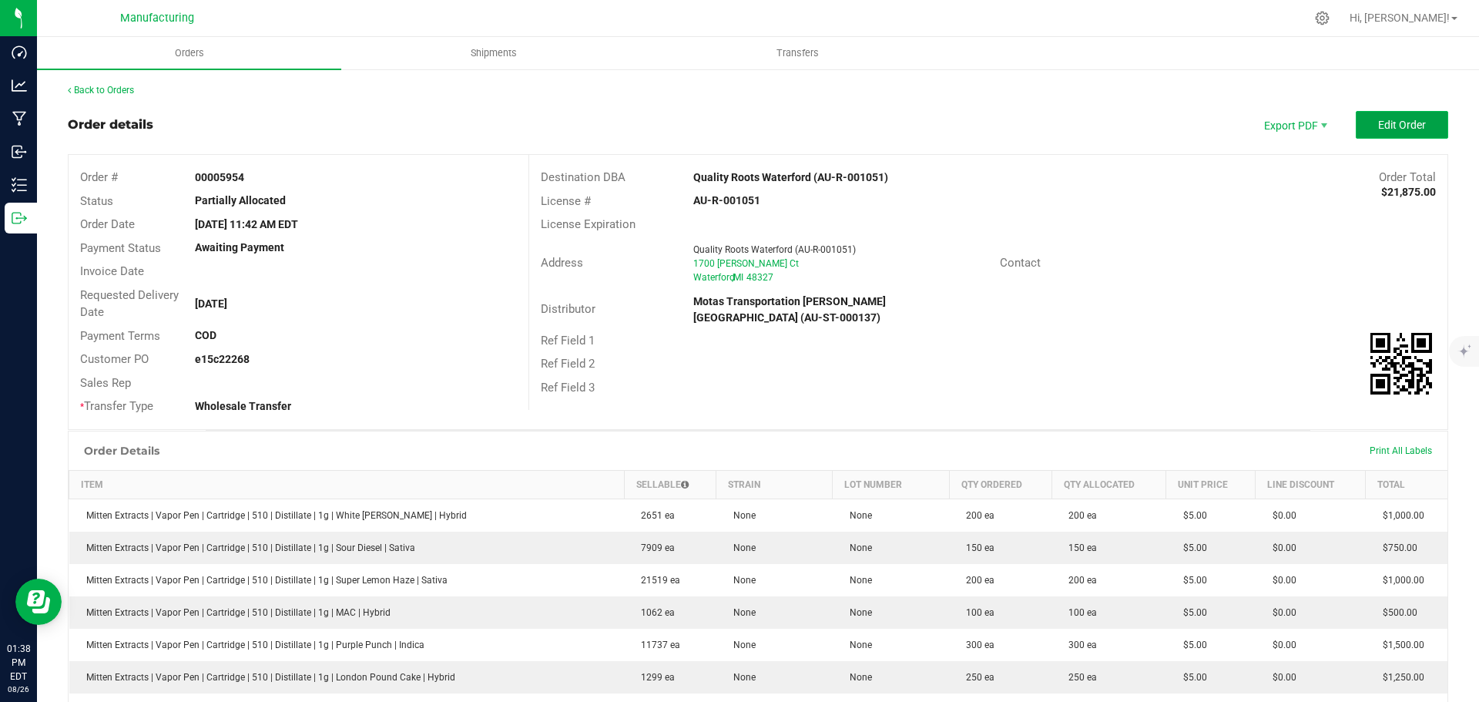
click at [1413, 122] on span "Edit Order" at bounding box center [1402, 125] width 48 height 12
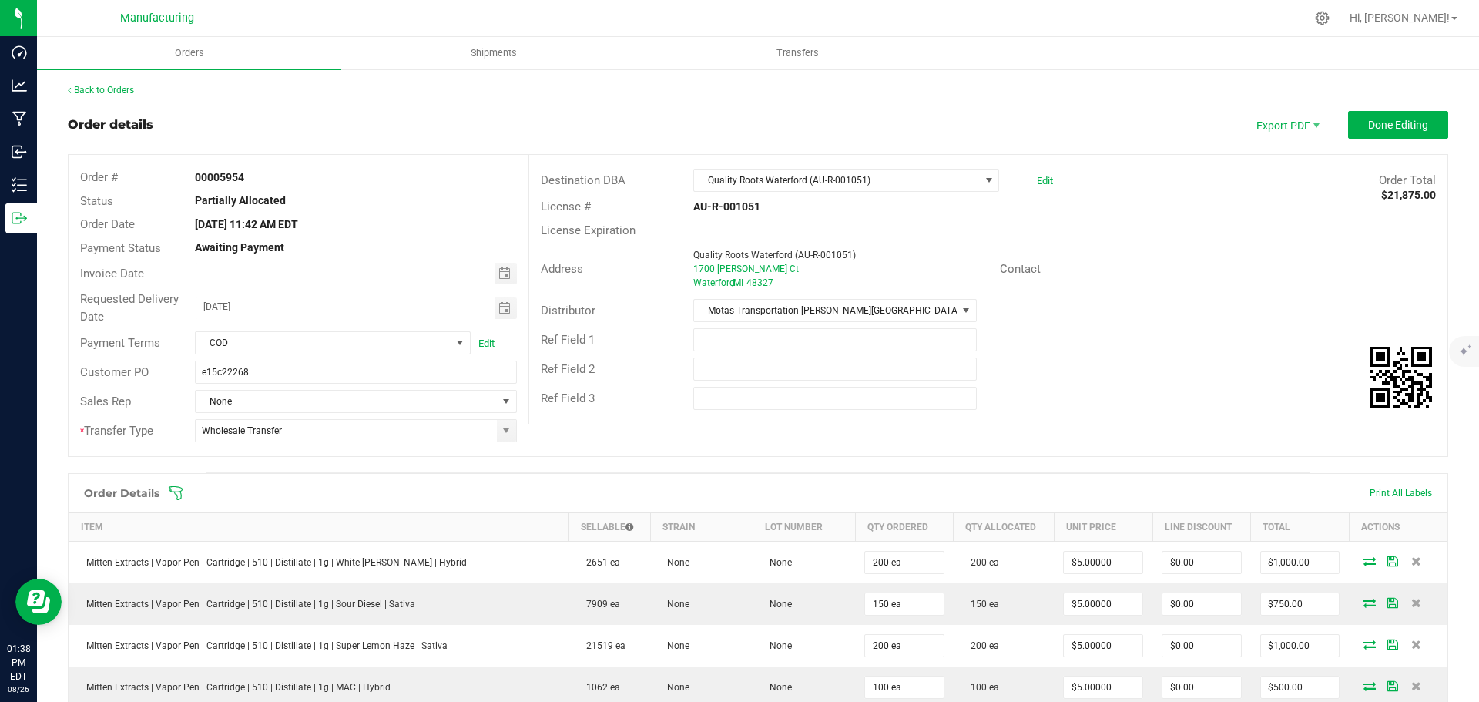
click at [178, 489] on icon at bounding box center [175, 492] width 15 height 15
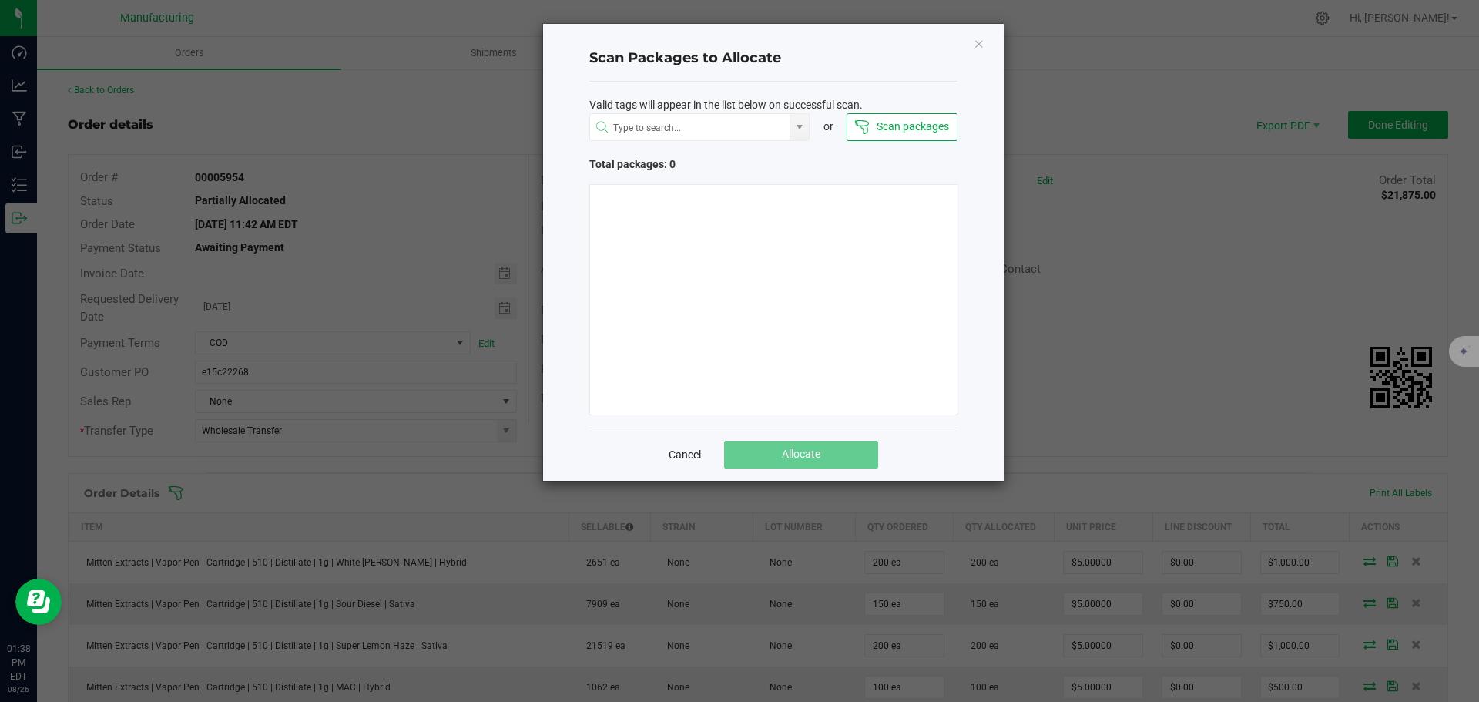
click at [697, 449] on link "Cancel" at bounding box center [685, 454] width 32 height 15
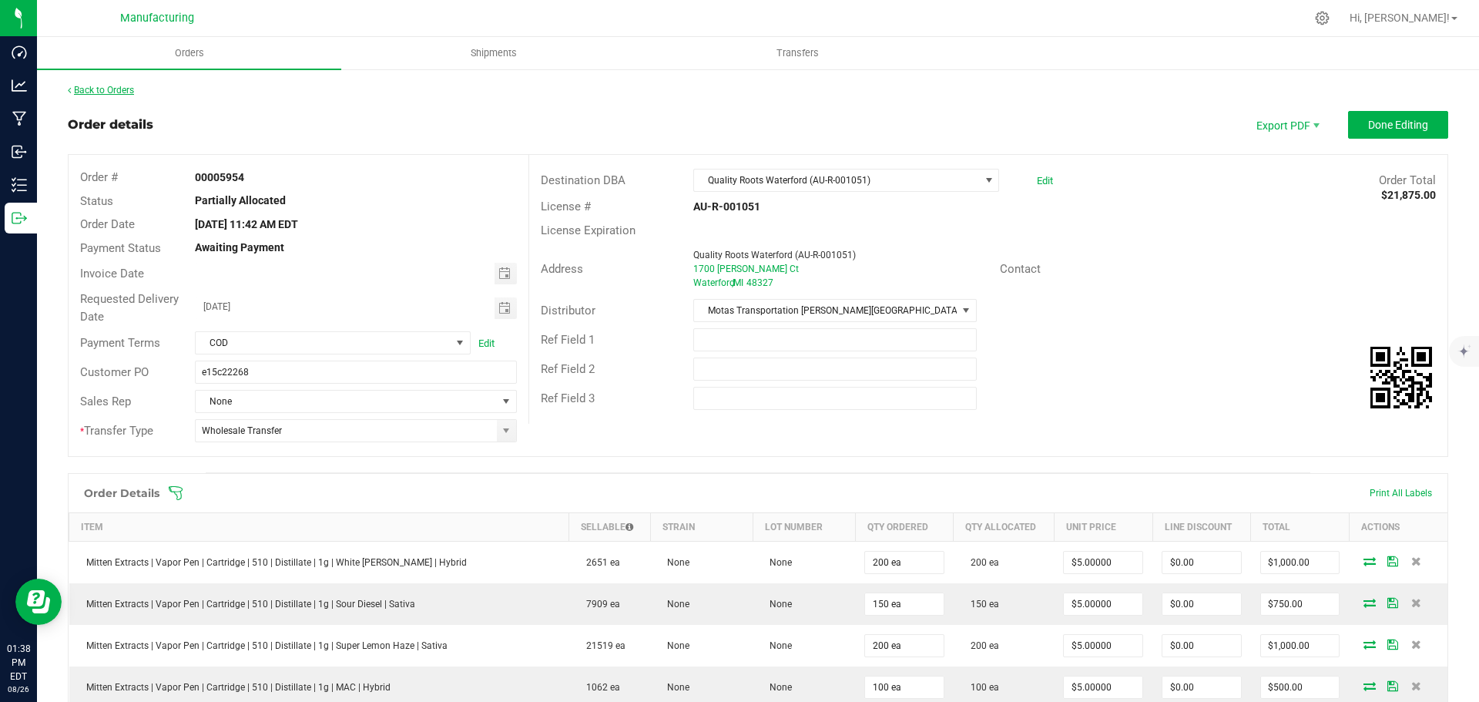
click at [113, 92] on link "Back to Orders" at bounding box center [101, 90] width 66 height 11
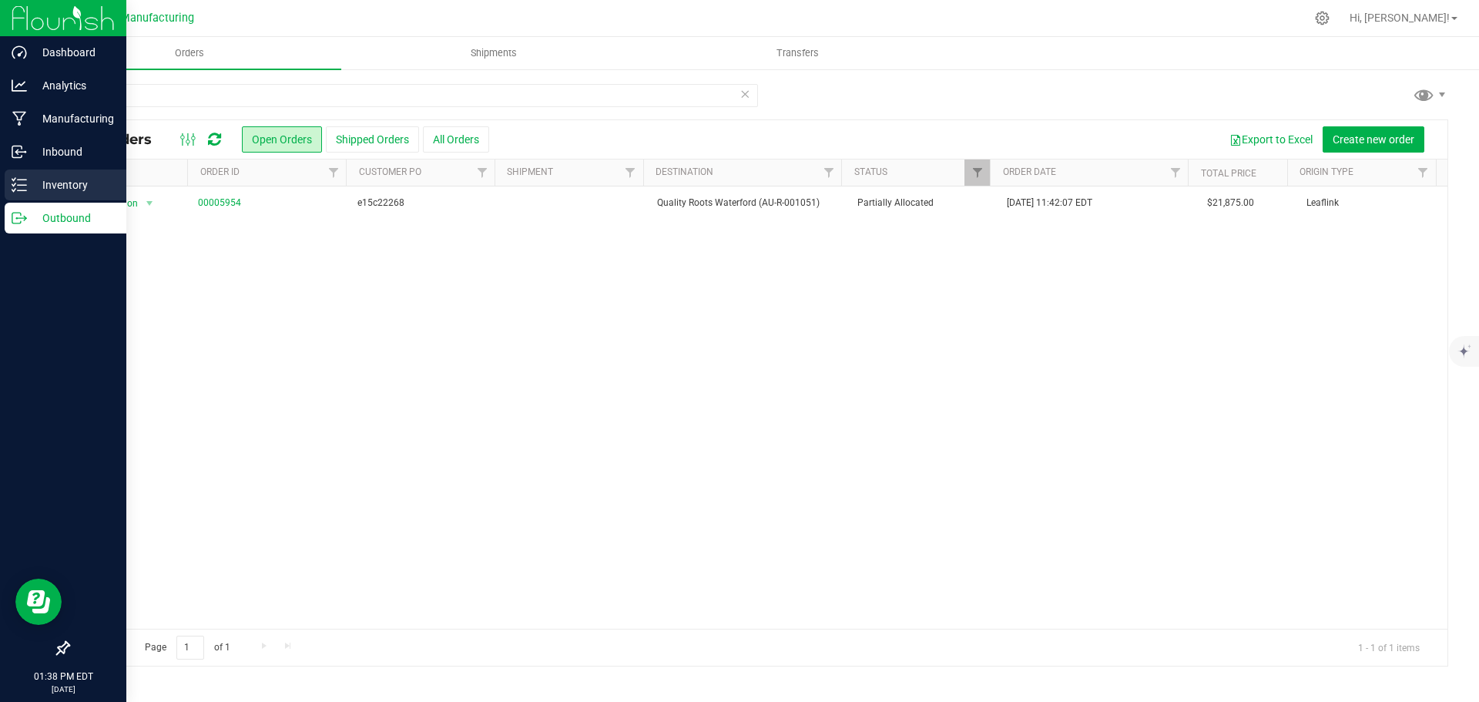
click at [69, 186] on p "Inventory" at bounding box center [73, 185] width 92 height 18
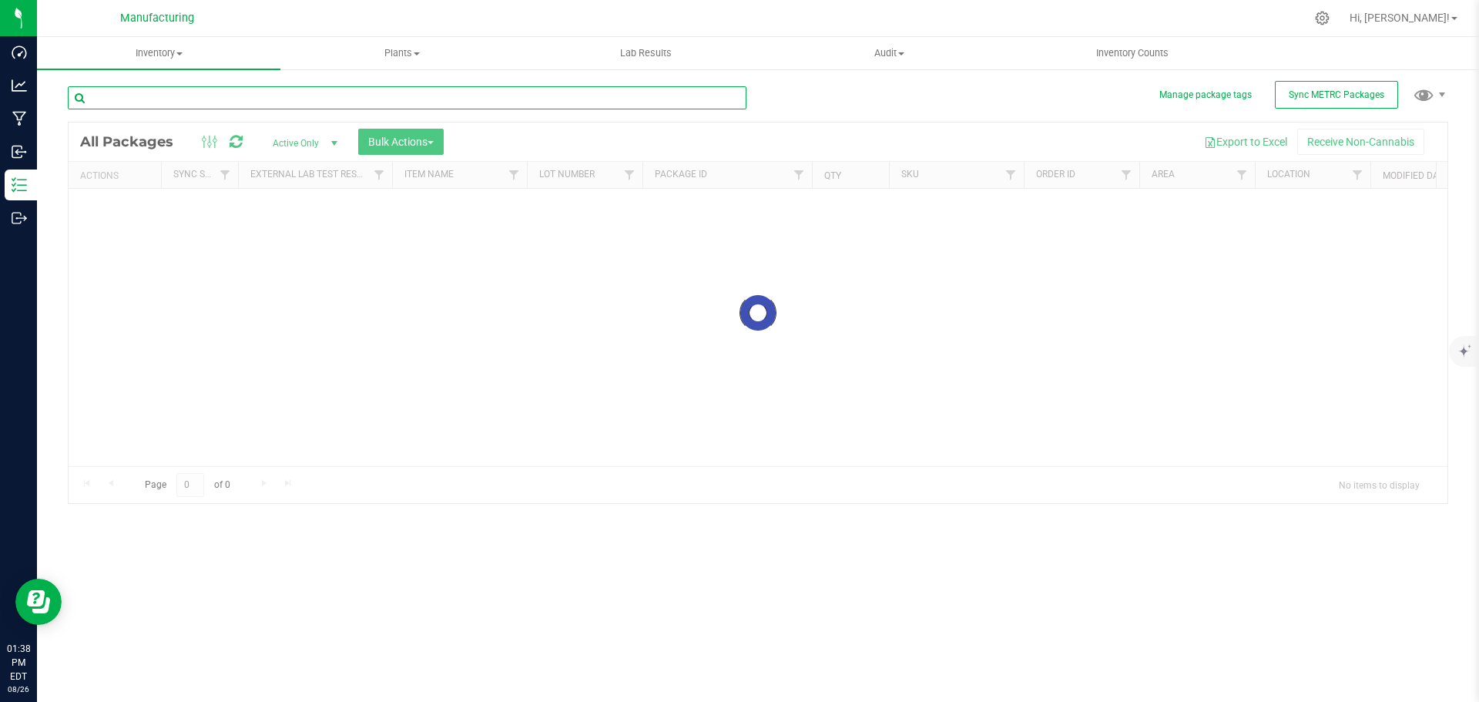
click at [181, 95] on input "text" at bounding box center [407, 97] width 679 height 23
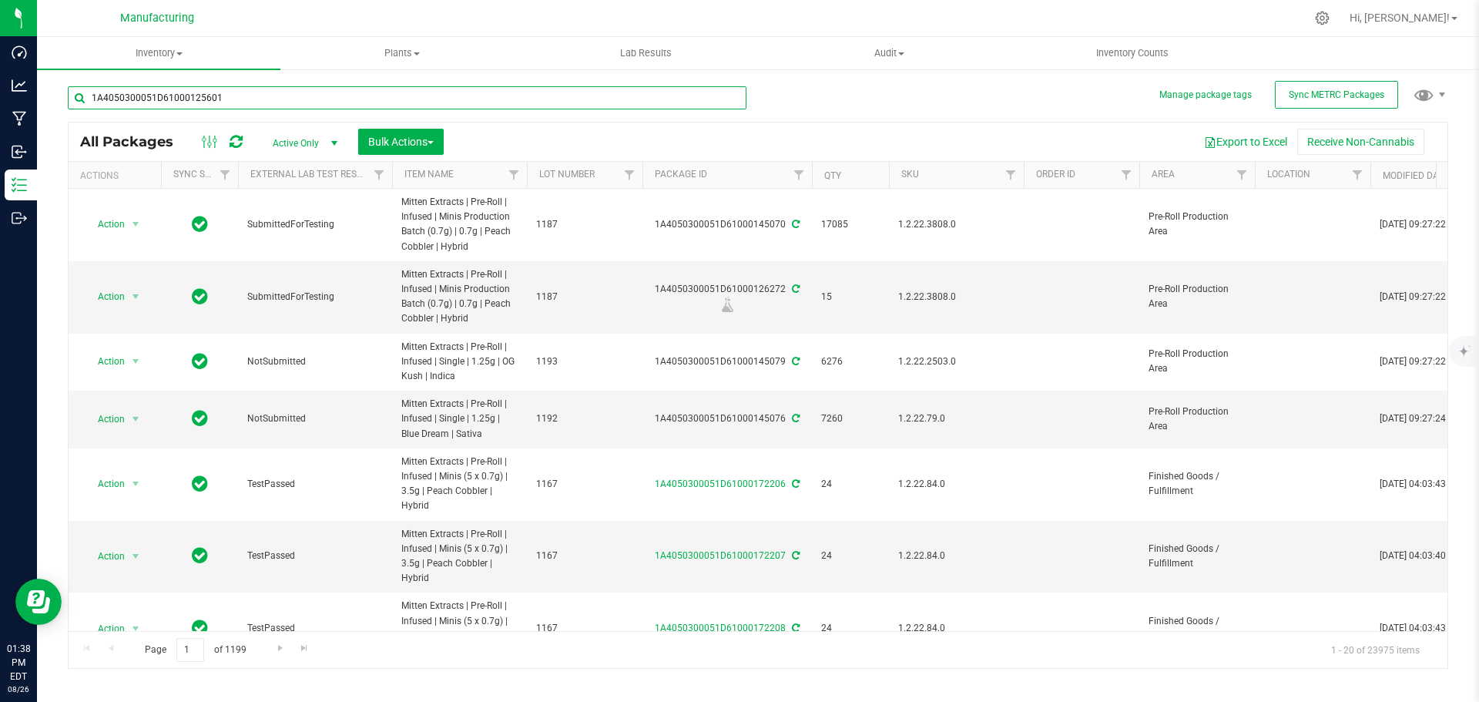
type input "1A4050300051D61000125601"
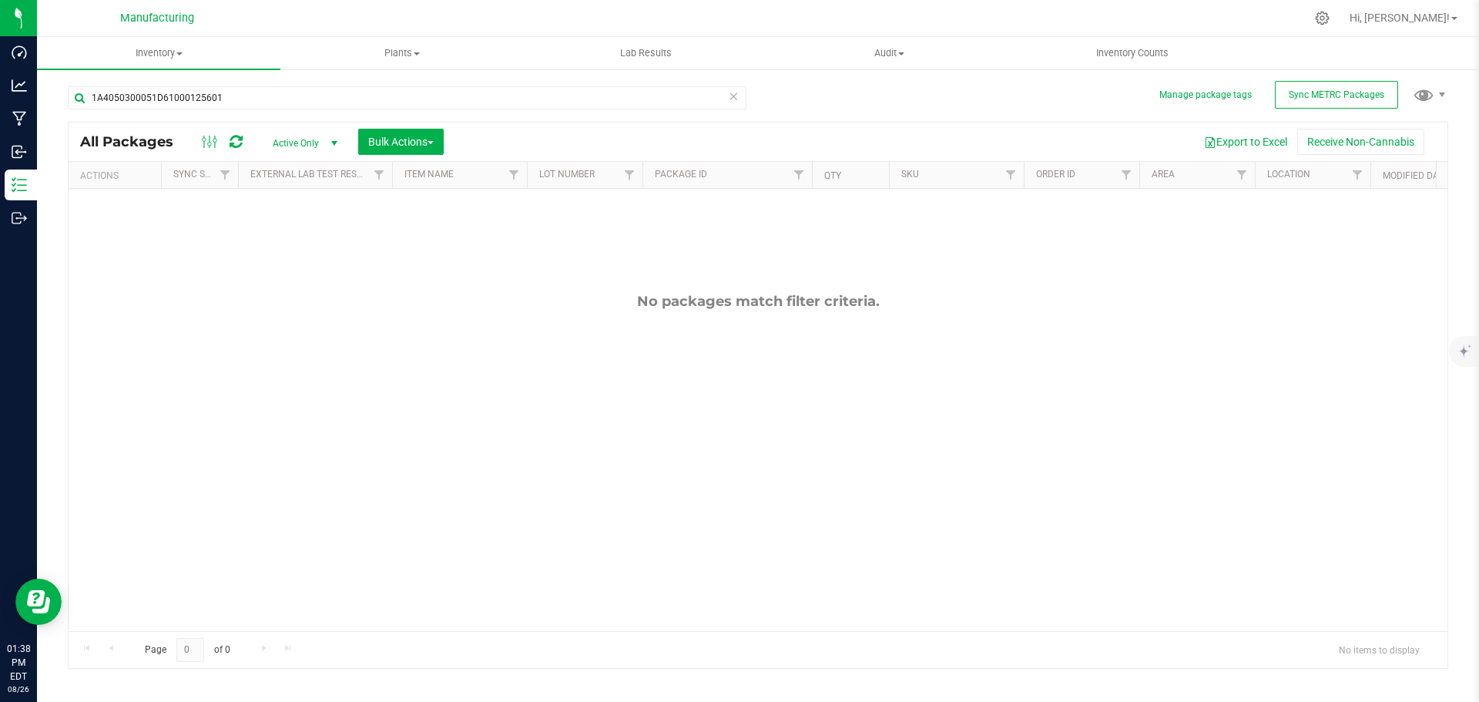
click at [334, 142] on span "select" at bounding box center [334, 143] width 12 height 12
click at [309, 236] on li "All" at bounding box center [301, 236] width 83 height 23
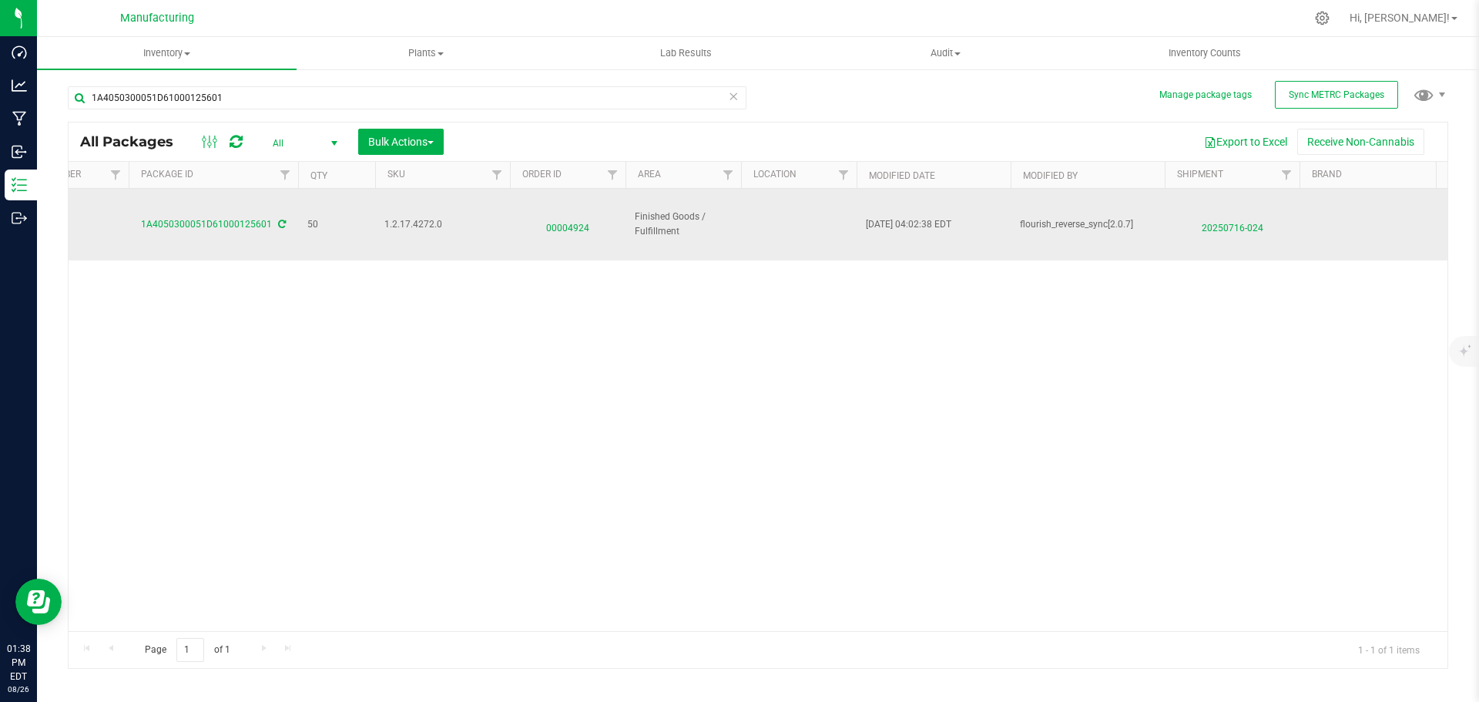
click at [568, 234] on span "00004924" at bounding box center [567, 224] width 97 height 22
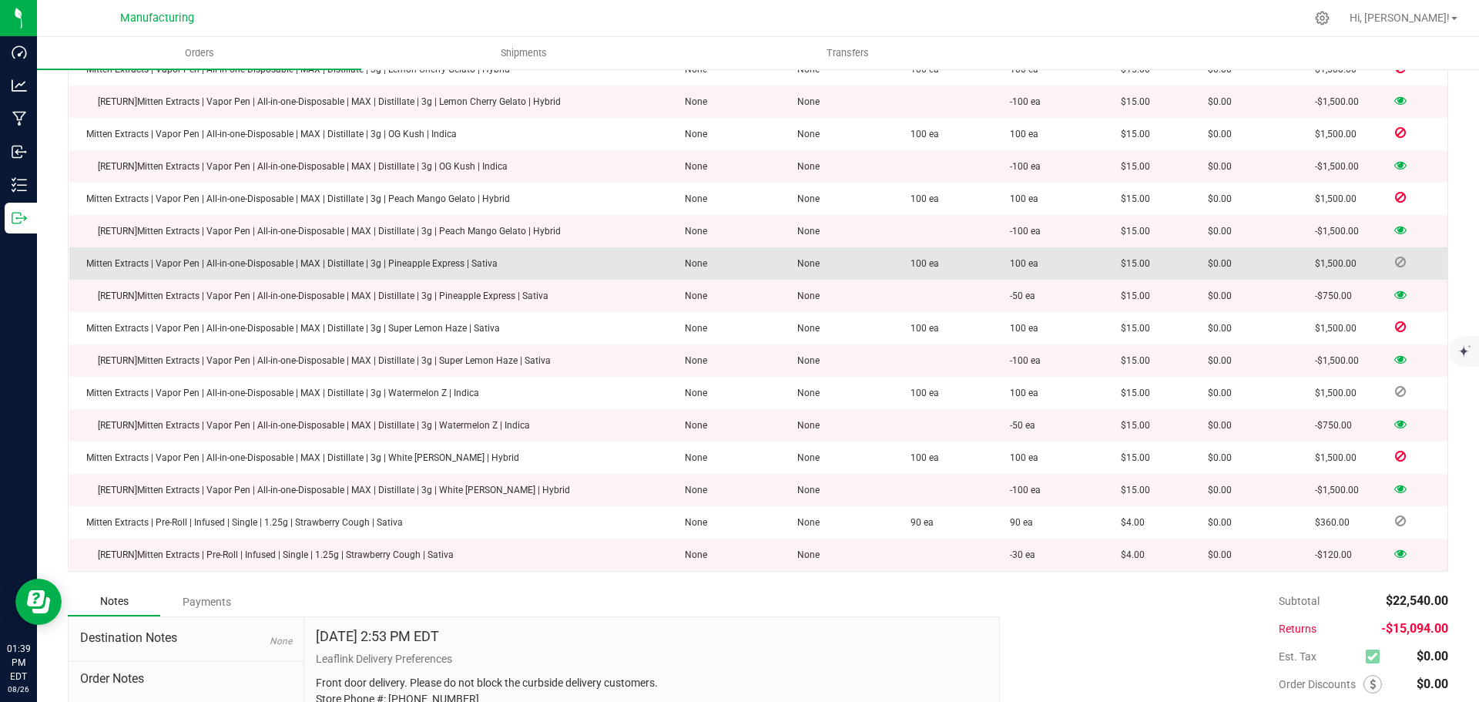
click at [1395, 257] on icon at bounding box center [1400, 261] width 11 height 9
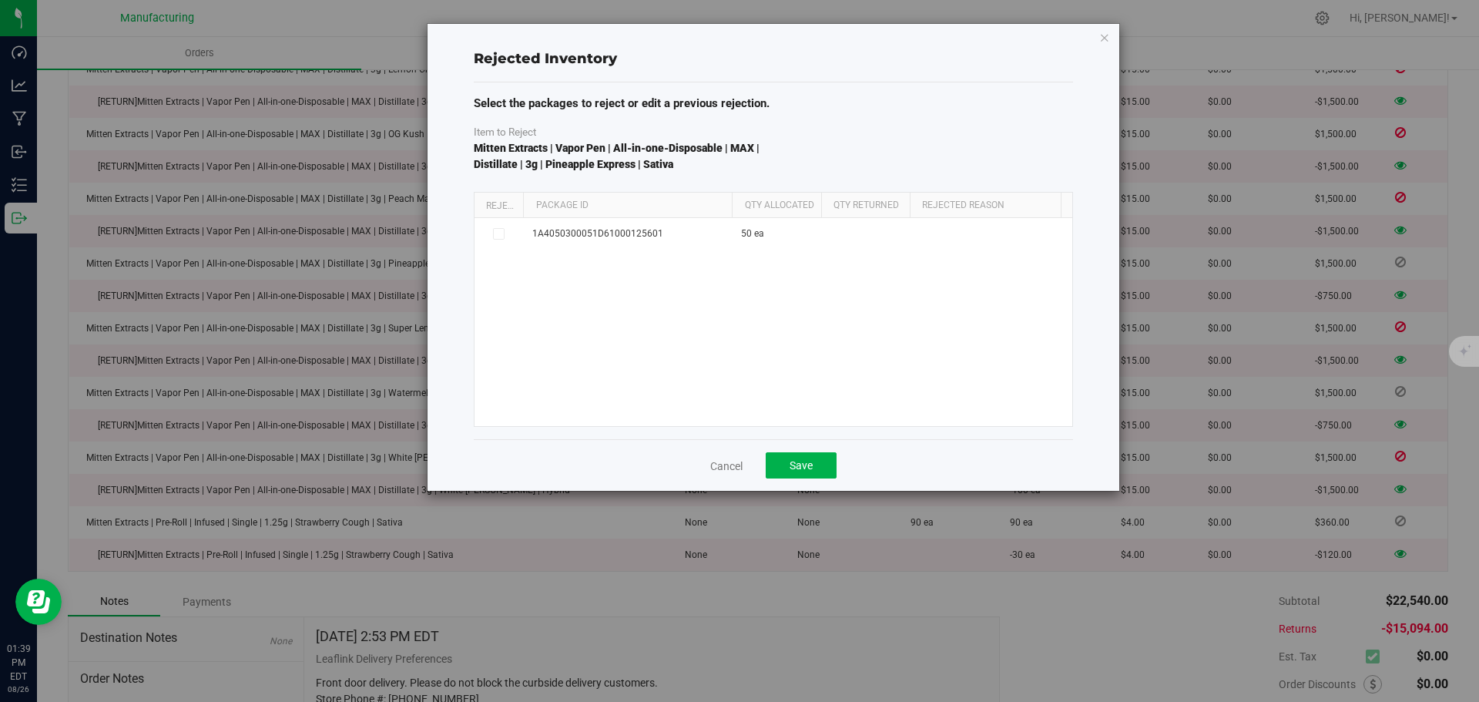
drag, startPoint x: 635, startPoint y: 210, endPoint x: 750, endPoint y: 210, distance: 114.8
click at [750, 210] on div "Reject Package Id Qty Allocated Qty Returned Rejected Reason" at bounding box center [767, 205] width 587 height 25
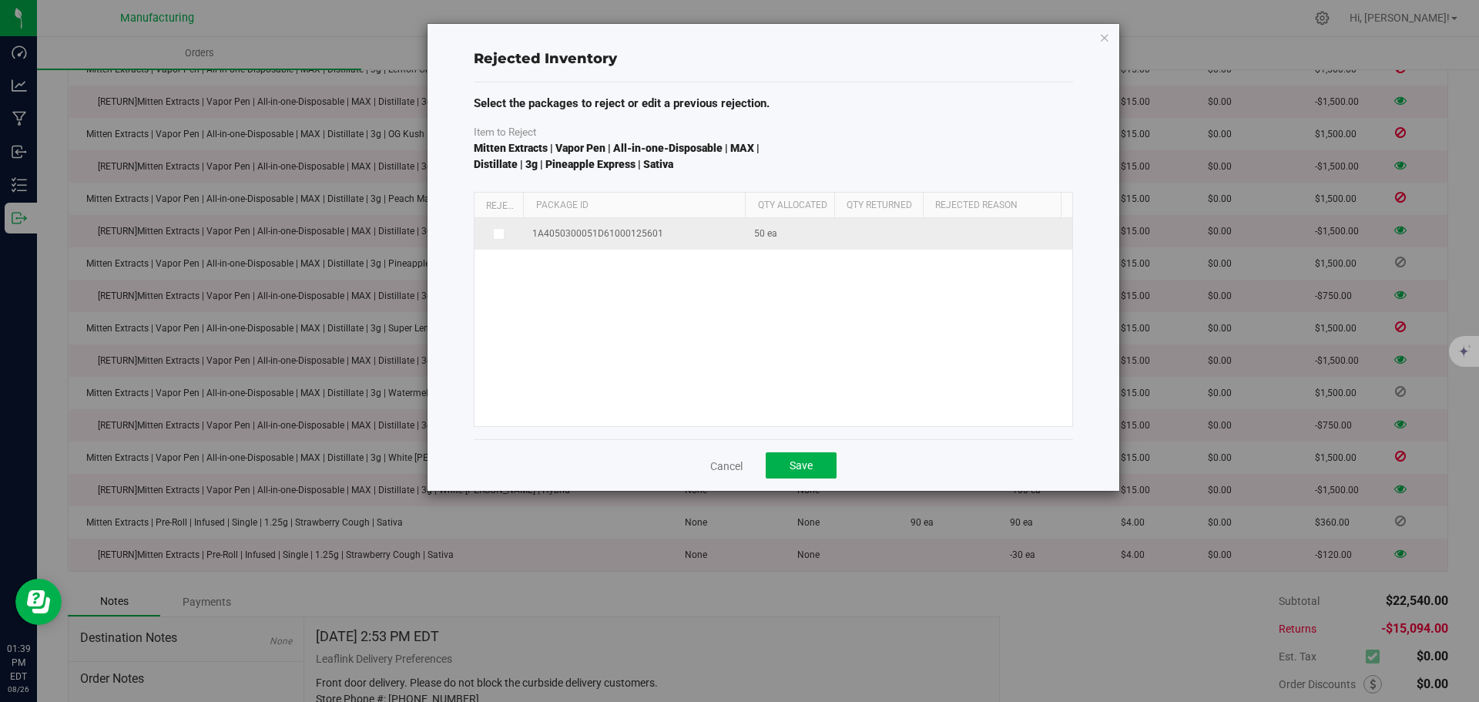
click at [501, 233] on icon at bounding box center [498, 233] width 8 height 0
click at [0, 0] on input "checkbox" at bounding box center [0, 0] width 0 height 0
click at [978, 229] on span at bounding box center [1036, 236] width 207 height 22
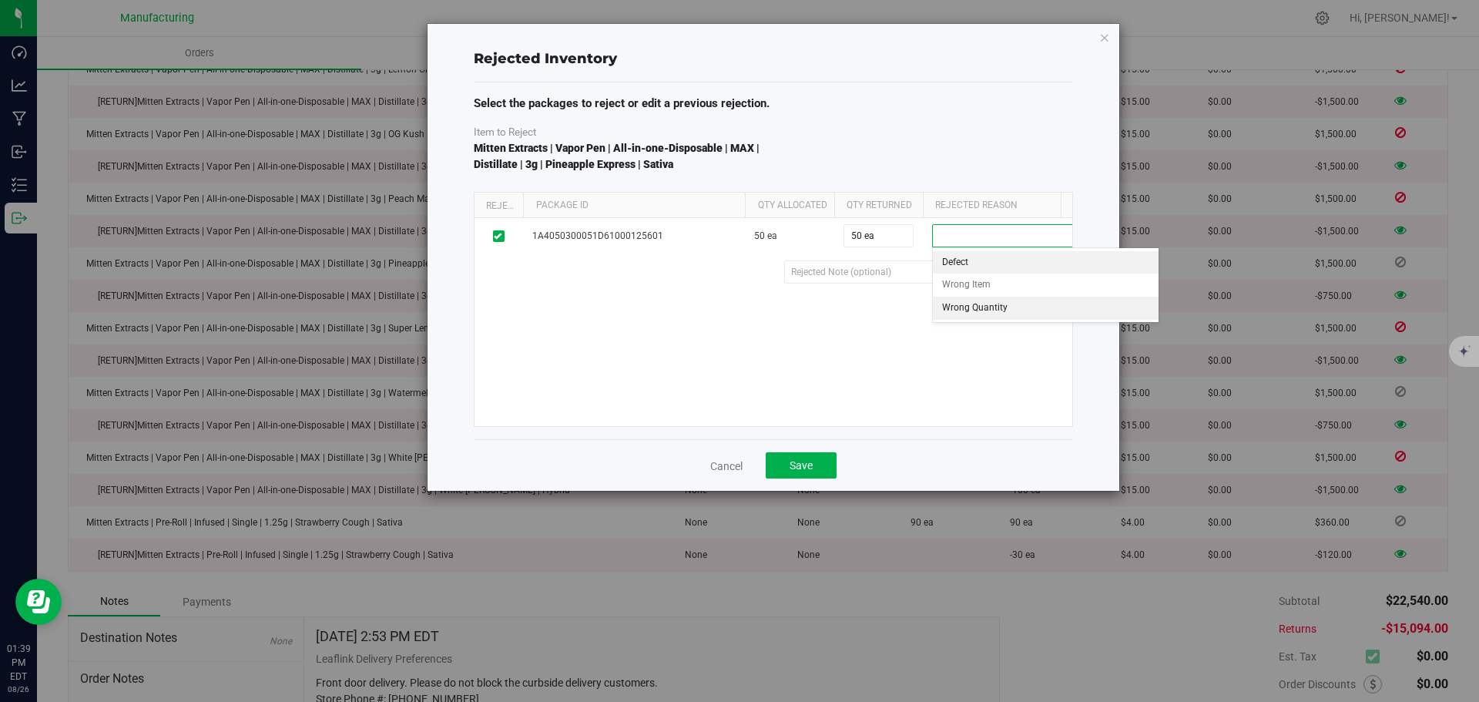
drag, startPoint x: 973, startPoint y: 310, endPoint x: 964, endPoint y: 307, distance: 9.7
click at [973, 309] on li "Wrong Quantity" at bounding box center [1046, 308] width 226 height 23
click at [802, 464] on span "Save" at bounding box center [801, 465] width 23 height 12
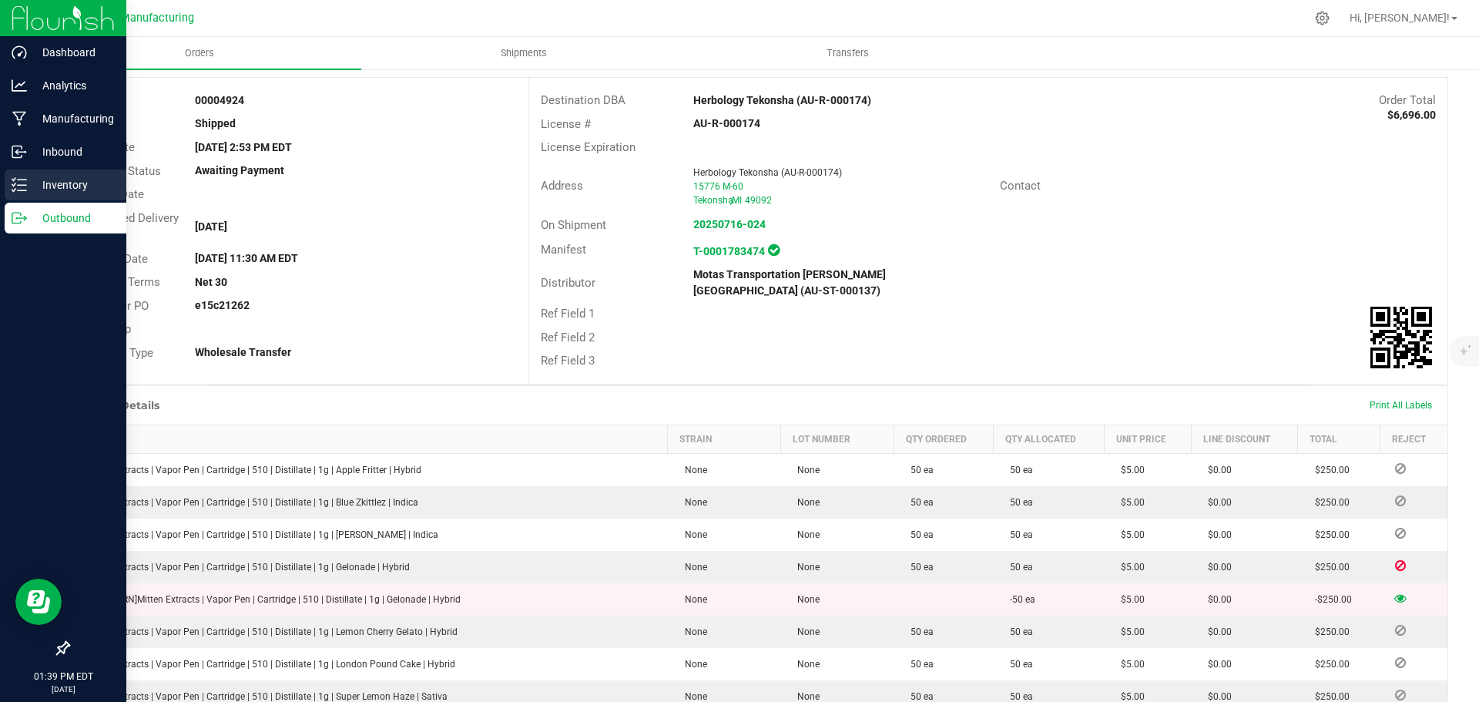
click at [67, 184] on p "Inventory" at bounding box center [73, 185] width 92 height 18
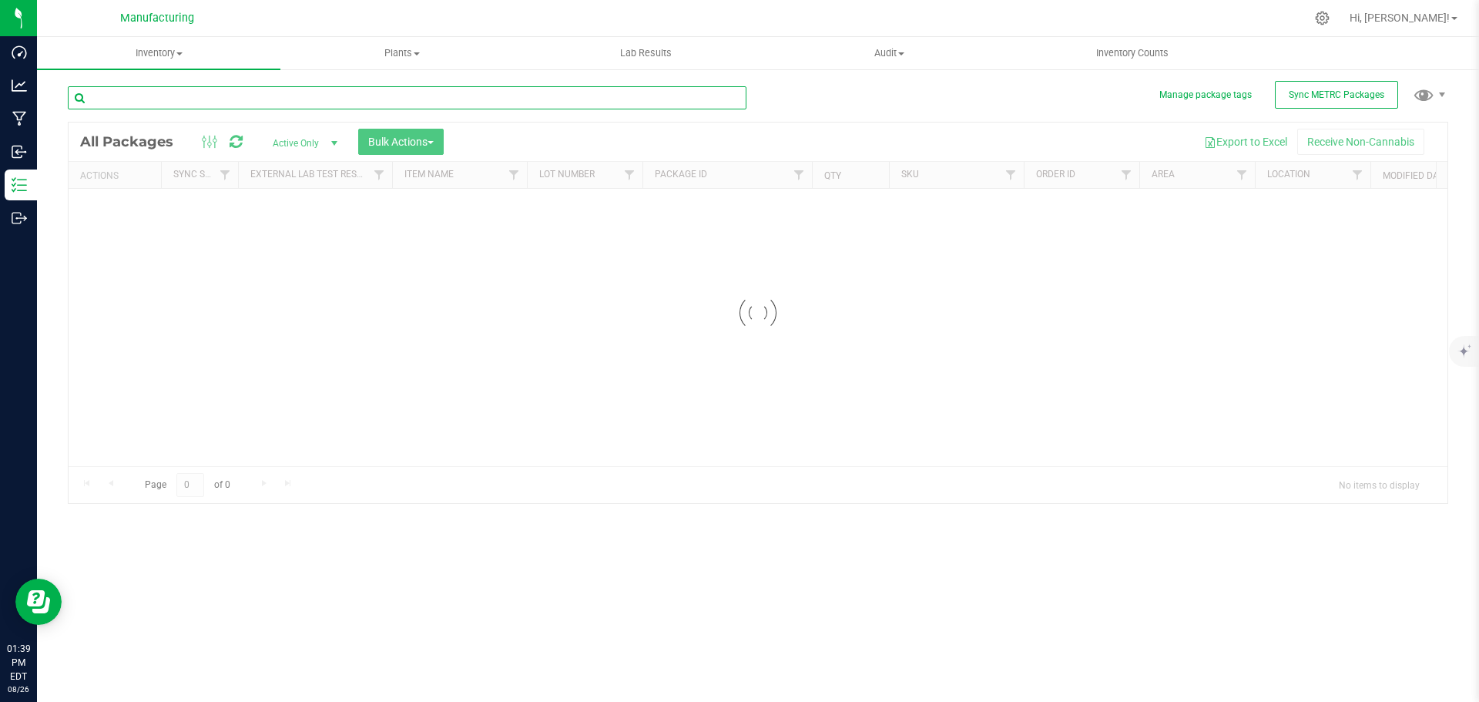
click at [182, 99] on input "text" at bounding box center [407, 97] width 679 height 23
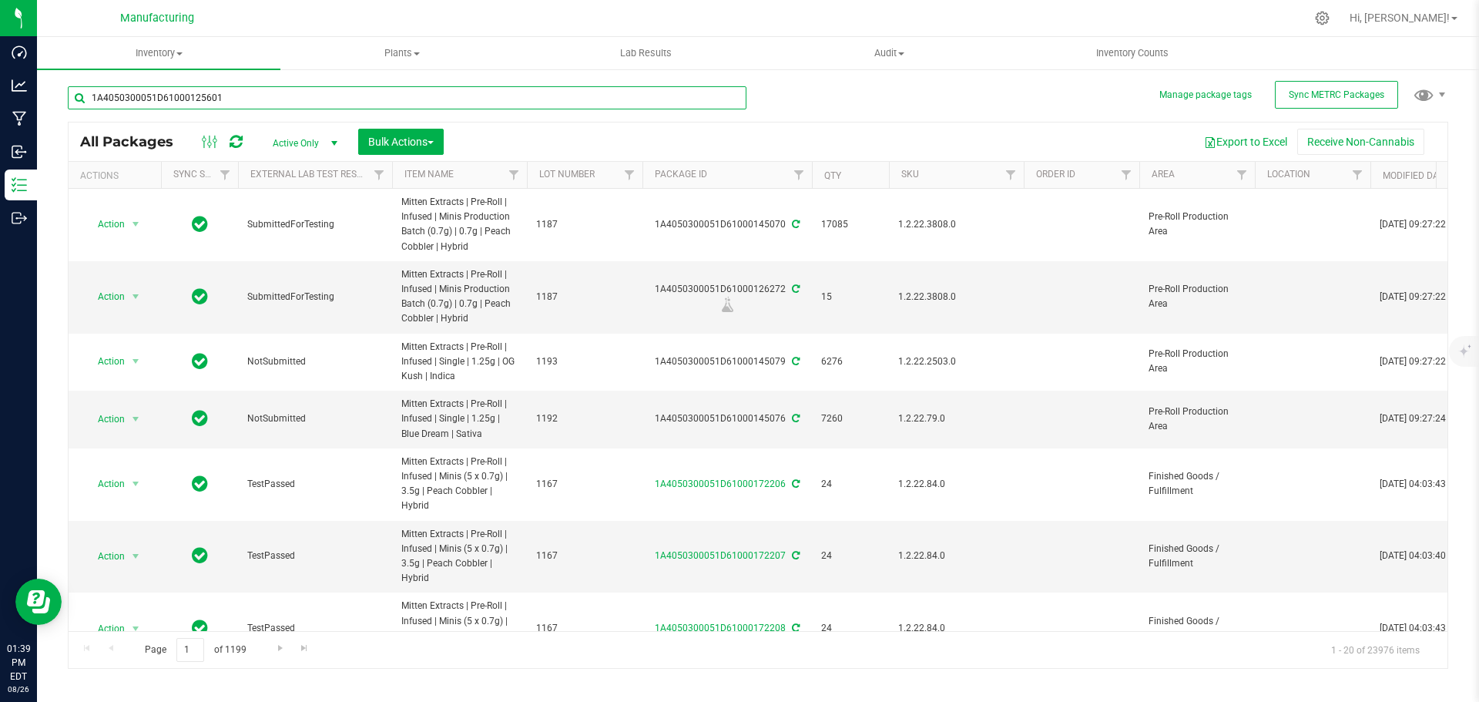
type input "1A4050300051D61000125601"
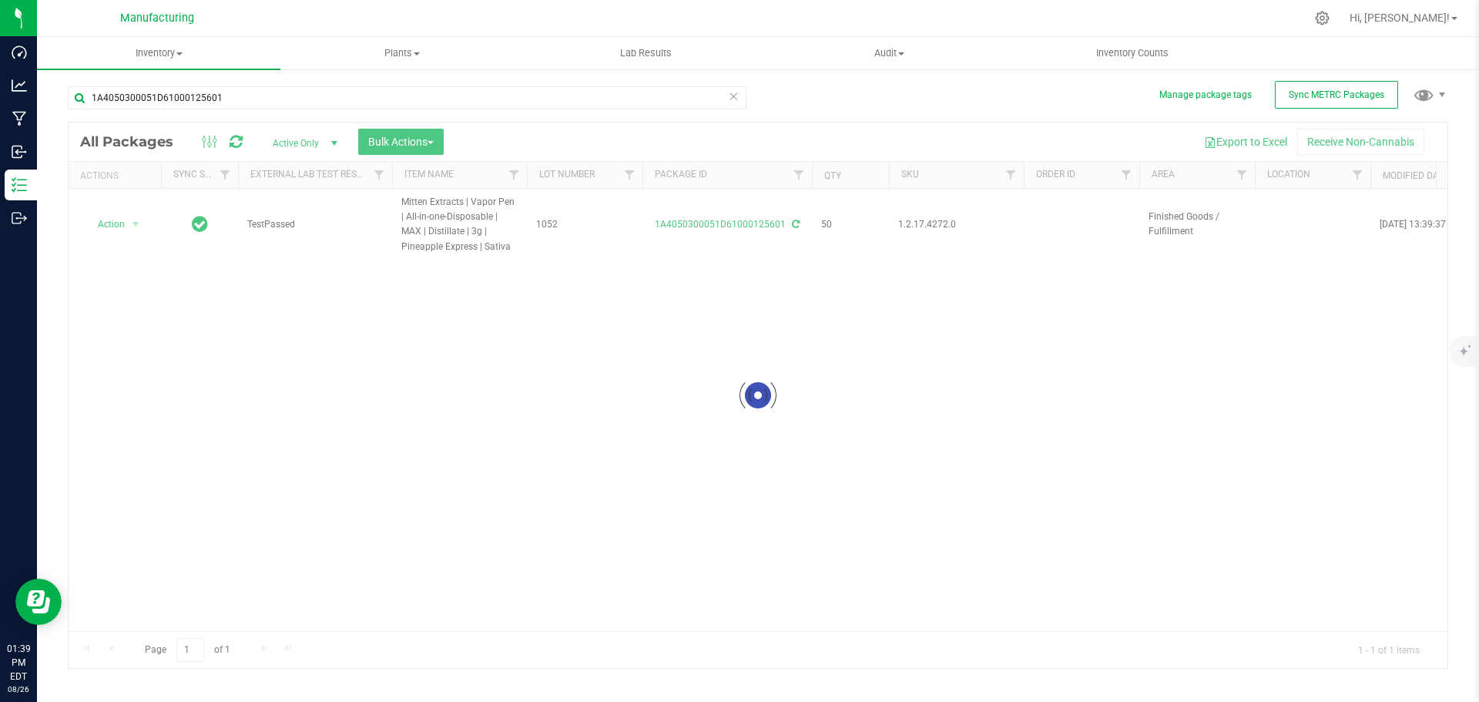
click at [309, 145] on div at bounding box center [758, 394] width 1379 height 545
click at [337, 140] on div at bounding box center [758, 394] width 1379 height 545
click at [330, 143] on span "select" at bounding box center [334, 143] width 12 height 12
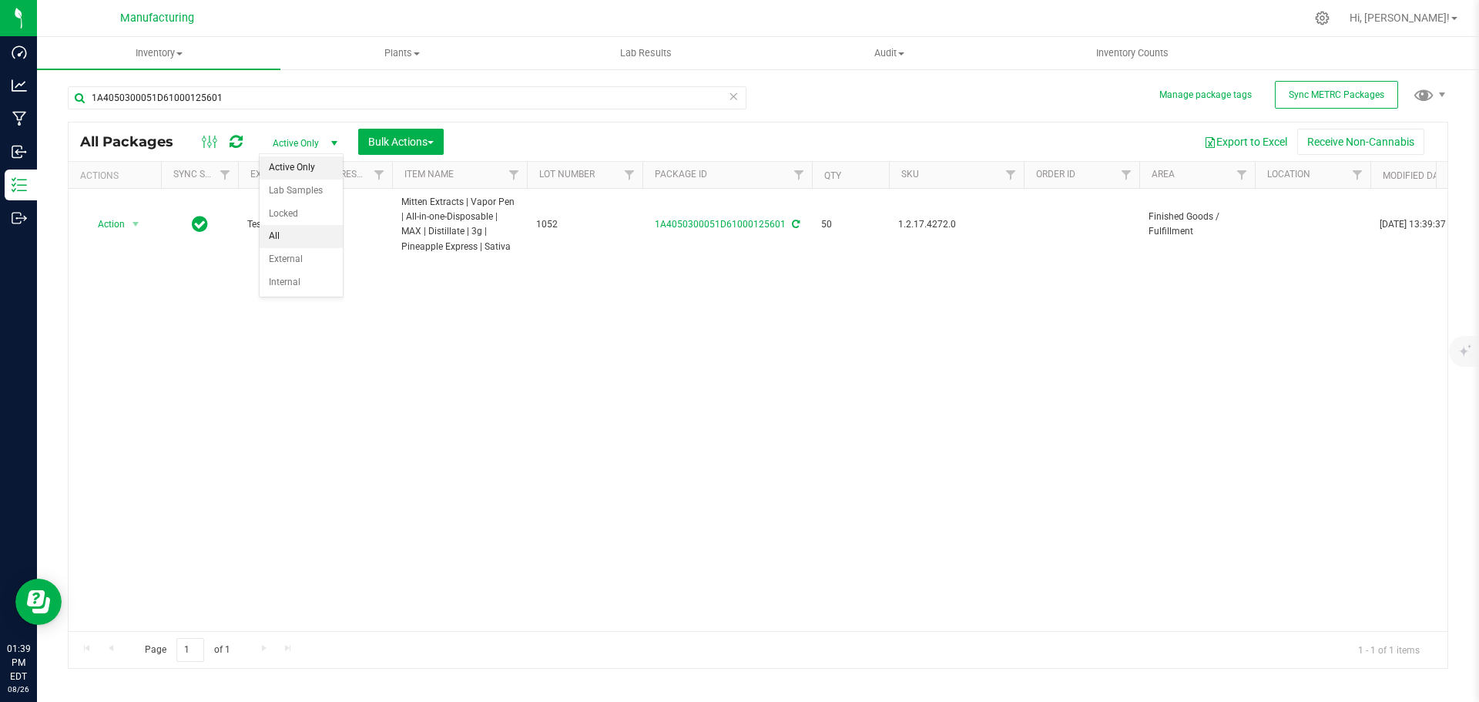
click at [296, 236] on li "All" at bounding box center [301, 236] width 83 height 23
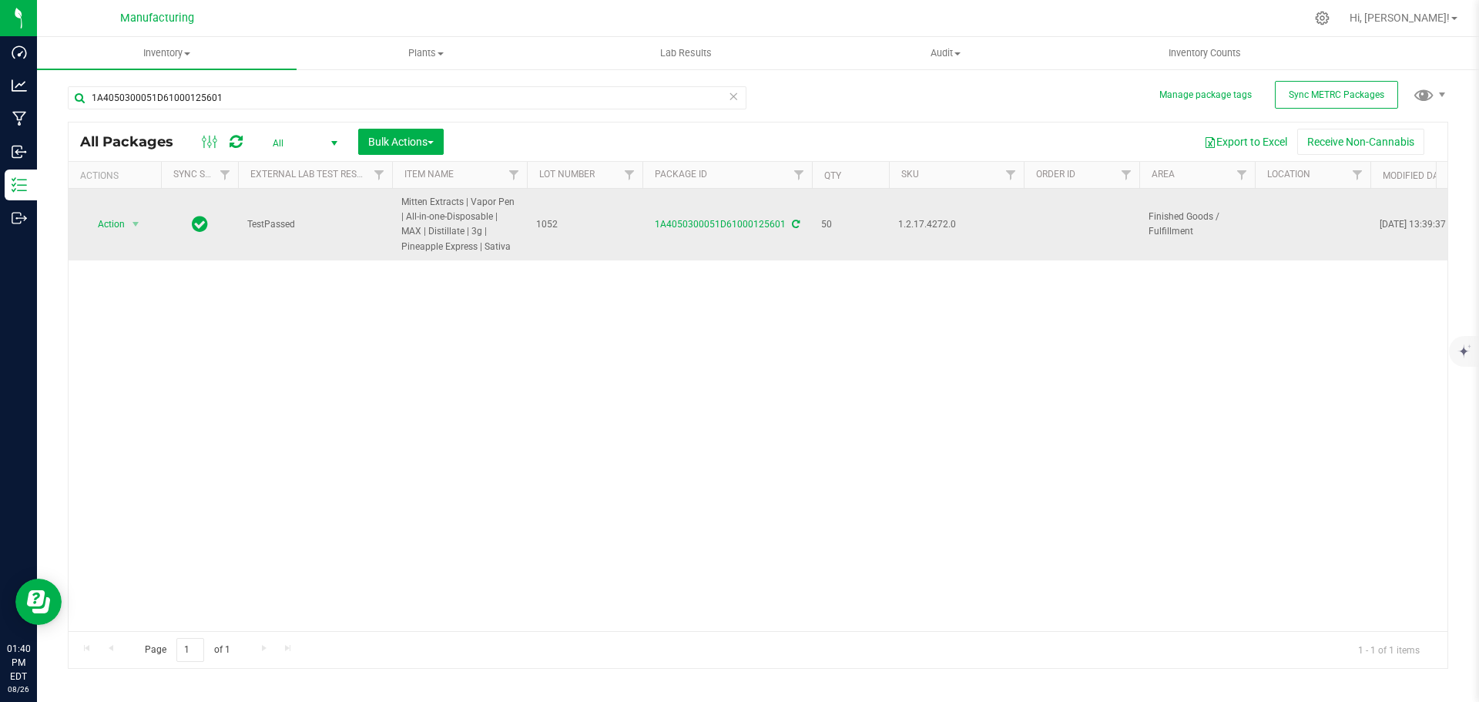
click at [793, 221] on icon at bounding box center [796, 224] width 8 height 9
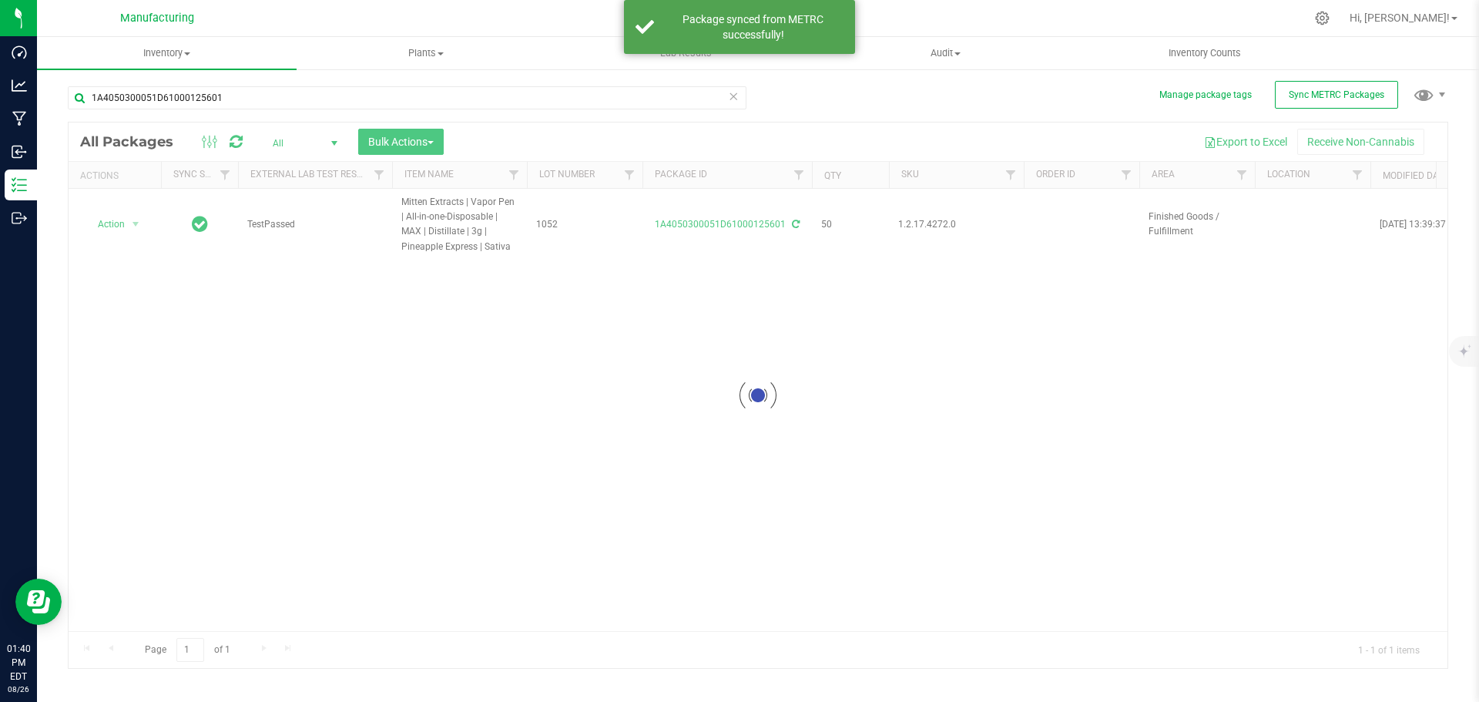
click at [1428, 625] on div at bounding box center [758, 394] width 1379 height 545
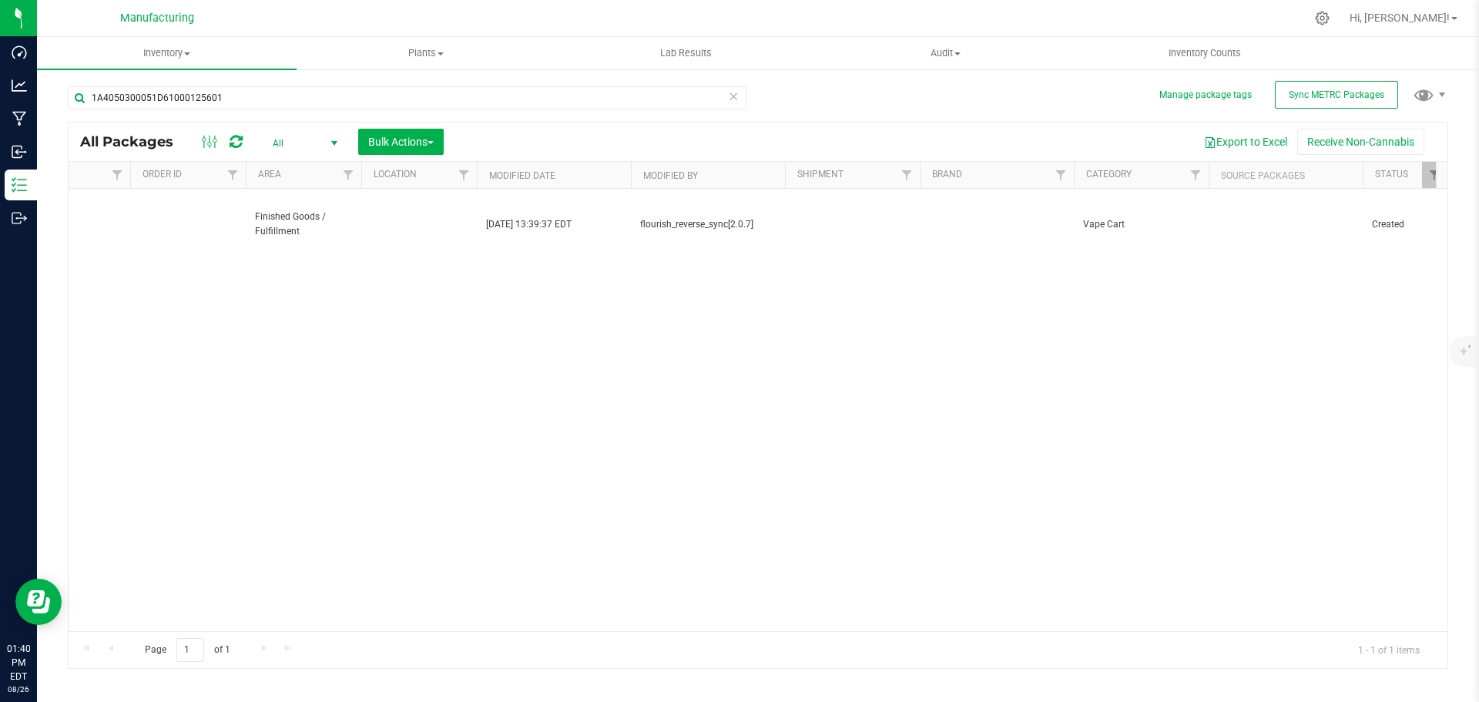
scroll to position [0, 905]
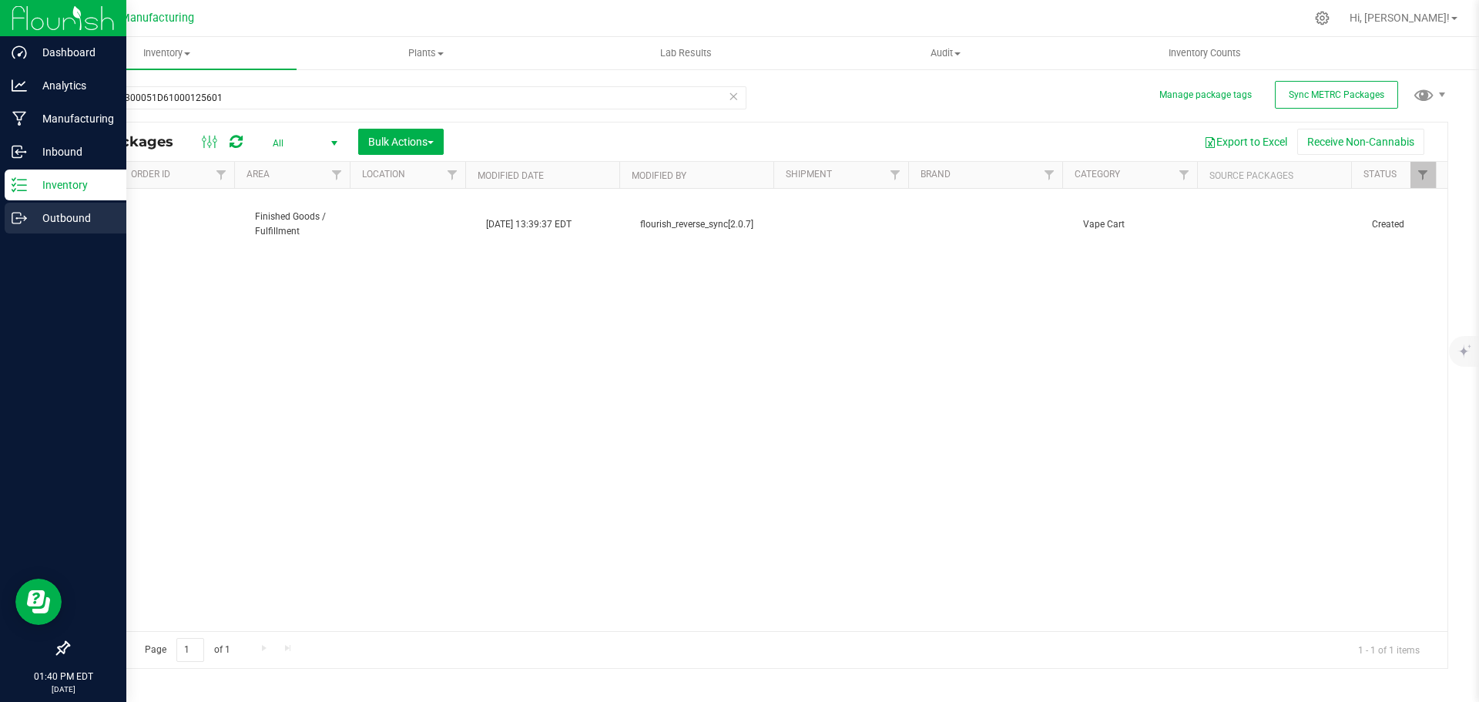
click at [42, 218] on p "Outbound" at bounding box center [73, 218] width 92 height 18
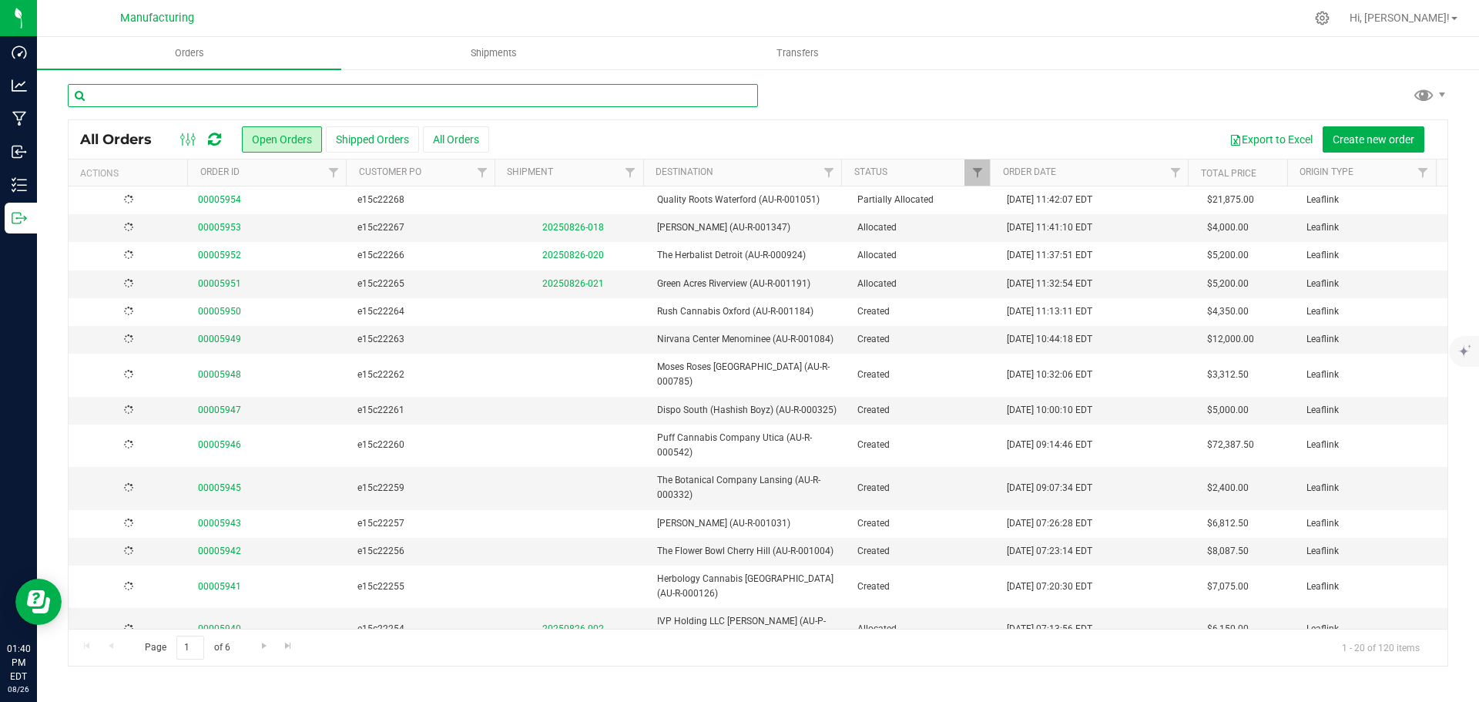
click at [202, 96] on input "text" at bounding box center [413, 95] width 690 height 23
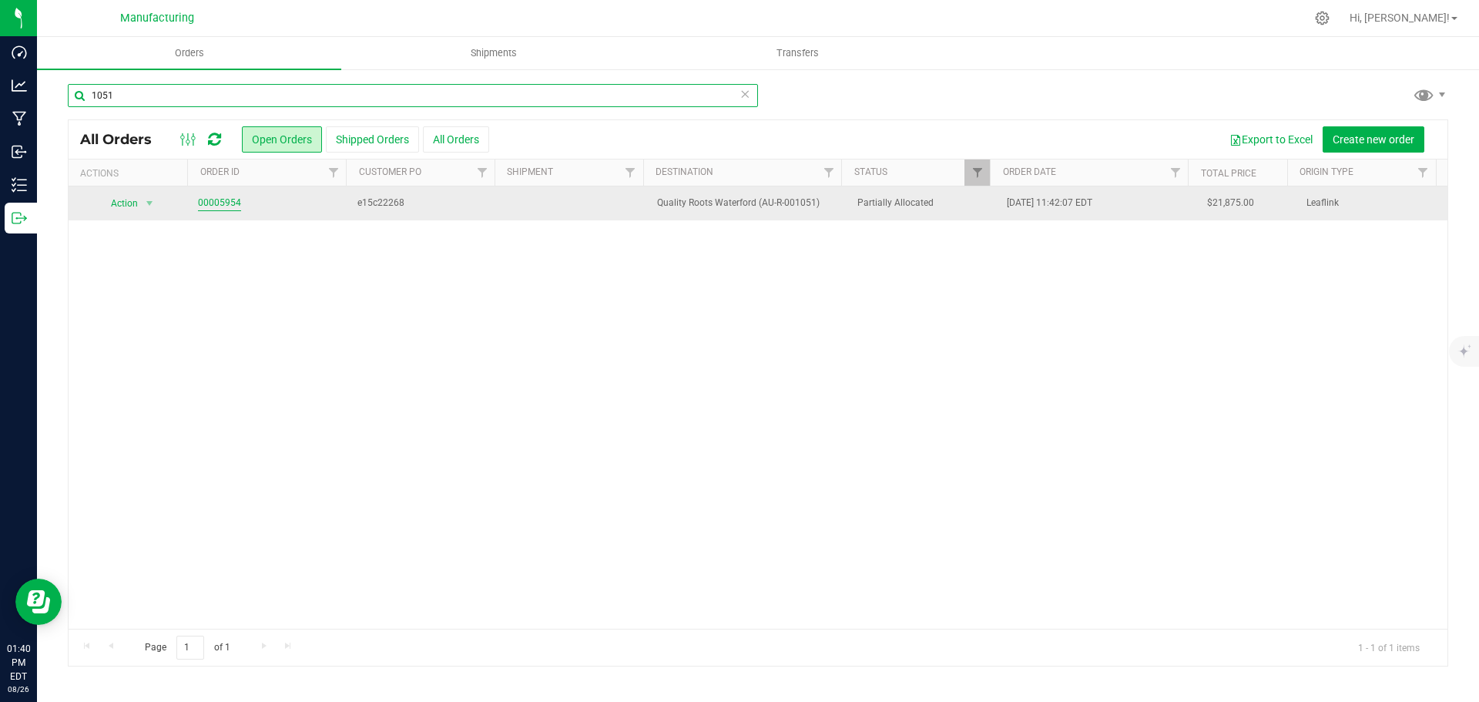
type input "1051"
click at [213, 202] on link "00005954" at bounding box center [219, 203] width 43 height 15
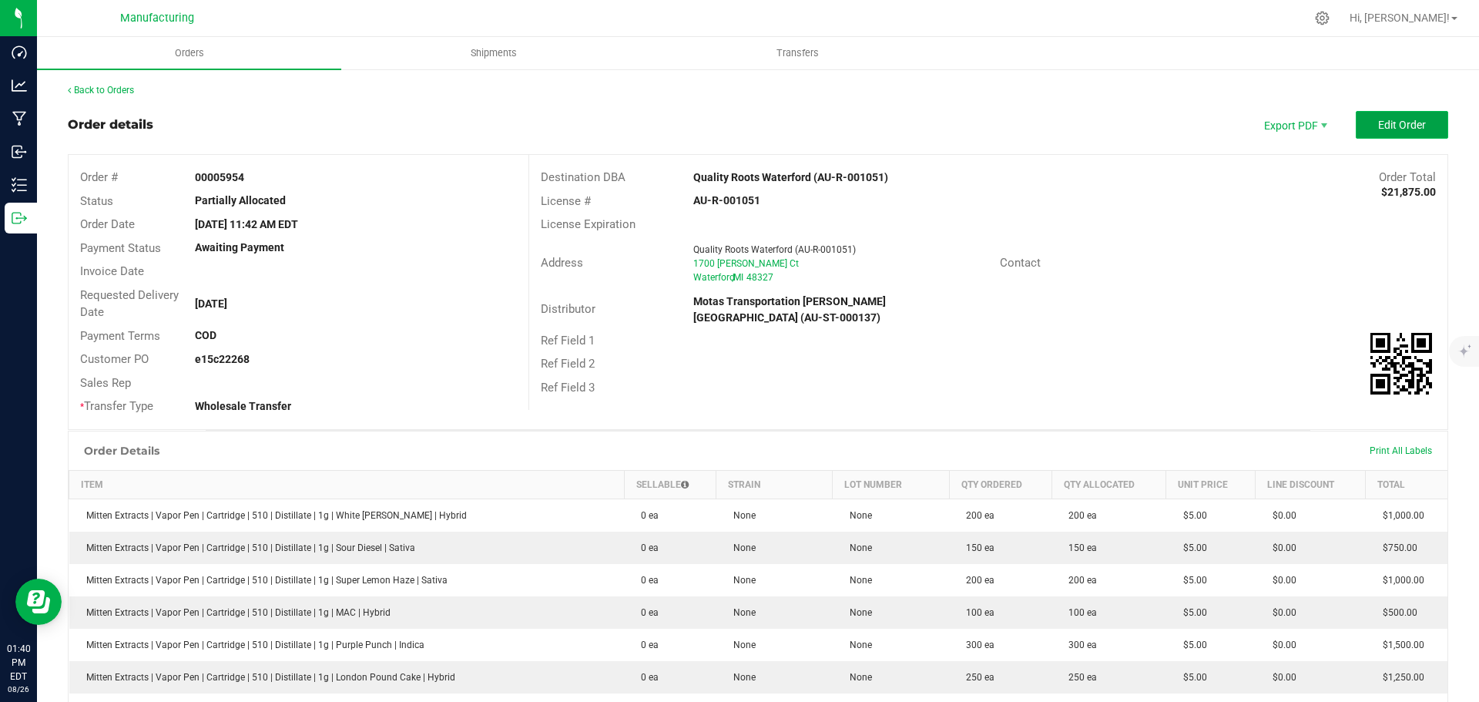
click at [1378, 119] on span "Edit Order" at bounding box center [1402, 125] width 48 height 12
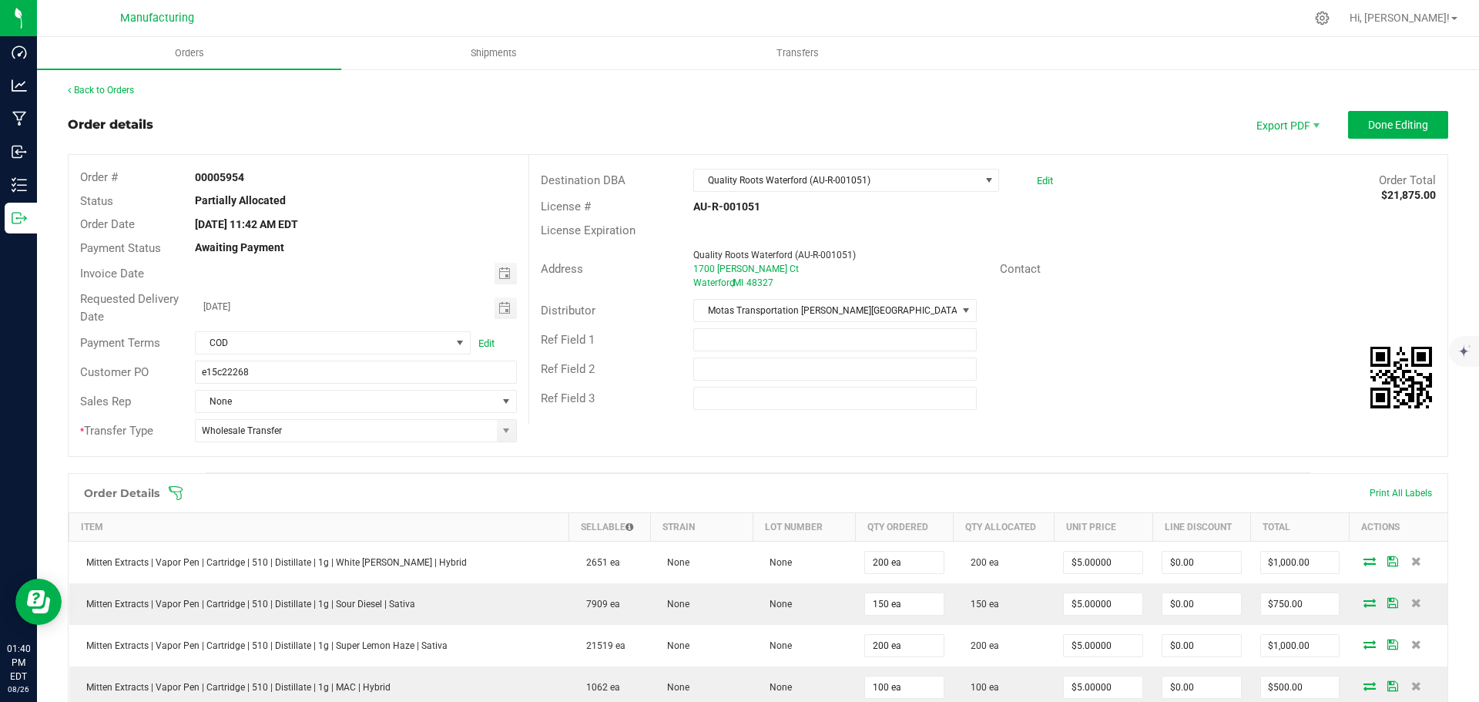
click at [173, 492] on icon at bounding box center [175, 492] width 15 height 15
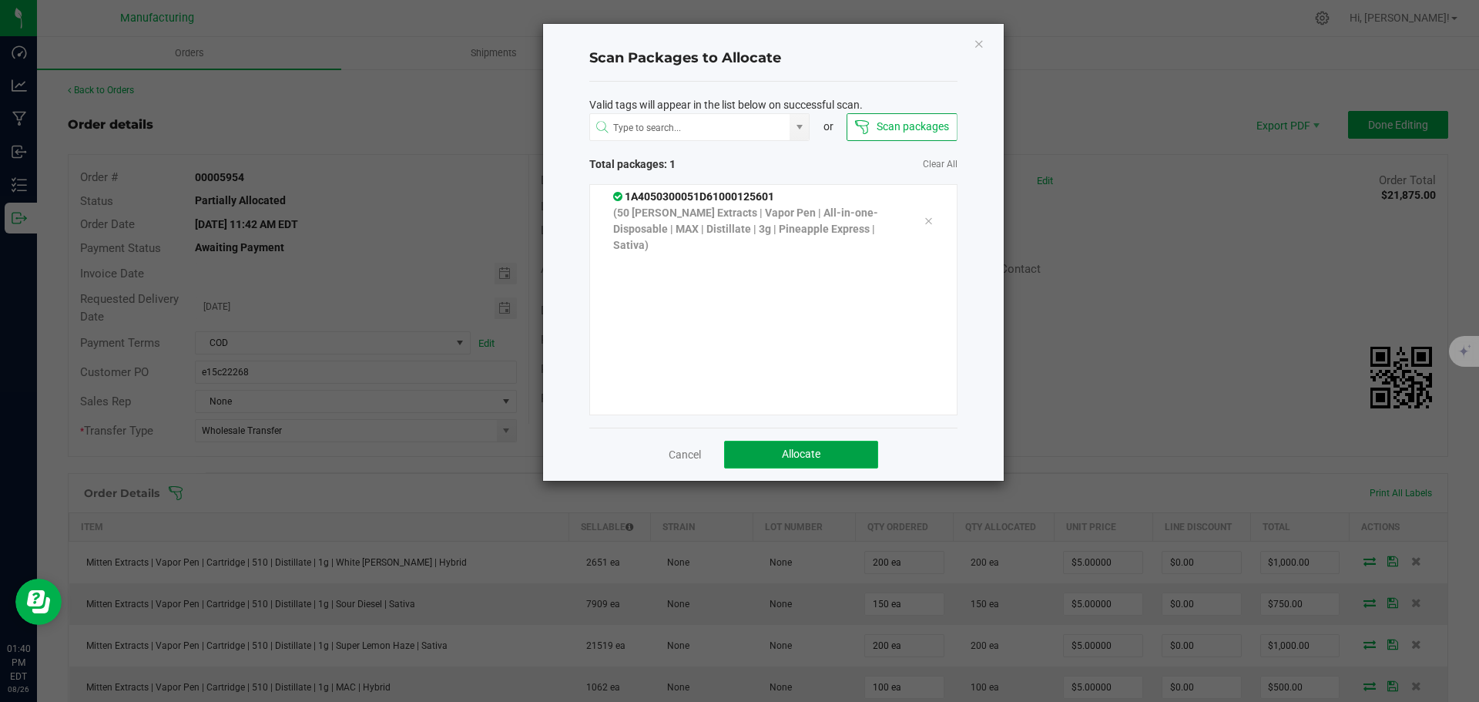
click at [815, 452] on span "Allocate" at bounding box center [801, 454] width 39 height 12
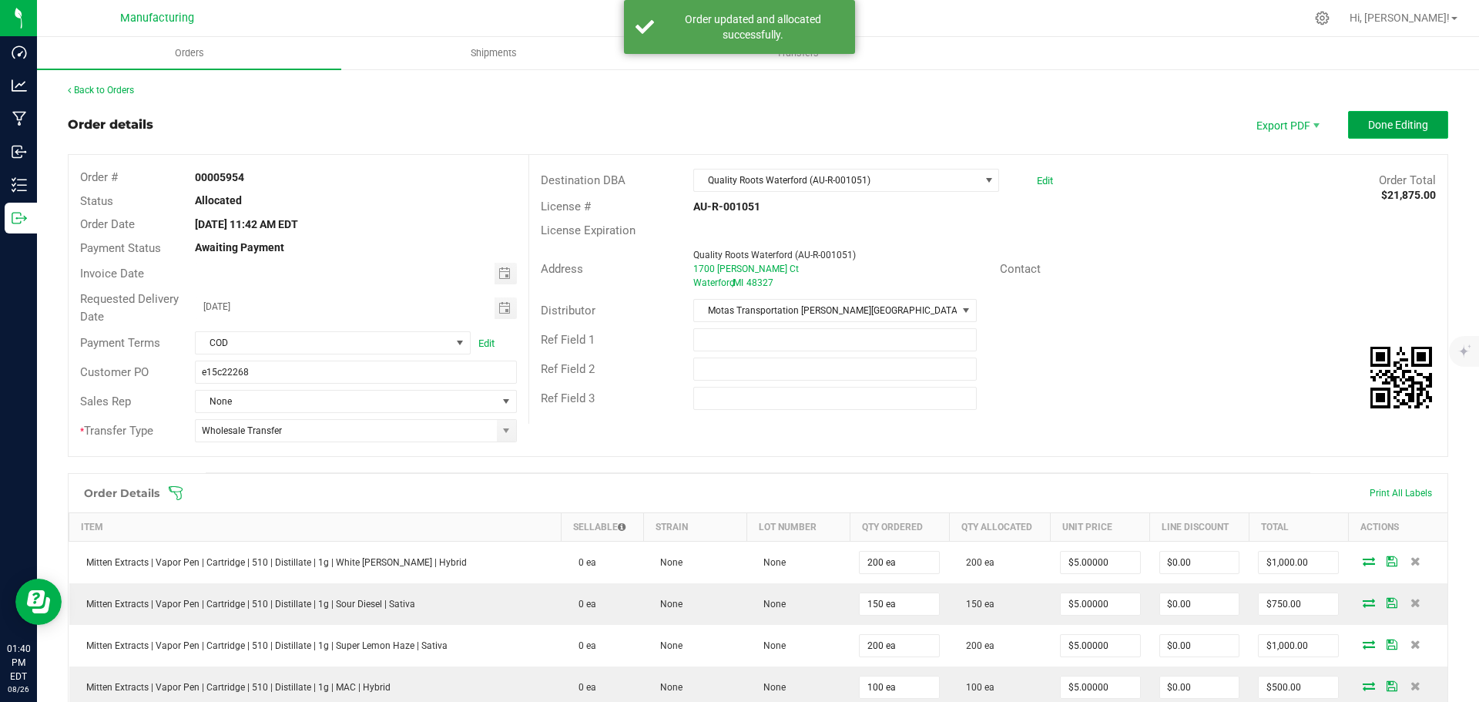
click at [1400, 124] on span "Done Editing" at bounding box center [1398, 125] width 60 height 12
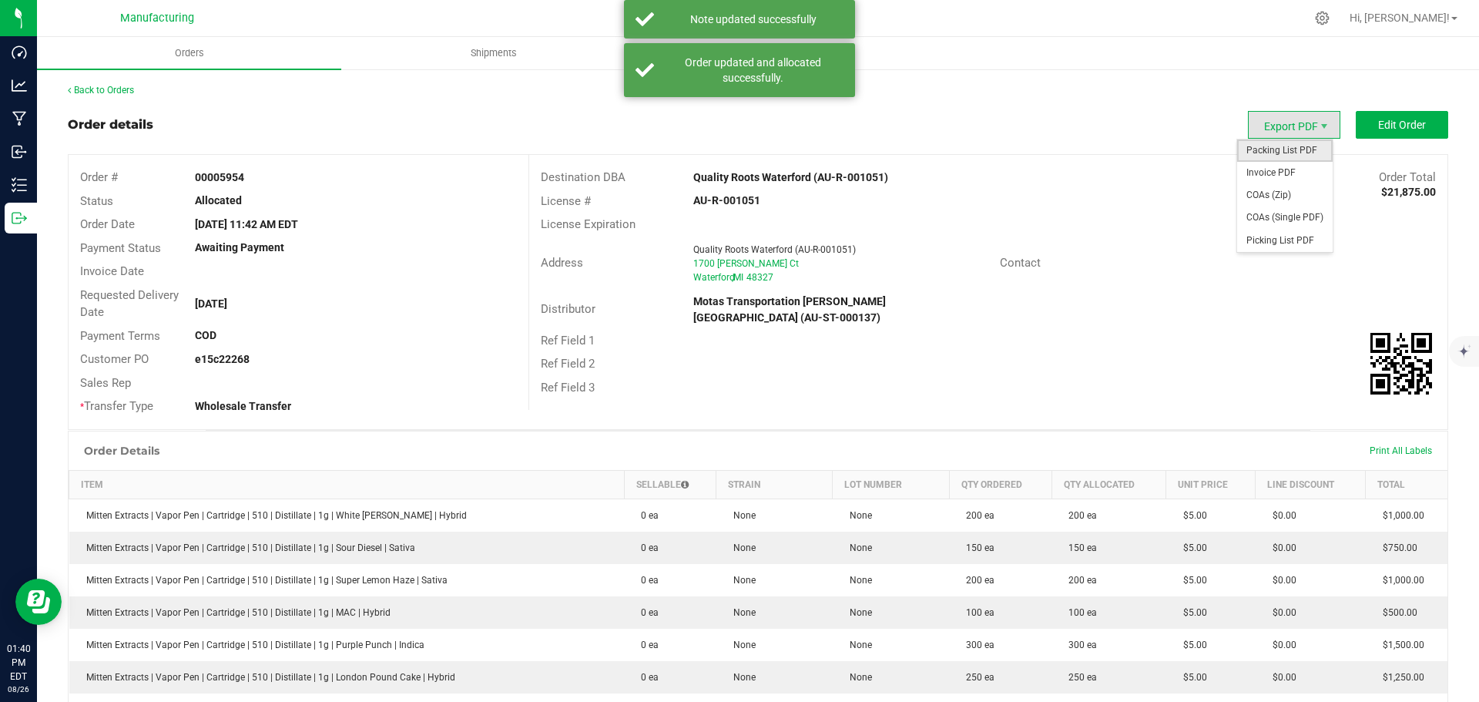
click at [1274, 146] on span "Packing List PDF" at bounding box center [1285, 150] width 96 height 22
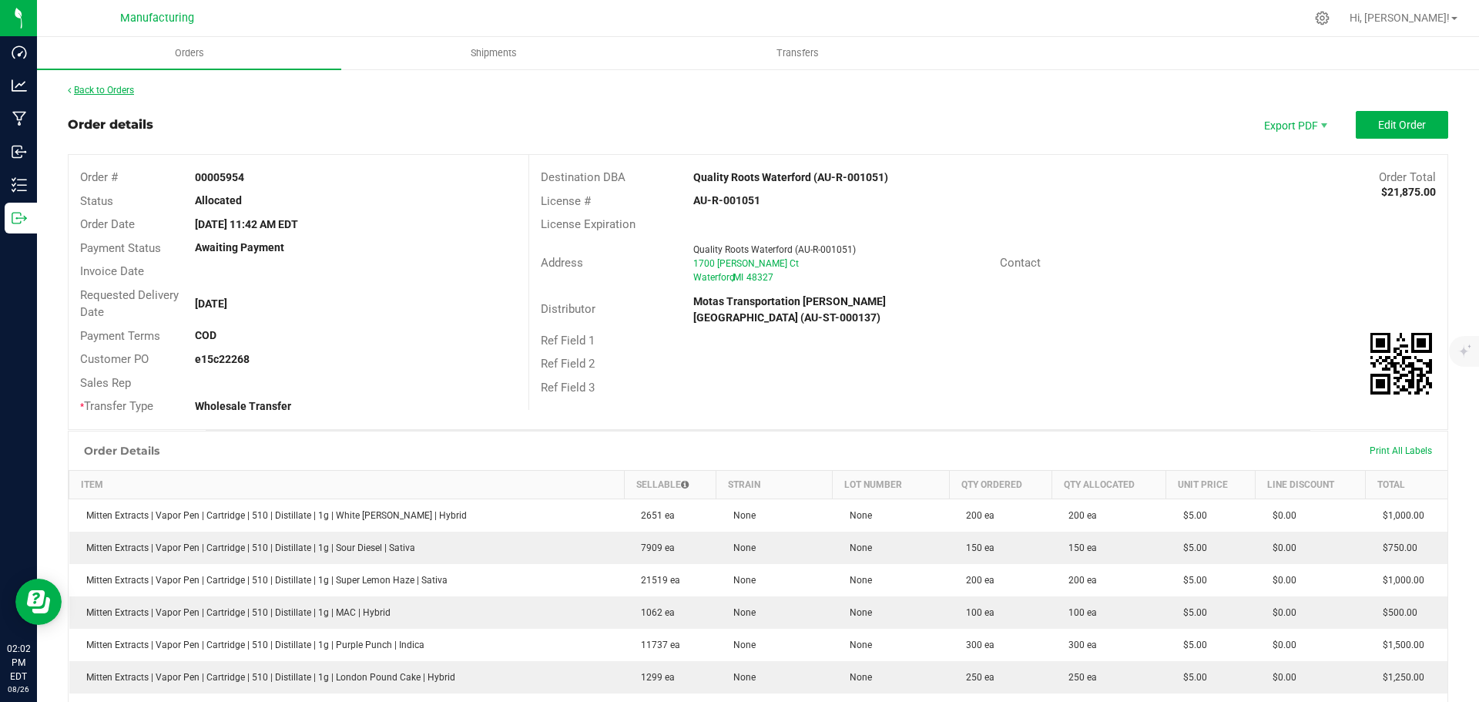
click at [92, 90] on link "Back to Orders" at bounding box center [101, 90] width 66 height 11
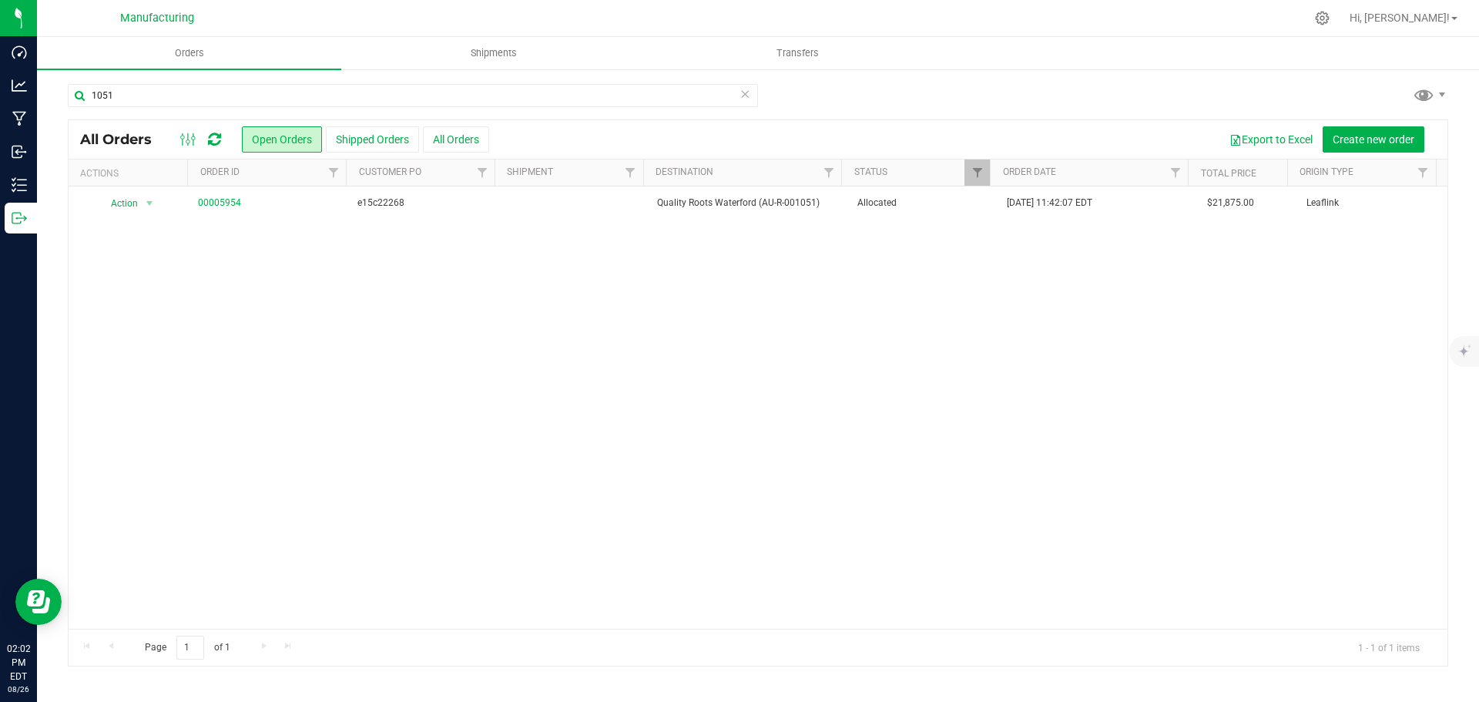
click at [950, 212] on td "Allocated" at bounding box center [923, 203] width 150 height 34
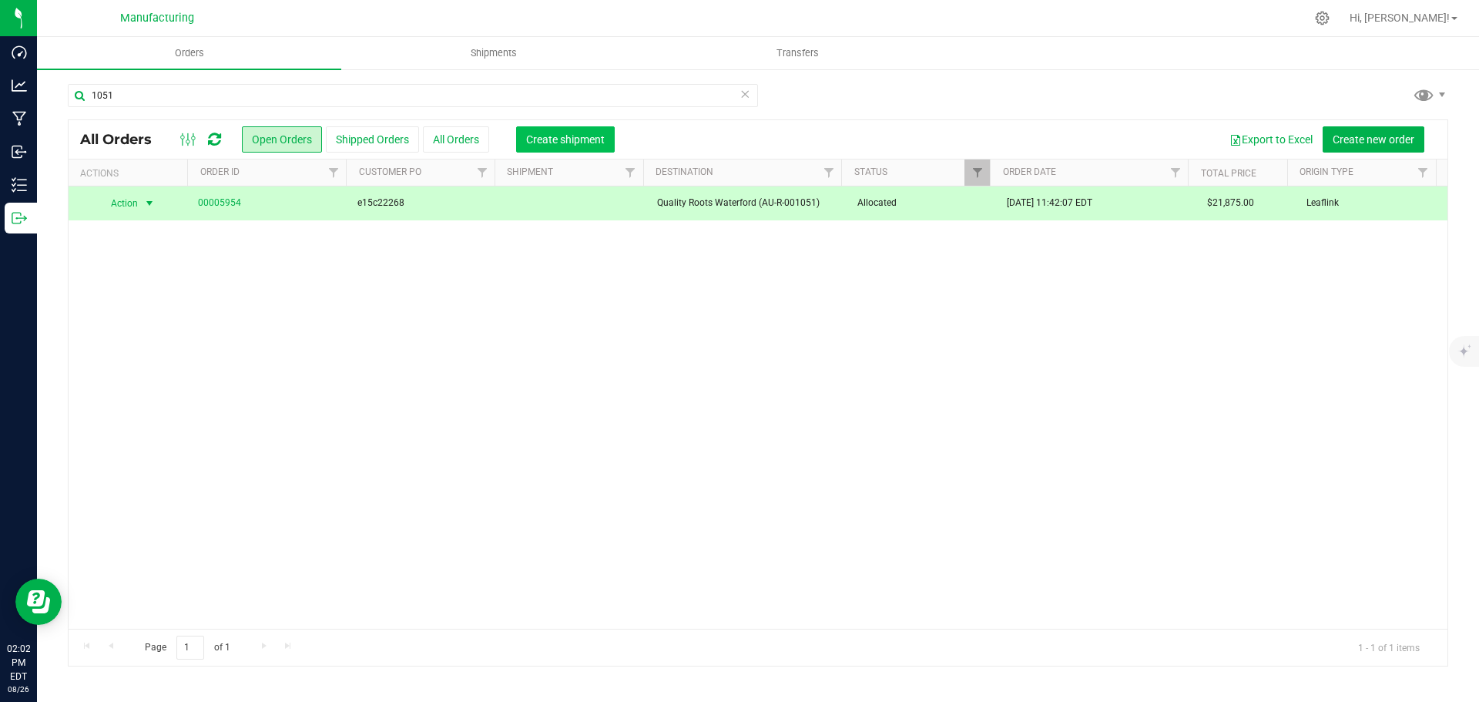
click at [578, 136] on span "Create shipment" at bounding box center [565, 139] width 79 height 12
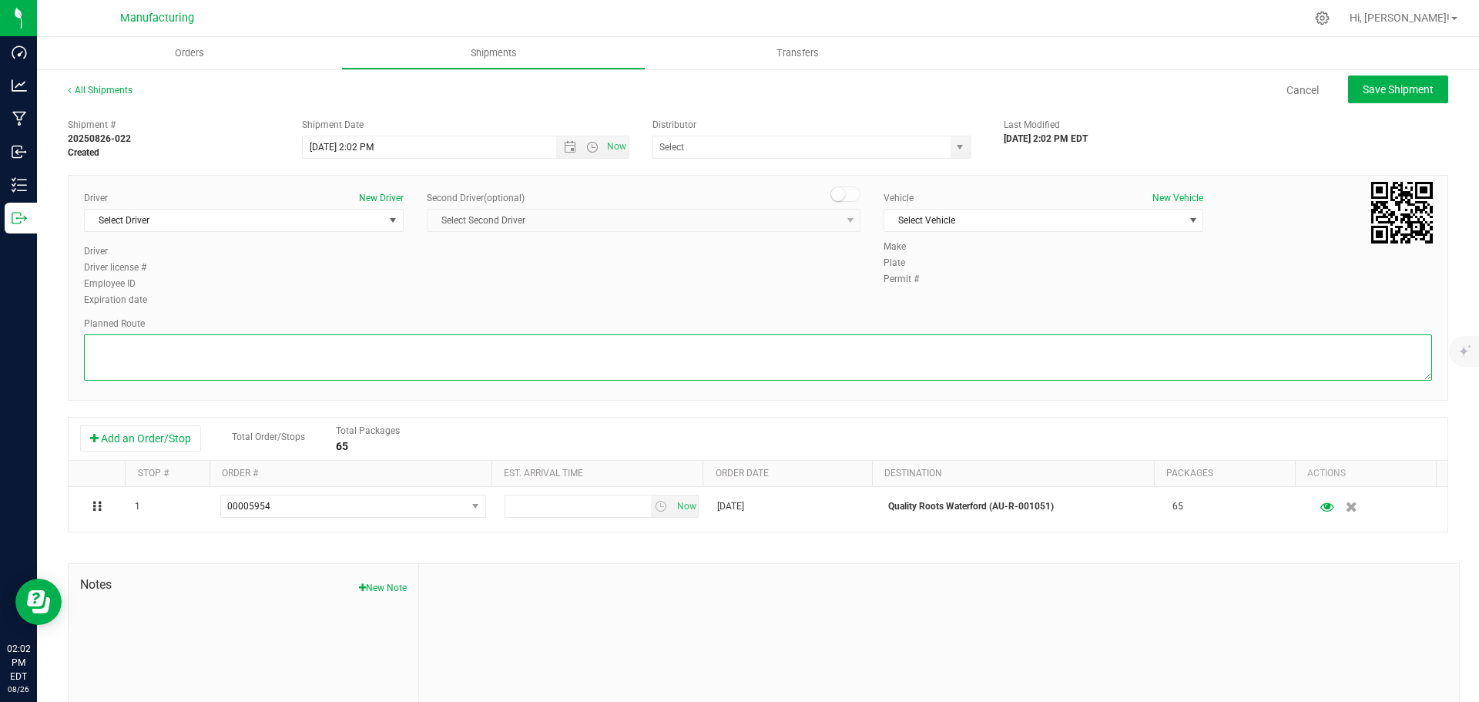
click at [562, 351] on textarea at bounding box center [758, 357] width 1348 height 46
paste textarea "Mitten Distro Dimondale To Motas -- Head south 246 ft -- Turn right 325 ft -- T…"
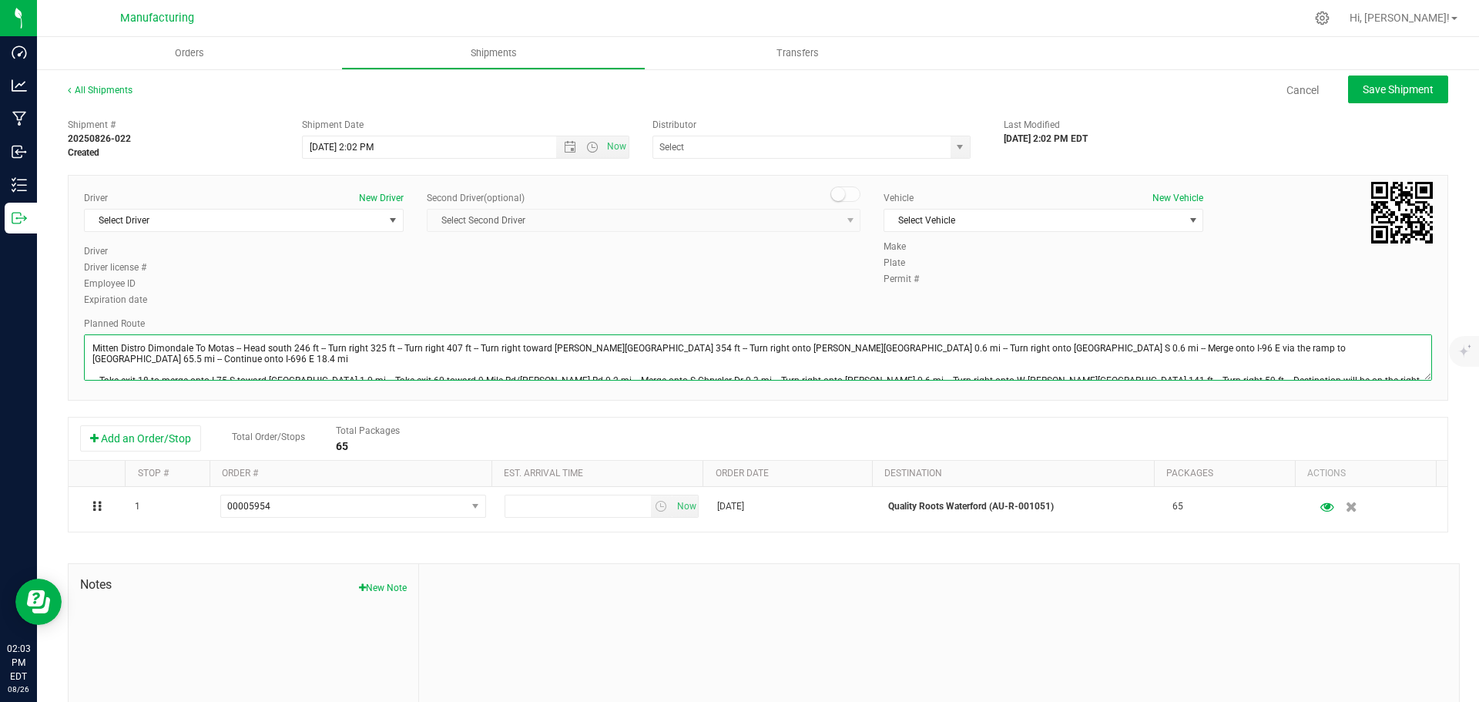
scroll to position [17, 0]
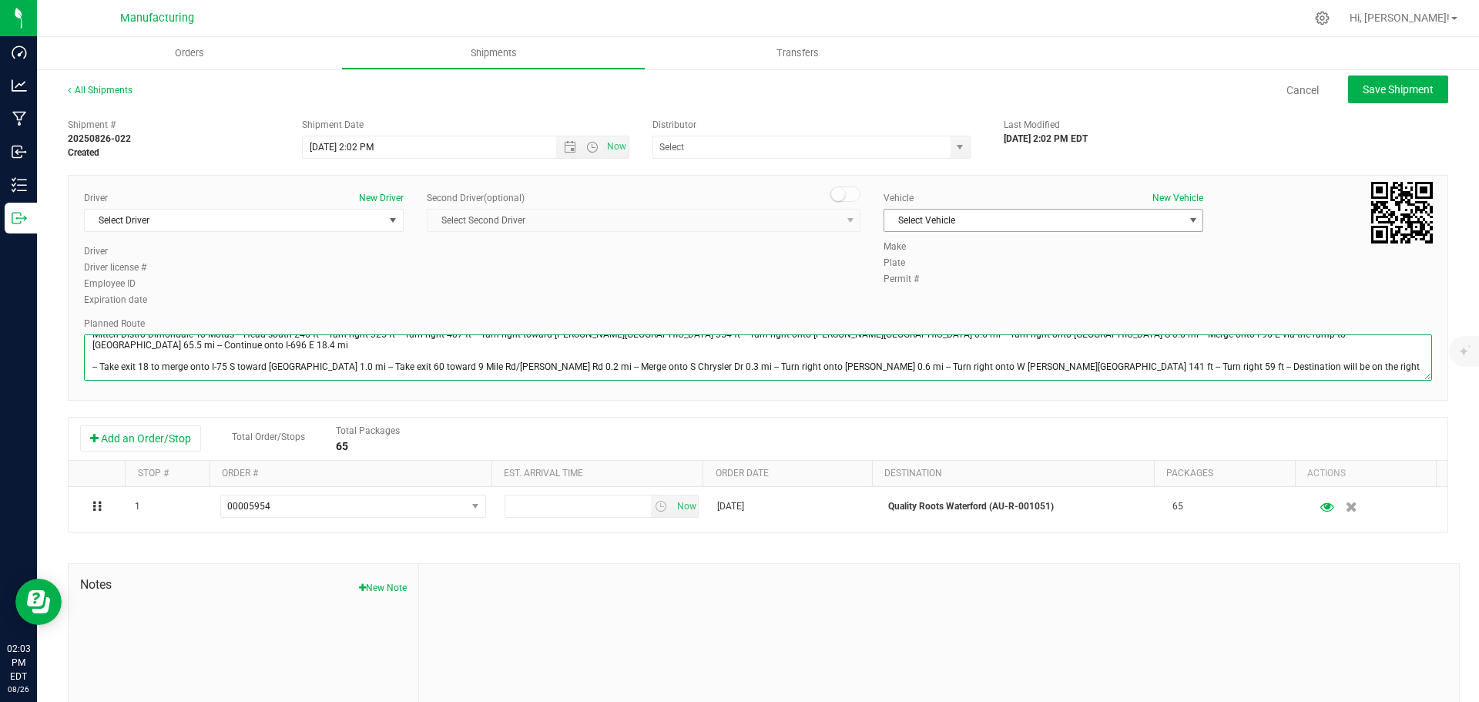
type textarea "Mitten Distro Dimondale To Motas -- Head south 246 ft -- Turn right 325 ft -- T…"
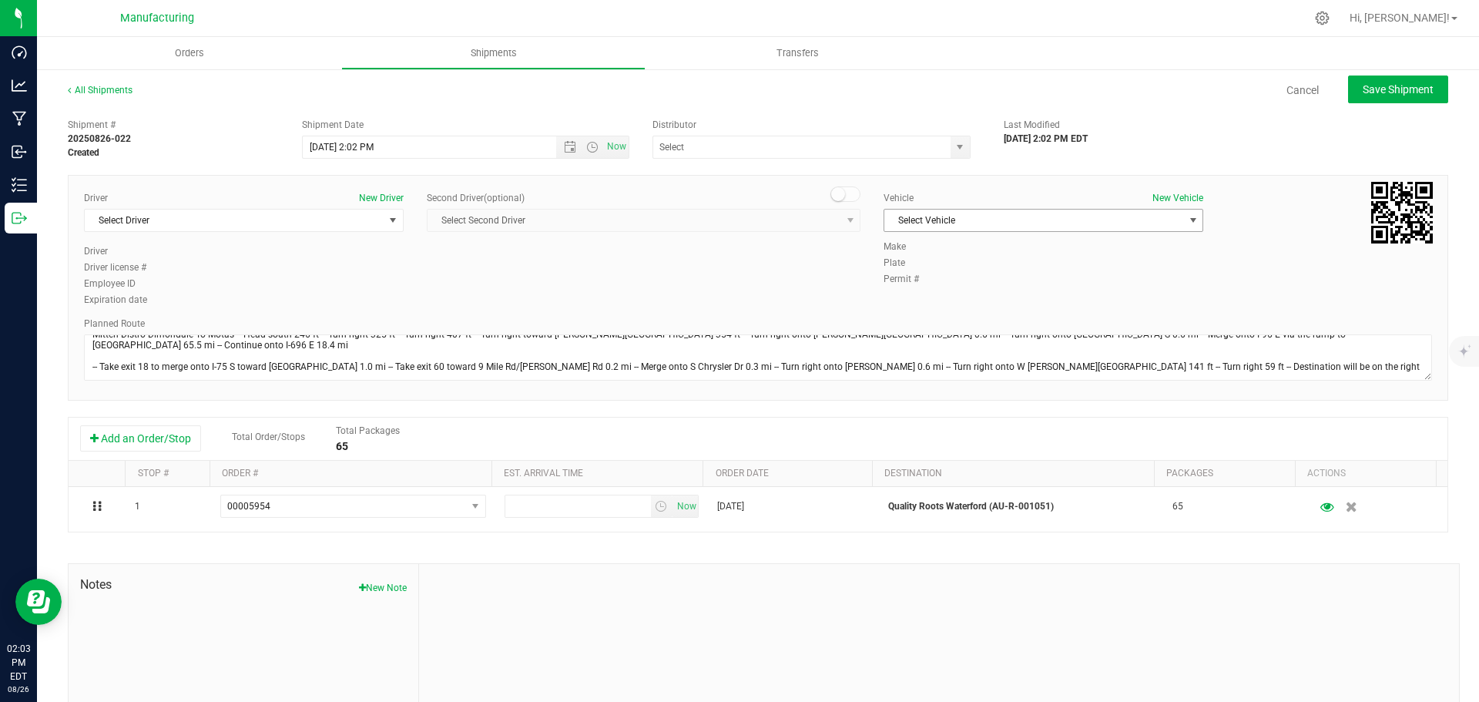
click at [1121, 224] on span "Select Vehicle" at bounding box center [1033, 221] width 299 height 22
click at [917, 288] on li "[MEDICAL_DATA]" at bounding box center [1035, 292] width 315 height 23
click at [952, 132] on div "Distributor J&J Secure Transport Bridgman (AU-ST-000143) JK Logix Lansing (AU-S…" at bounding box center [816, 138] width 351 height 41
click at [954, 142] on span "select" at bounding box center [960, 147] width 12 height 12
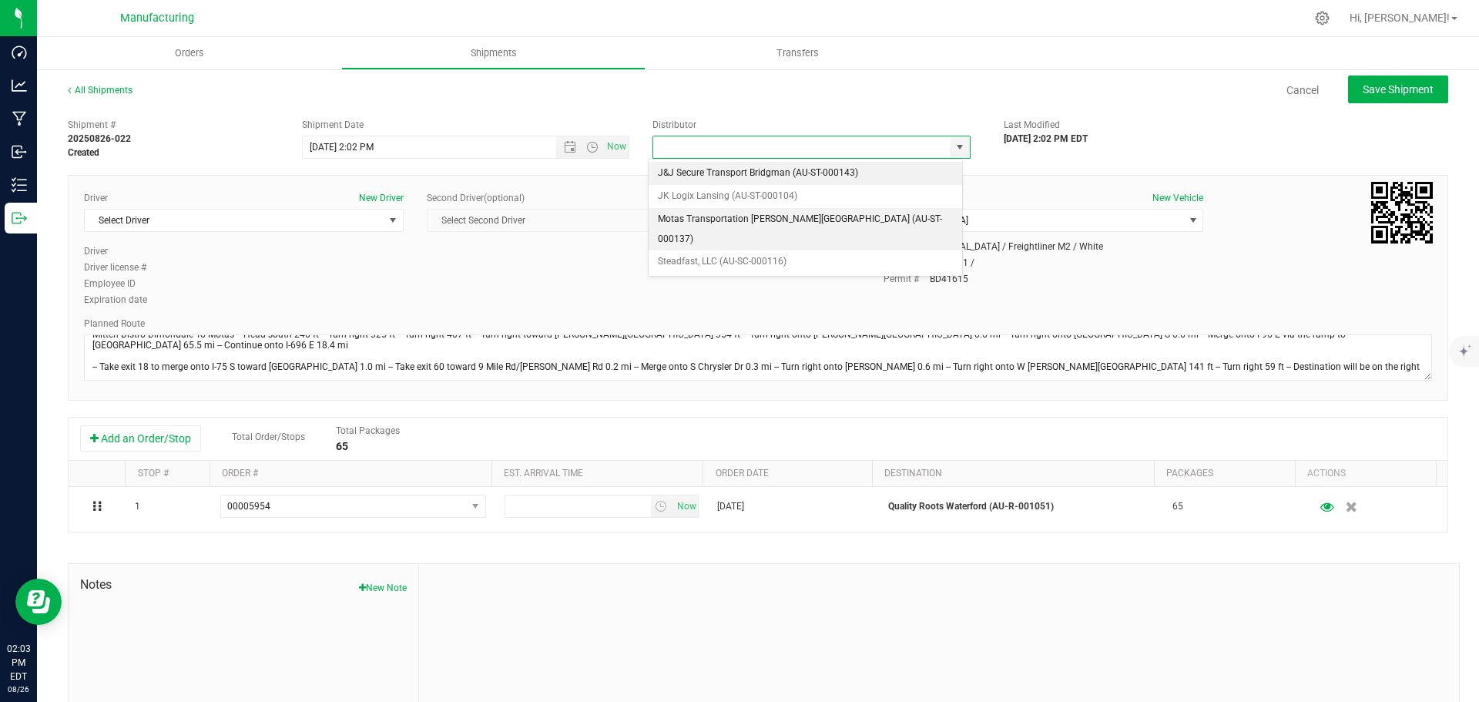
click at [703, 221] on li "Motas Transportation [PERSON_NAME][GEOGRAPHIC_DATA] (AU-ST-000137)" at bounding box center [805, 229] width 313 height 42
type input "Motas Transportation [PERSON_NAME][GEOGRAPHIC_DATA] (AU-ST-000137)"
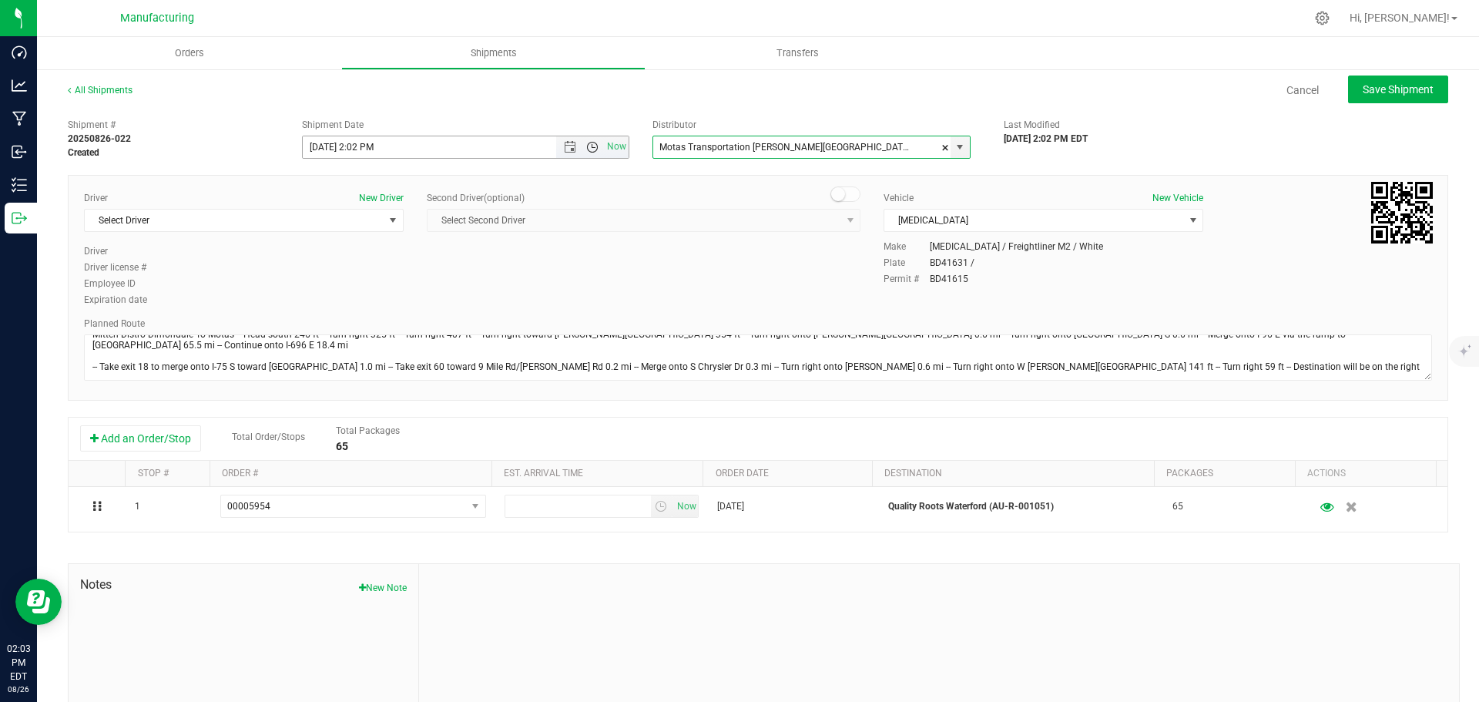
click at [586, 145] on span "Open the time view" at bounding box center [592, 147] width 12 height 12
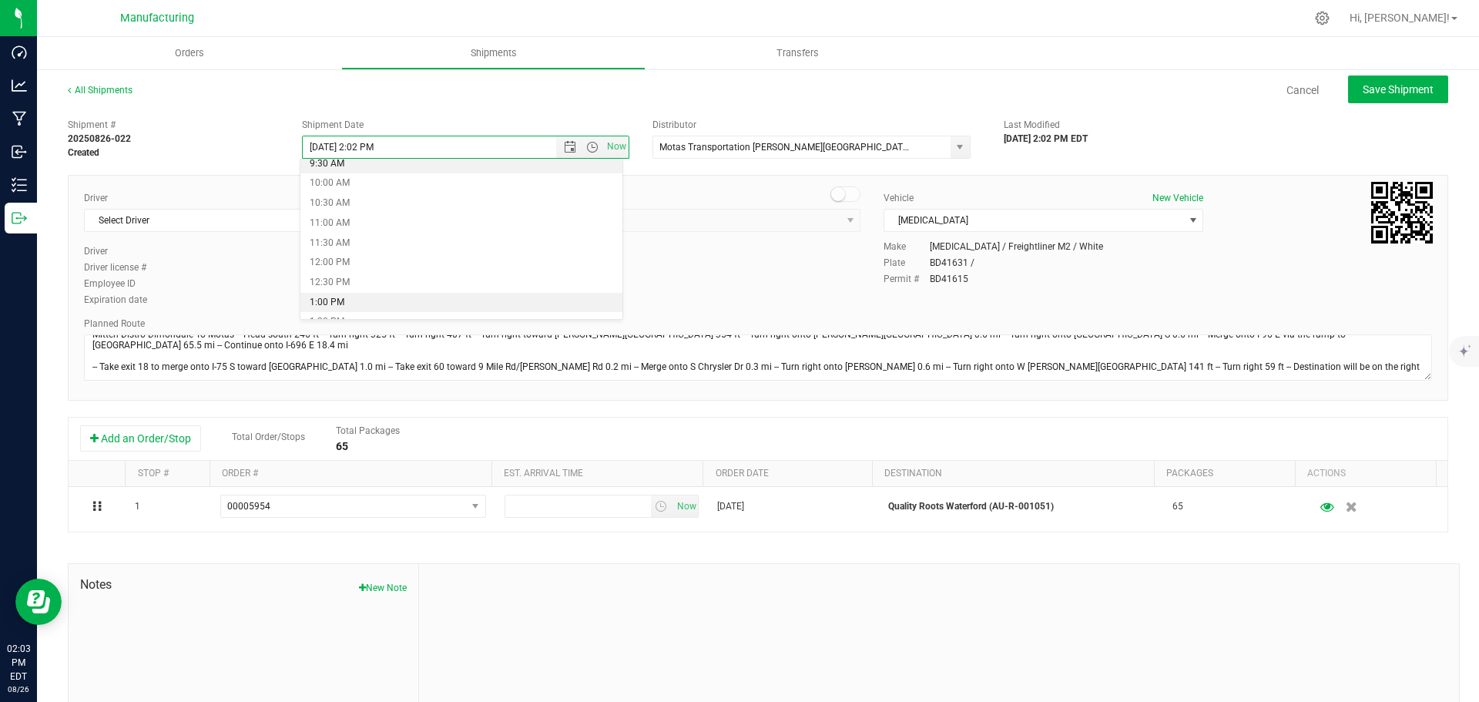
scroll to position [385, 0]
click at [351, 246] on li "11:30 AM" at bounding box center [461, 243] width 322 height 20
click at [564, 148] on span "Open the date view" at bounding box center [570, 147] width 12 height 12
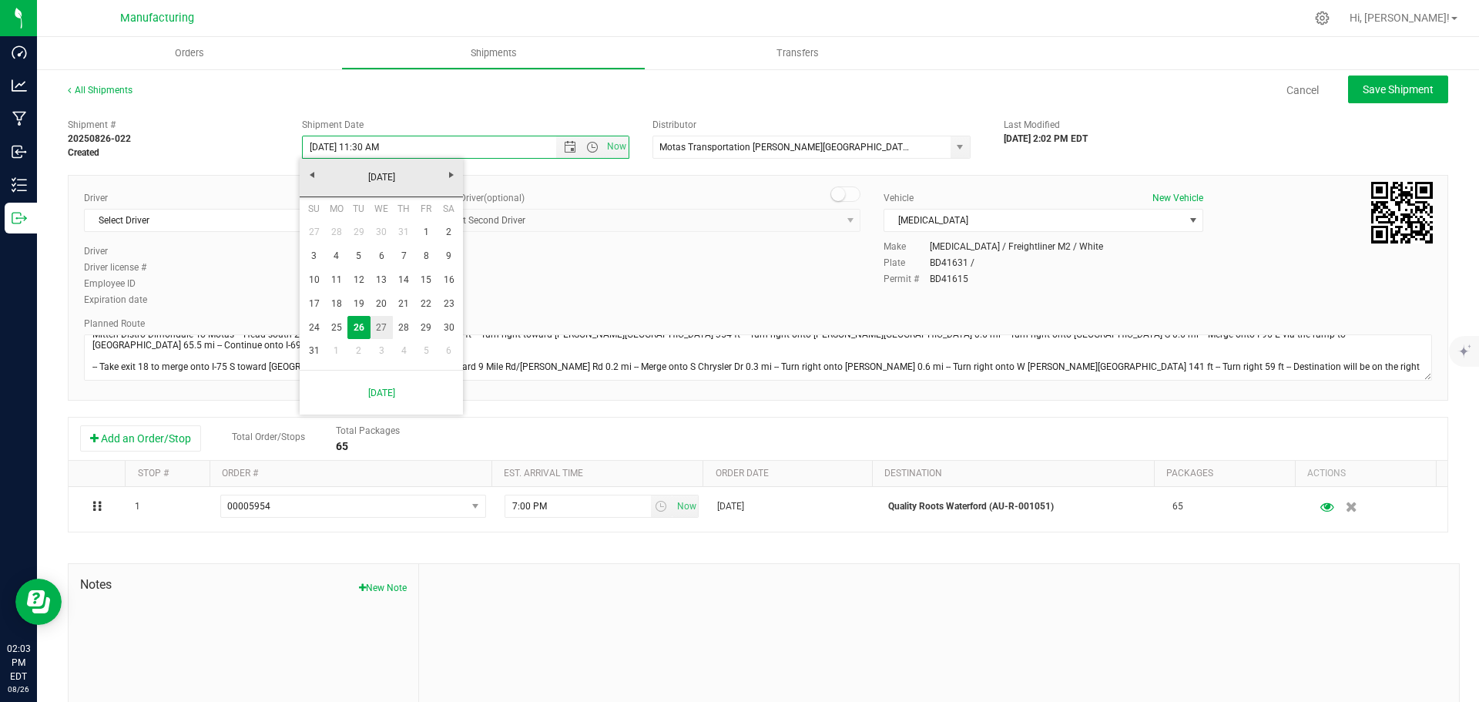
click at [375, 329] on link "27" at bounding box center [381, 328] width 22 height 24
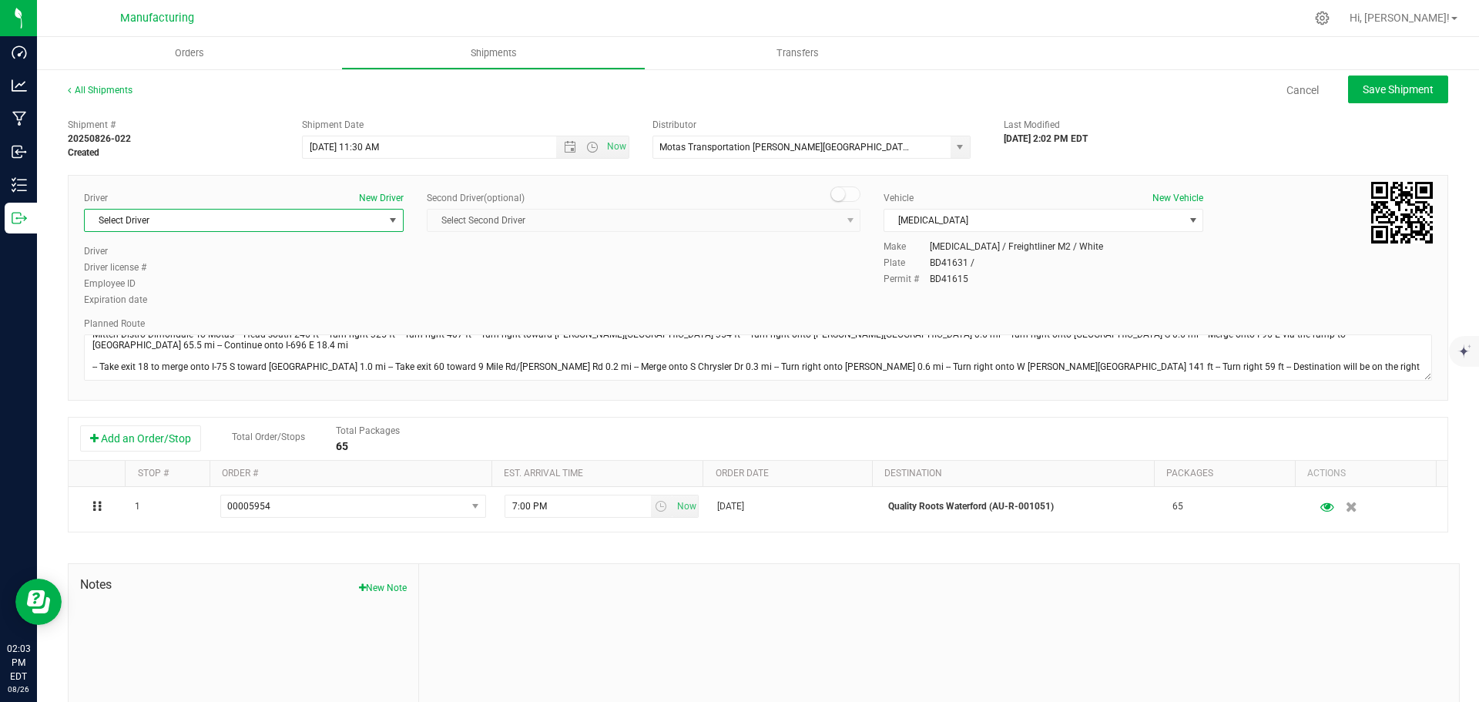
click at [392, 220] on span "select" at bounding box center [393, 220] width 12 height 12
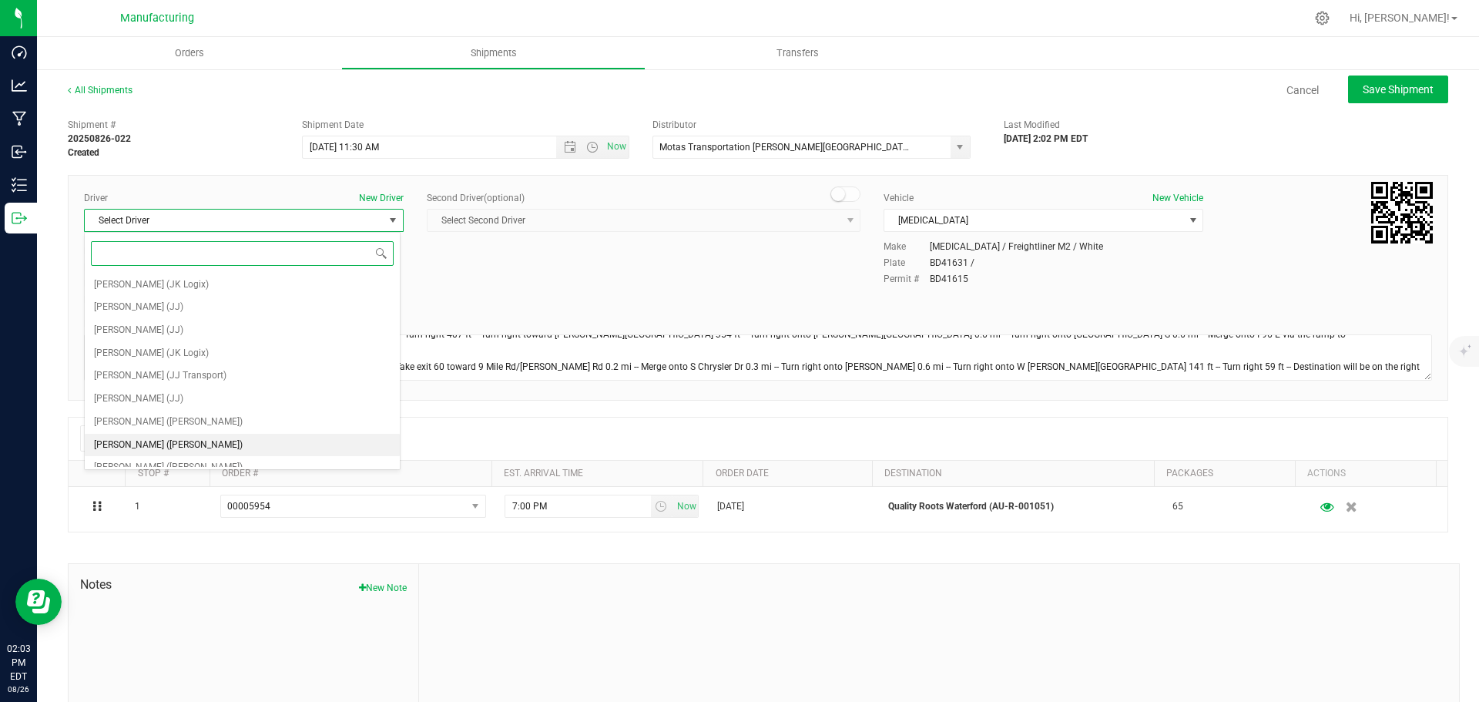
click at [112, 444] on span "[PERSON_NAME] ([PERSON_NAME])" at bounding box center [168, 445] width 149 height 20
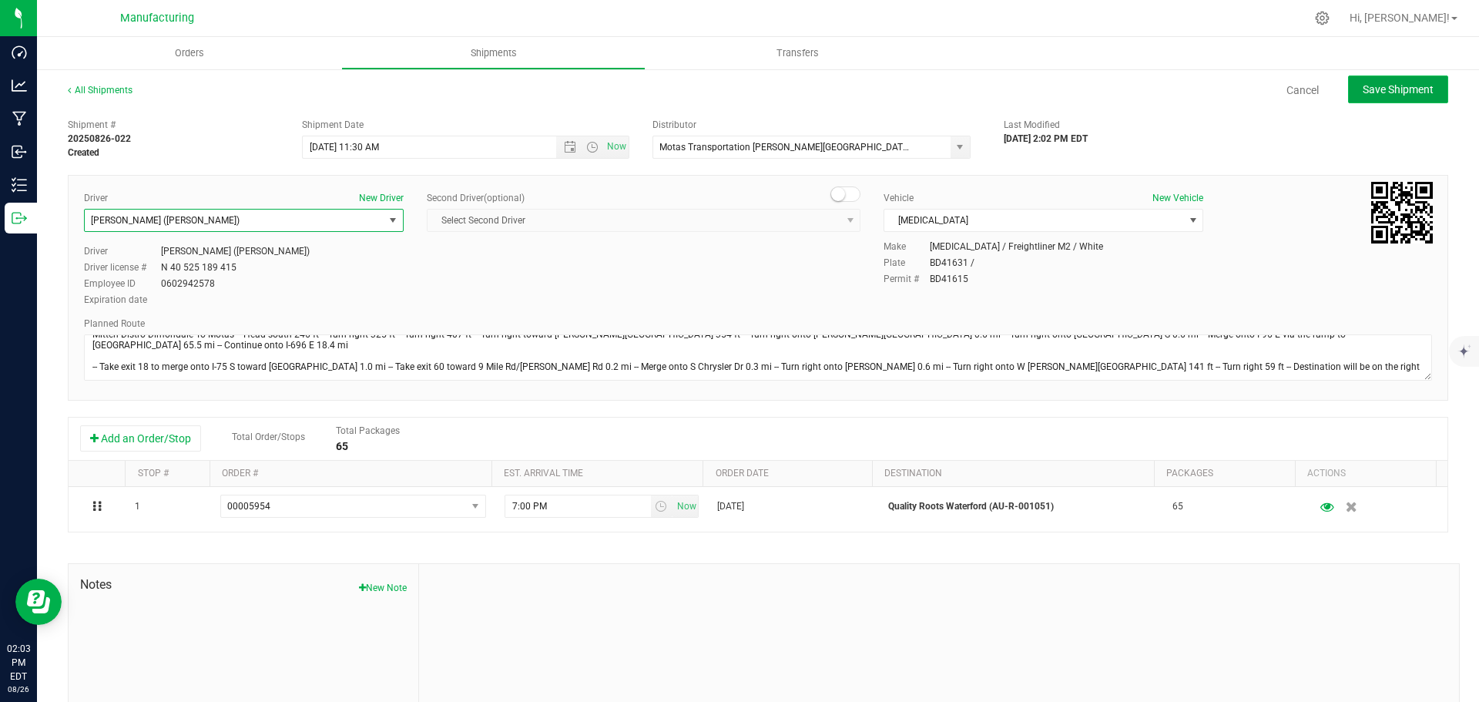
click at [1366, 96] on span "Save Shipment" at bounding box center [1398, 89] width 71 height 12
type input "[DATE] 3:30 PM"
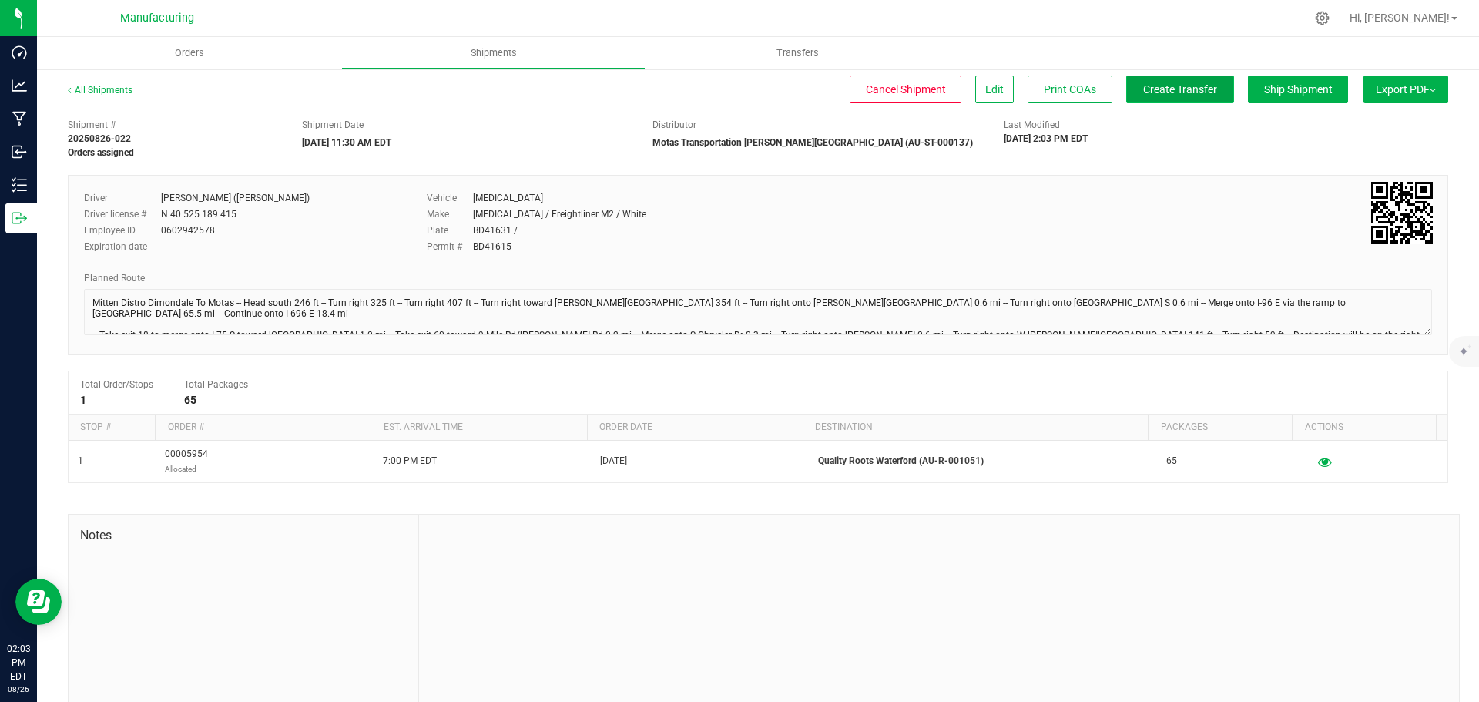
click at [1158, 85] on span "Create Transfer" at bounding box center [1180, 89] width 74 height 12
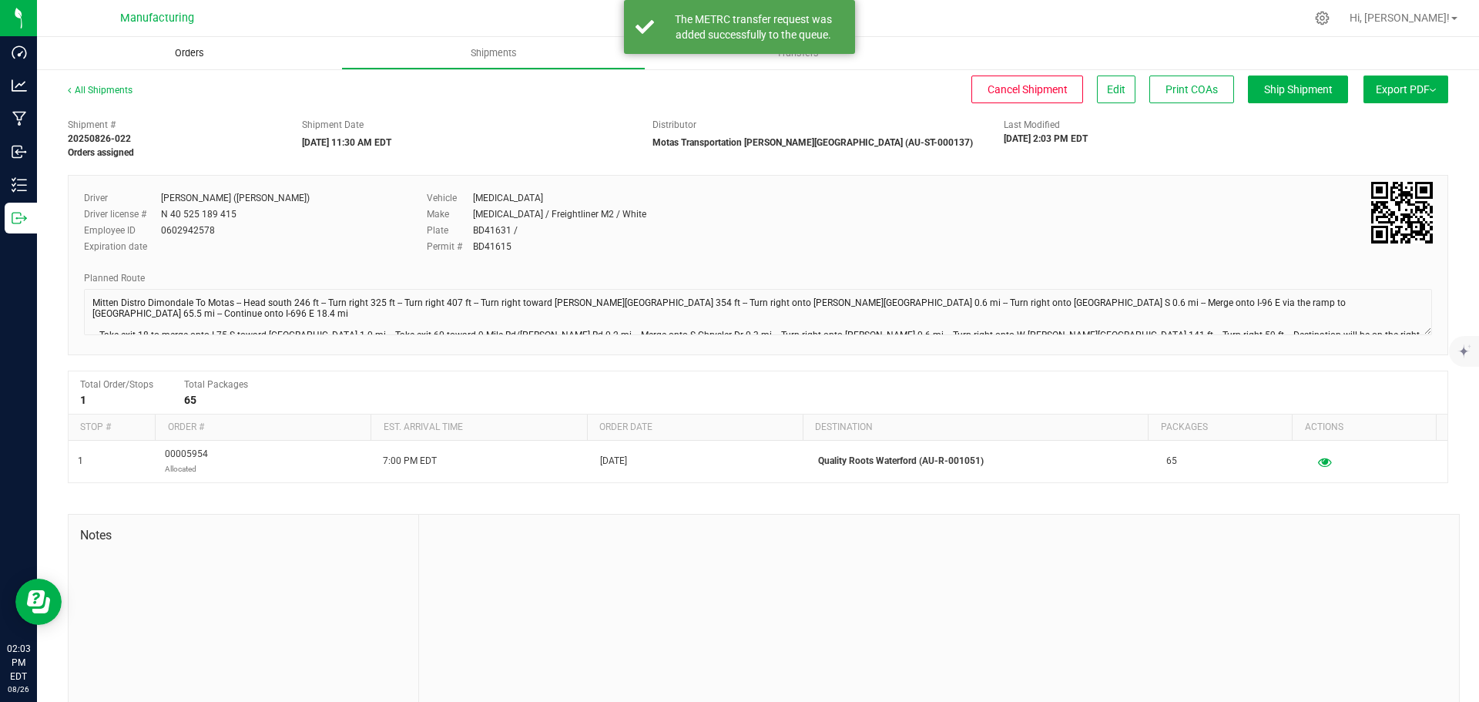
click at [206, 50] on span "Orders" at bounding box center [189, 53] width 71 height 14
